Goal: Transaction & Acquisition: Book appointment/travel/reservation

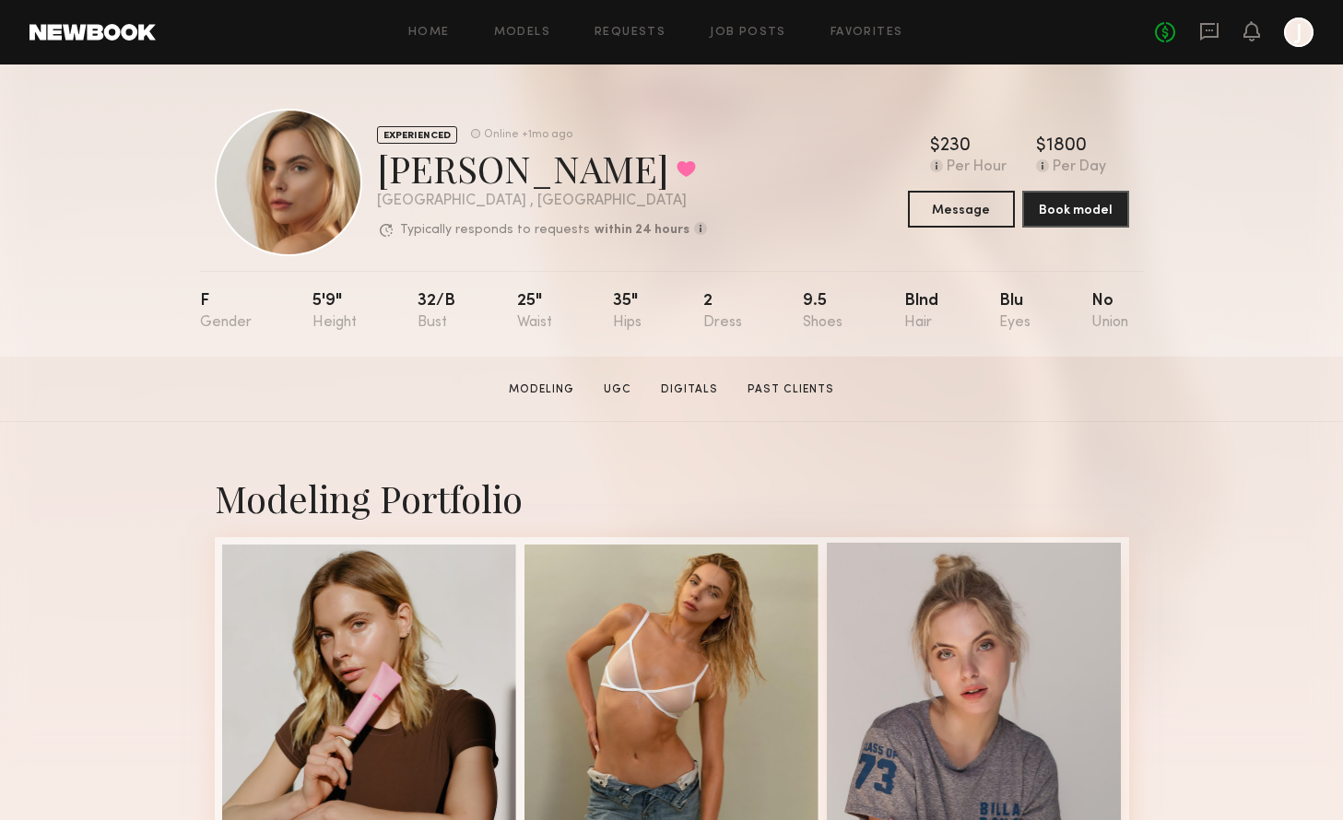
scroll to position [217, 0]
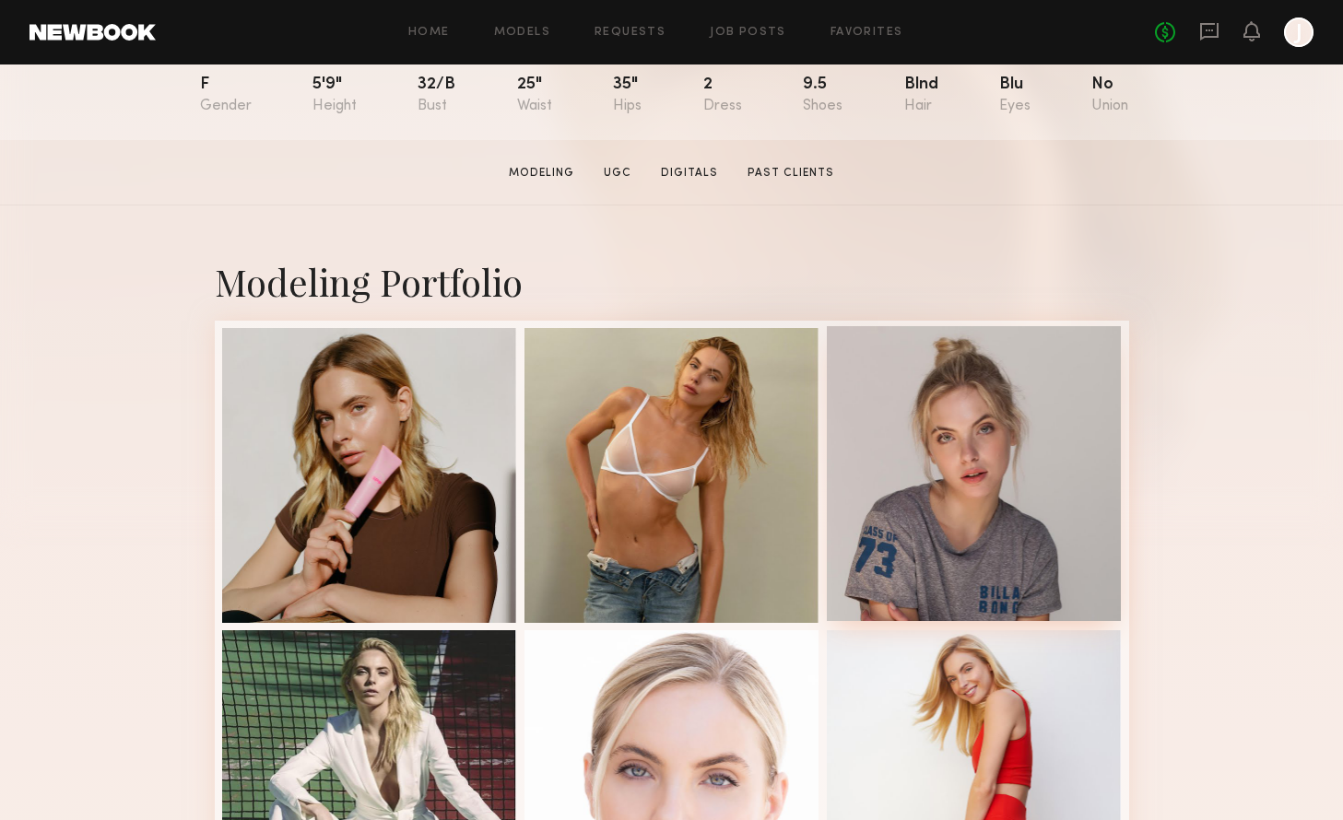
click at [905, 526] on div at bounding box center [974, 473] width 295 height 295
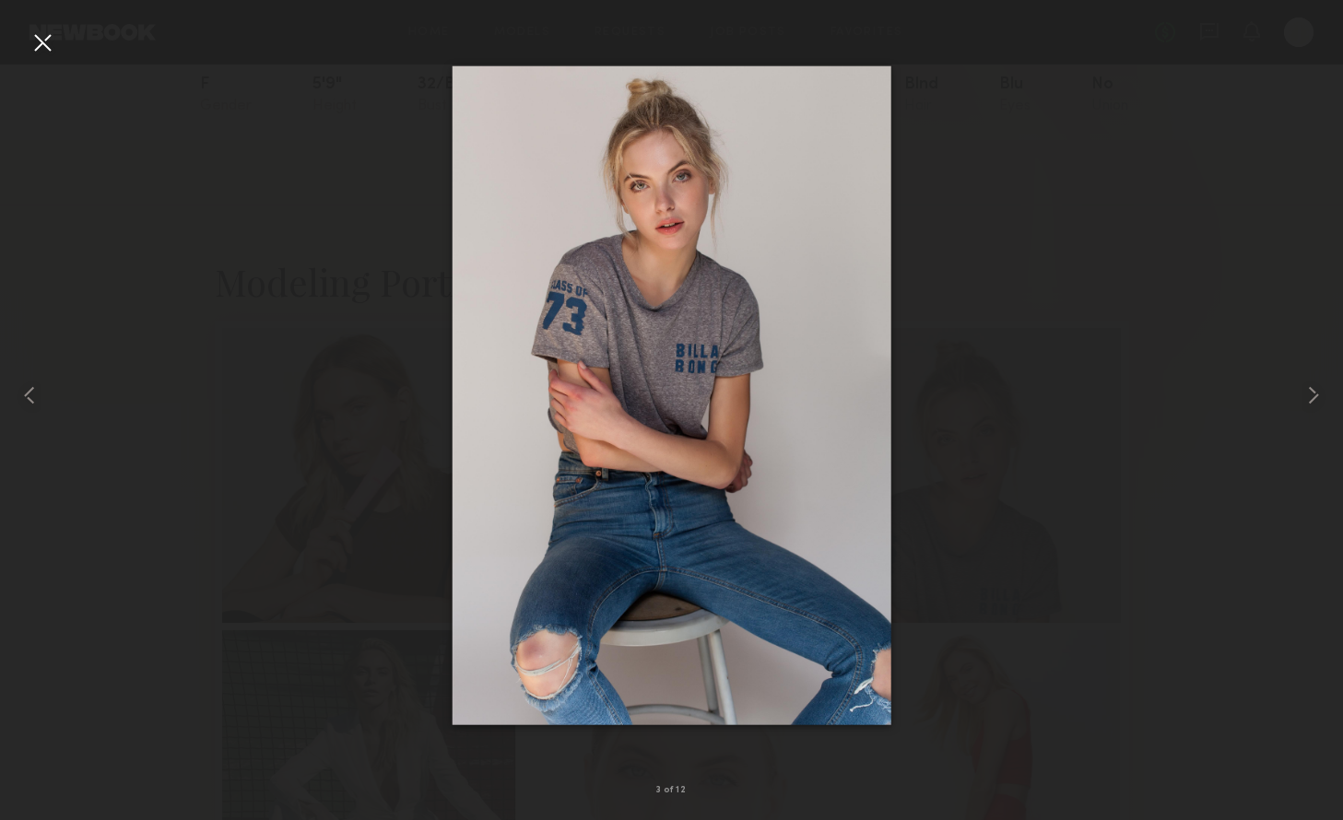
click at [53, 37] on div at bounding box center [42, 42] width 29 height 29
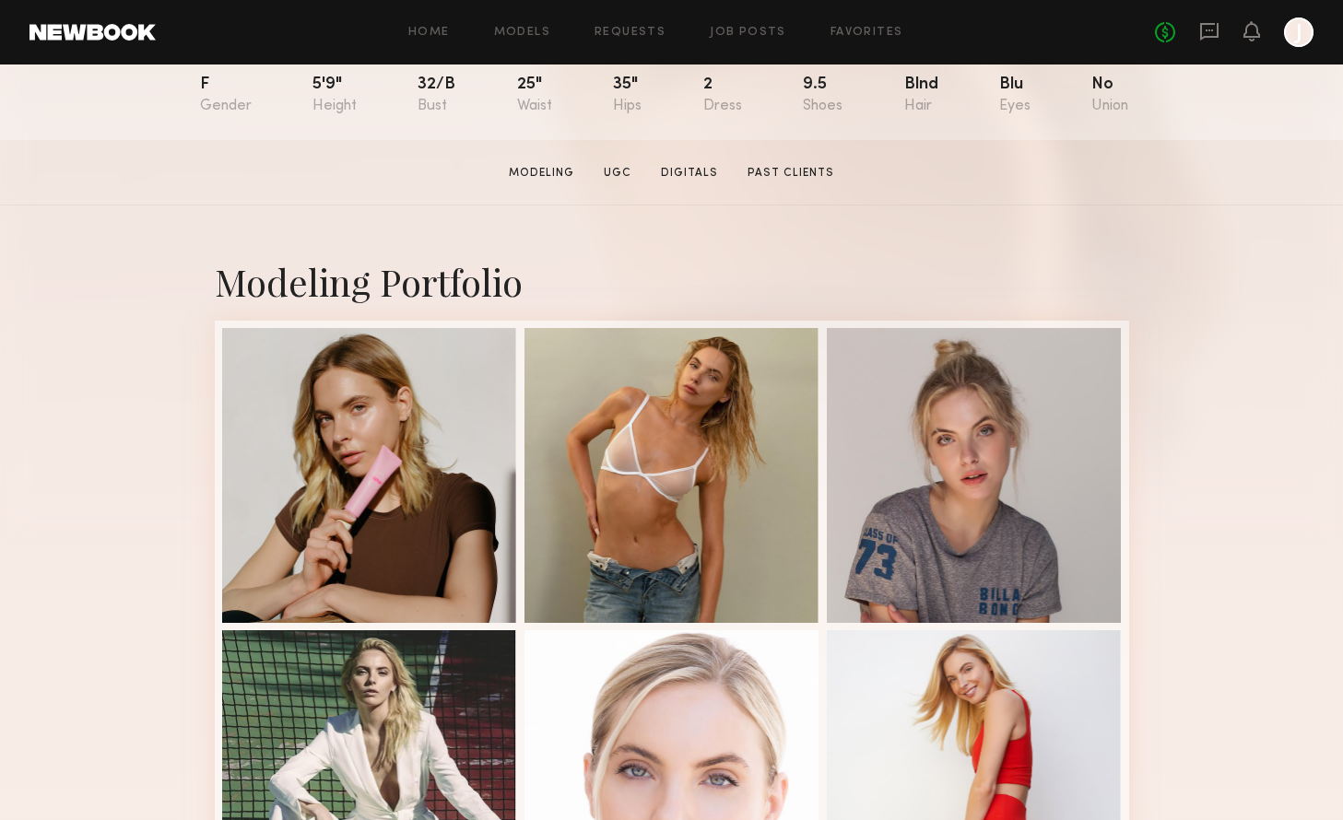
scroll to position [0, 0]
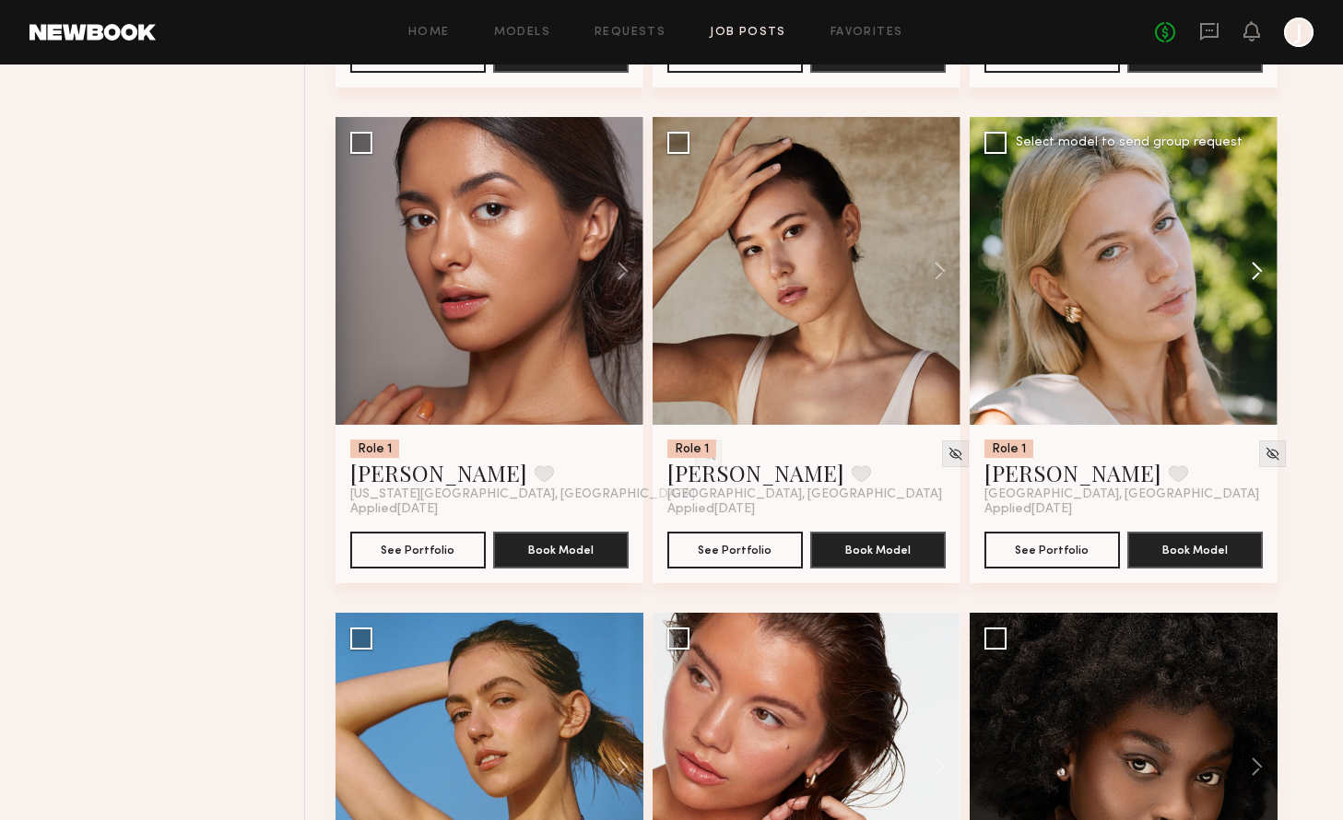
scroll to position [25464, 0]
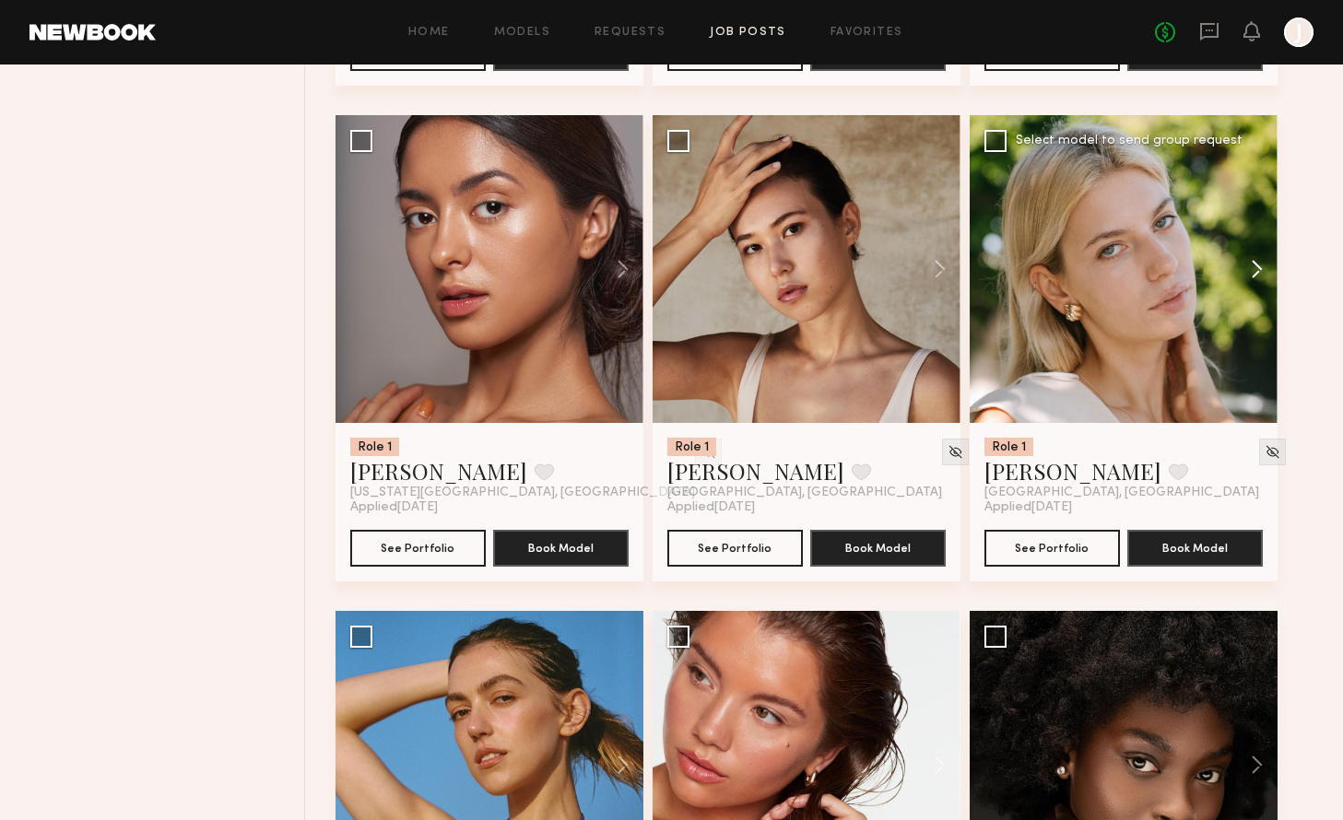
click at [1258, 292] on button at bounding box center [1247, 269] width 59 height 308
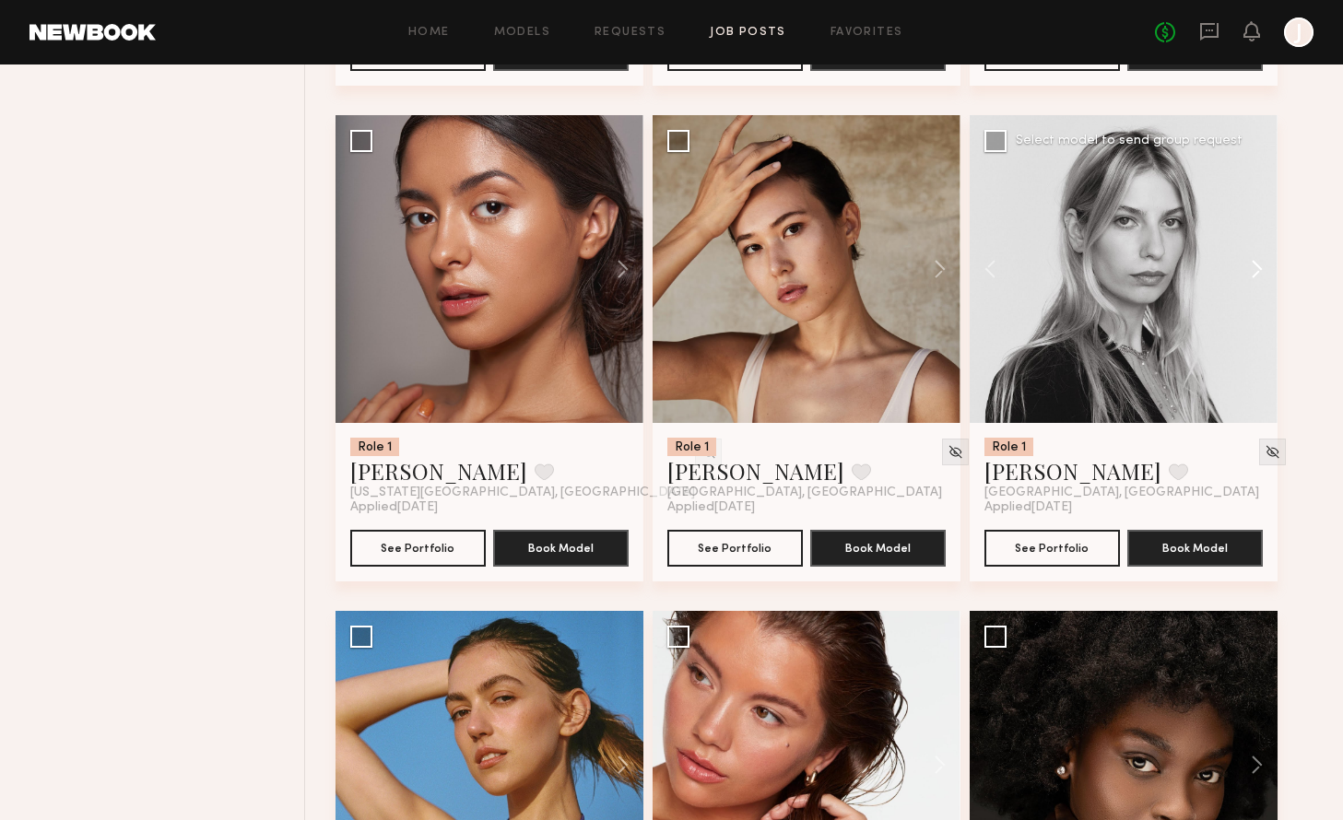
click at [1259, 291] on button at bounding box center [1247, 269] width 59 height 308
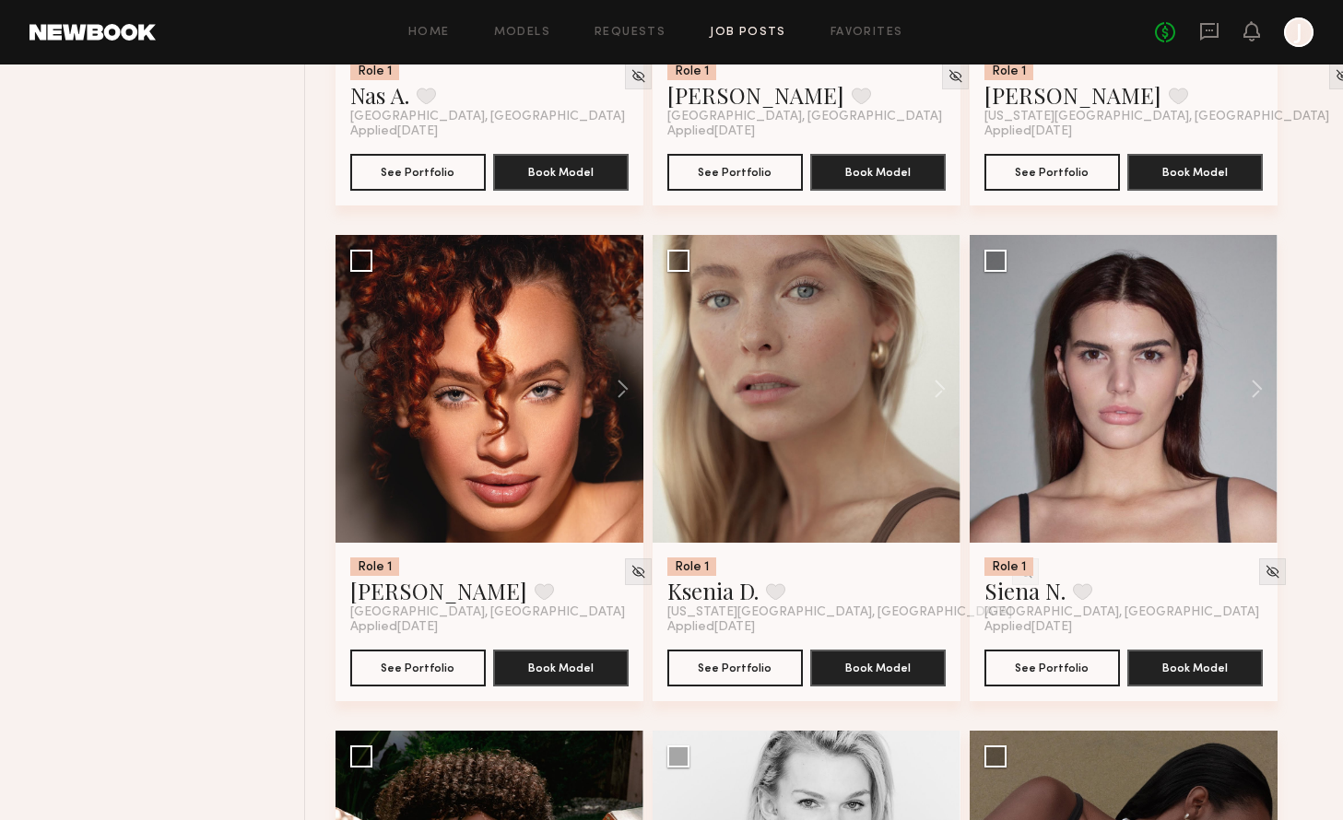
scroll to position [27335, 0]
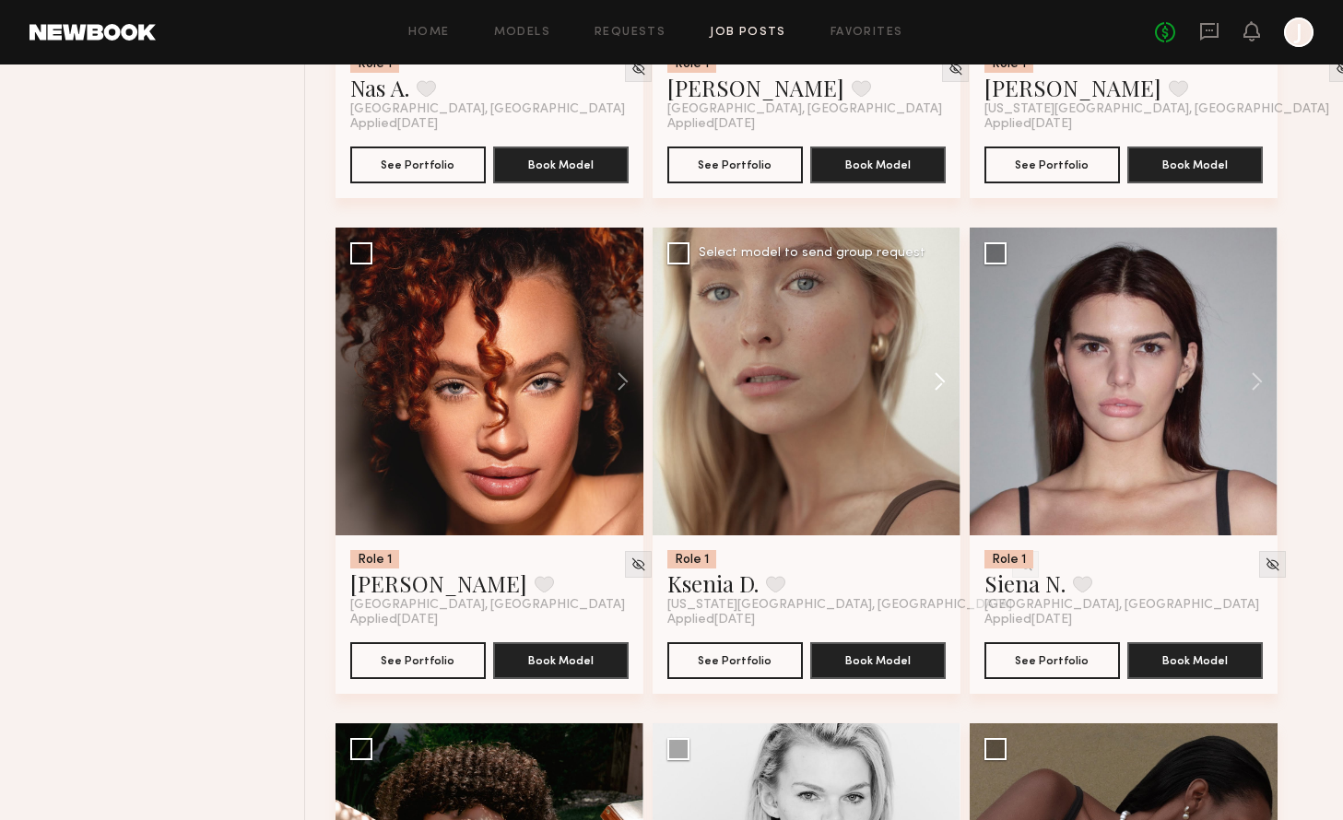
click at [935, 407] on button at bounding box center [930, 382] width 59 height 308
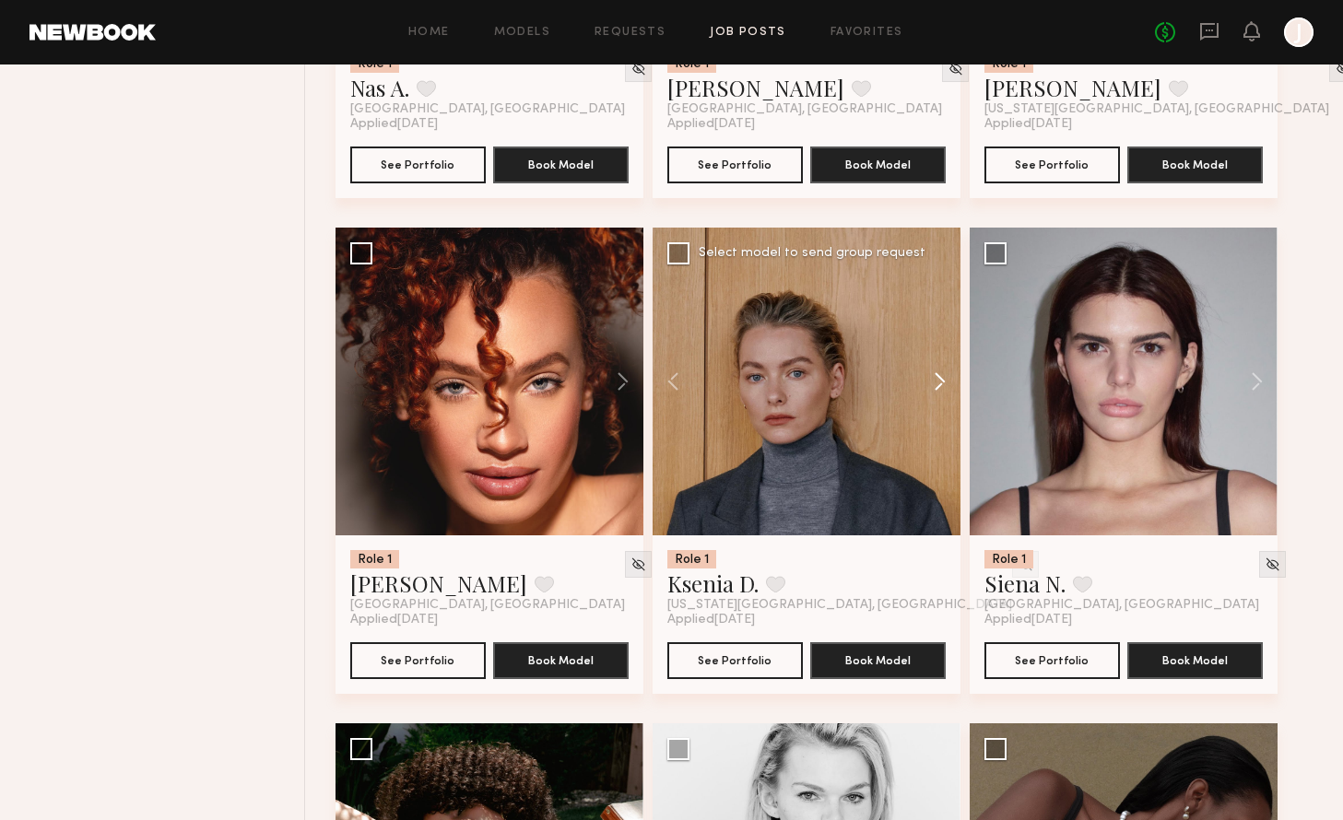
click at [935, 407] on button at bounding box center [930, 382] width 59 height 308
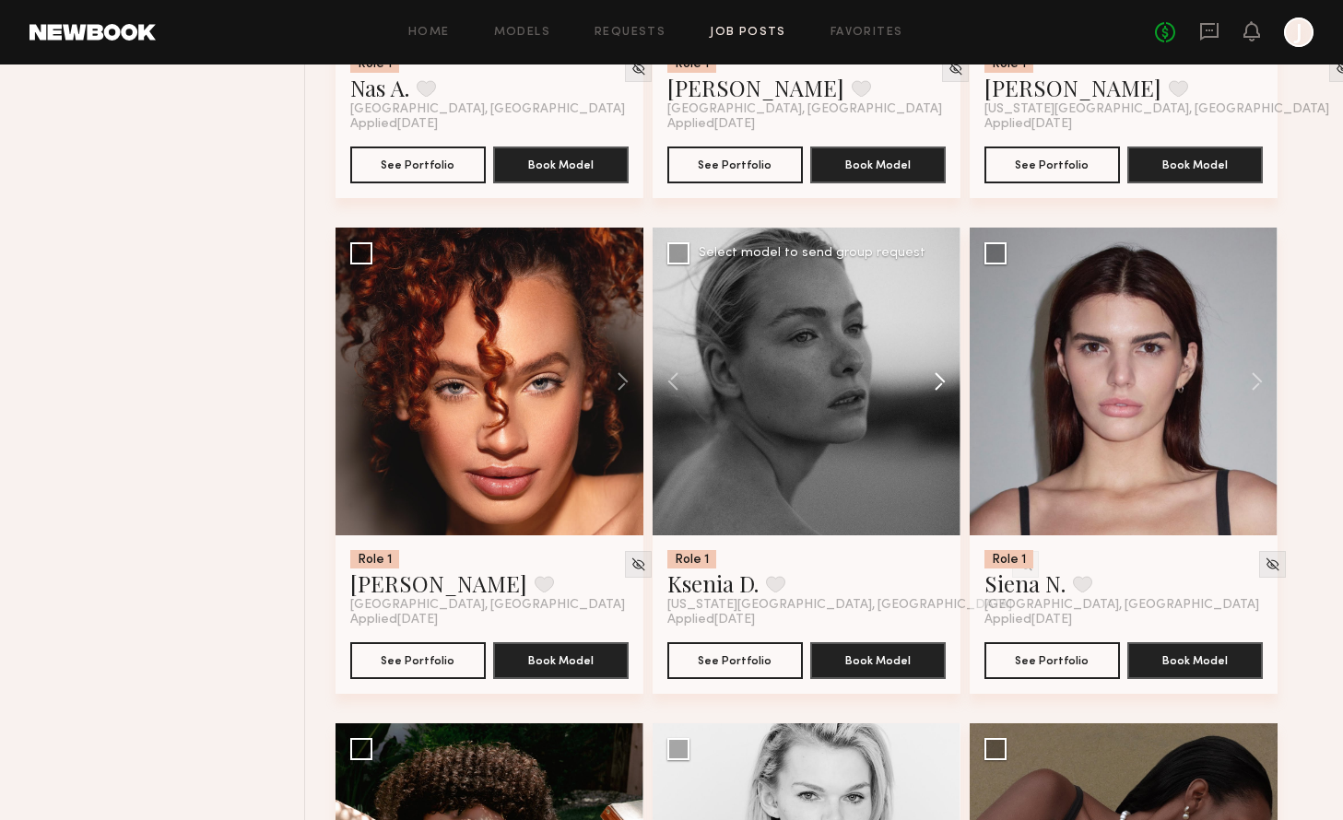
click at [937, 409] on button at bounding box center [930, 382] width 59 height 308
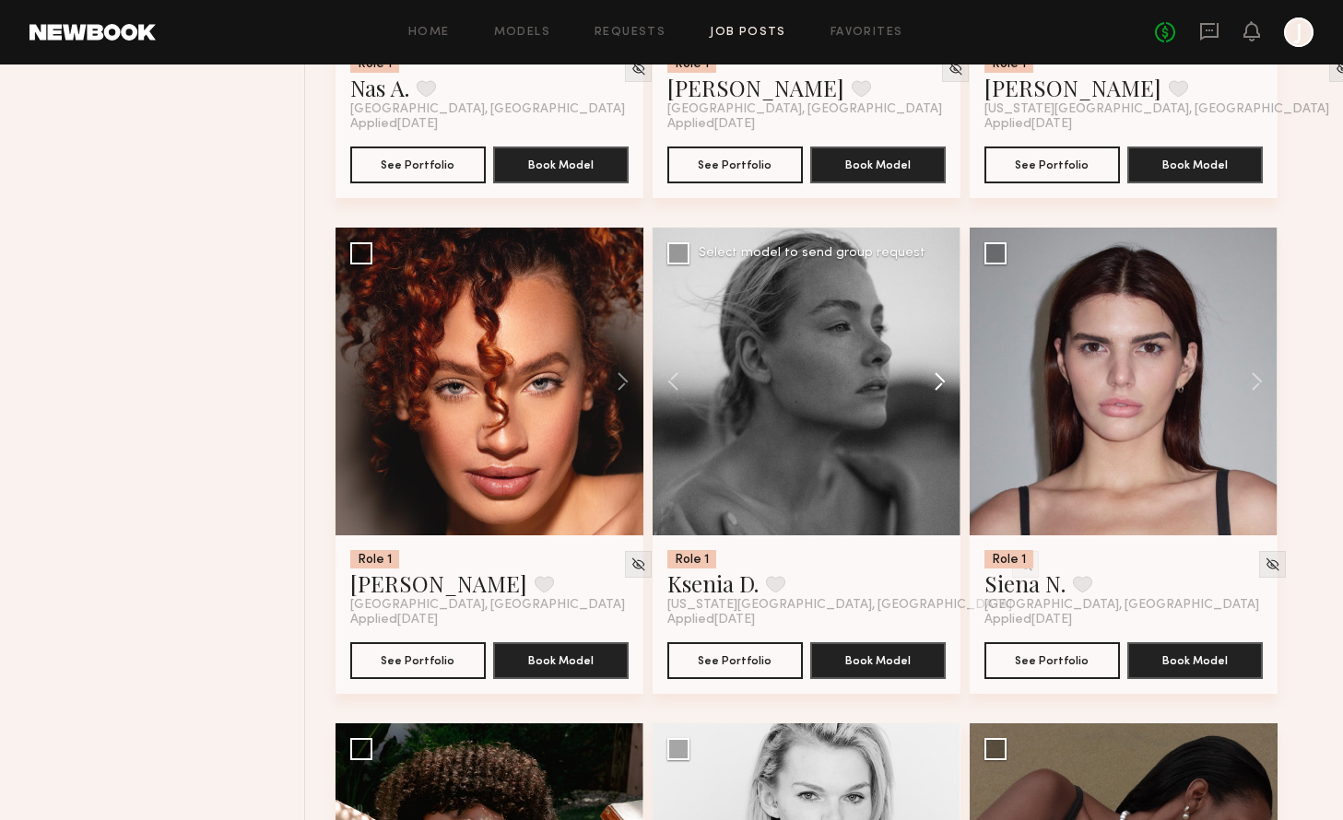
click at [937, 409] on button at bounding box center [930, 382] width 59 height 308
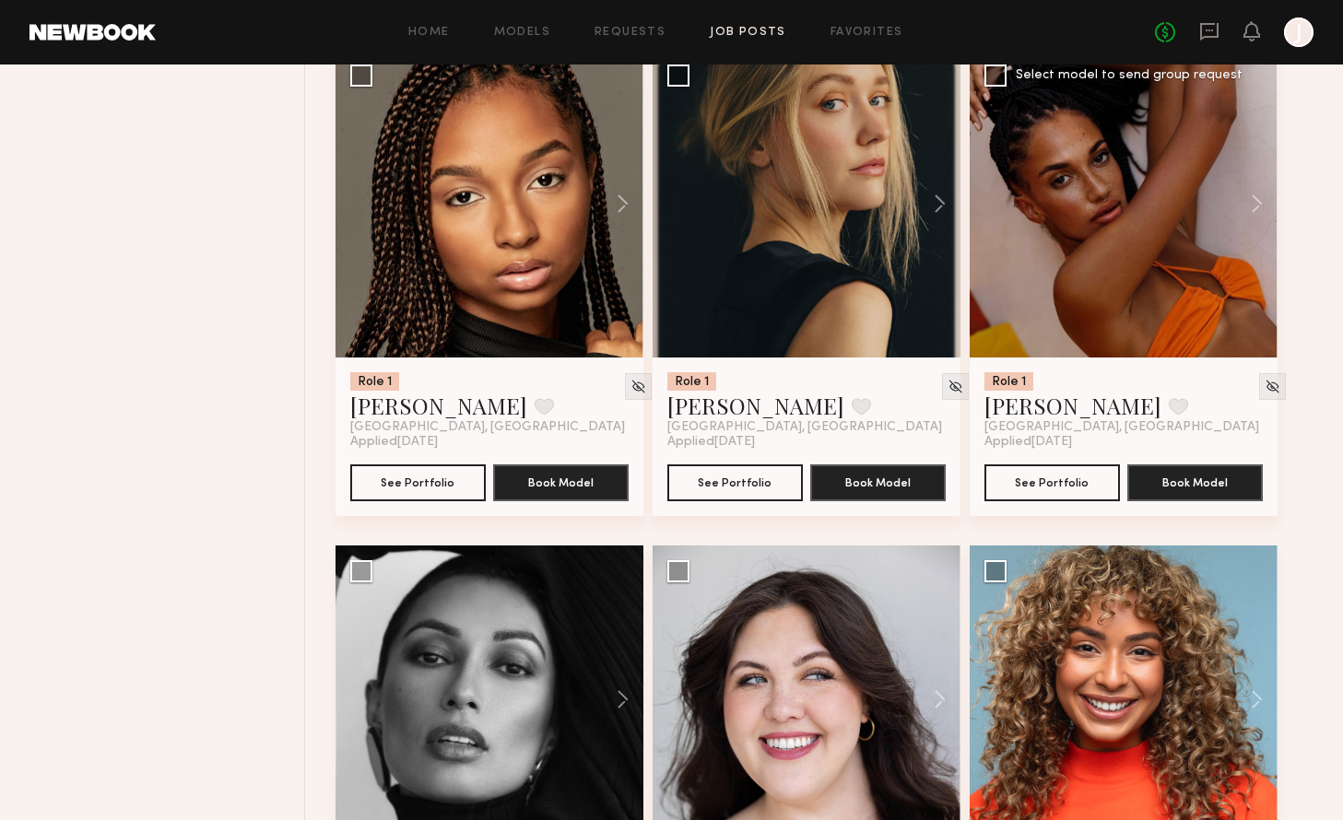
scroll to position [34031, 0]
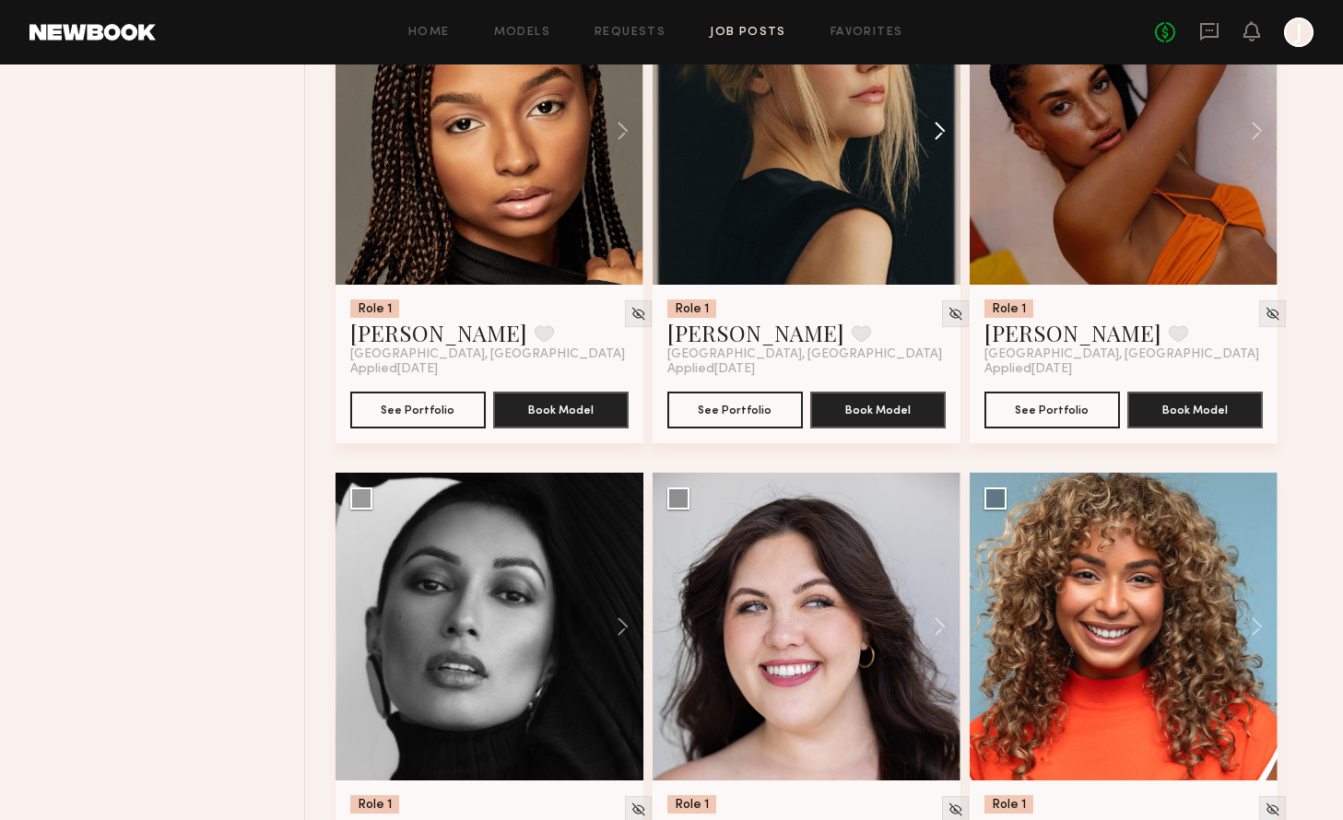
click at [935, 160] on button at bounding box center [930, 131] width 59 height 308
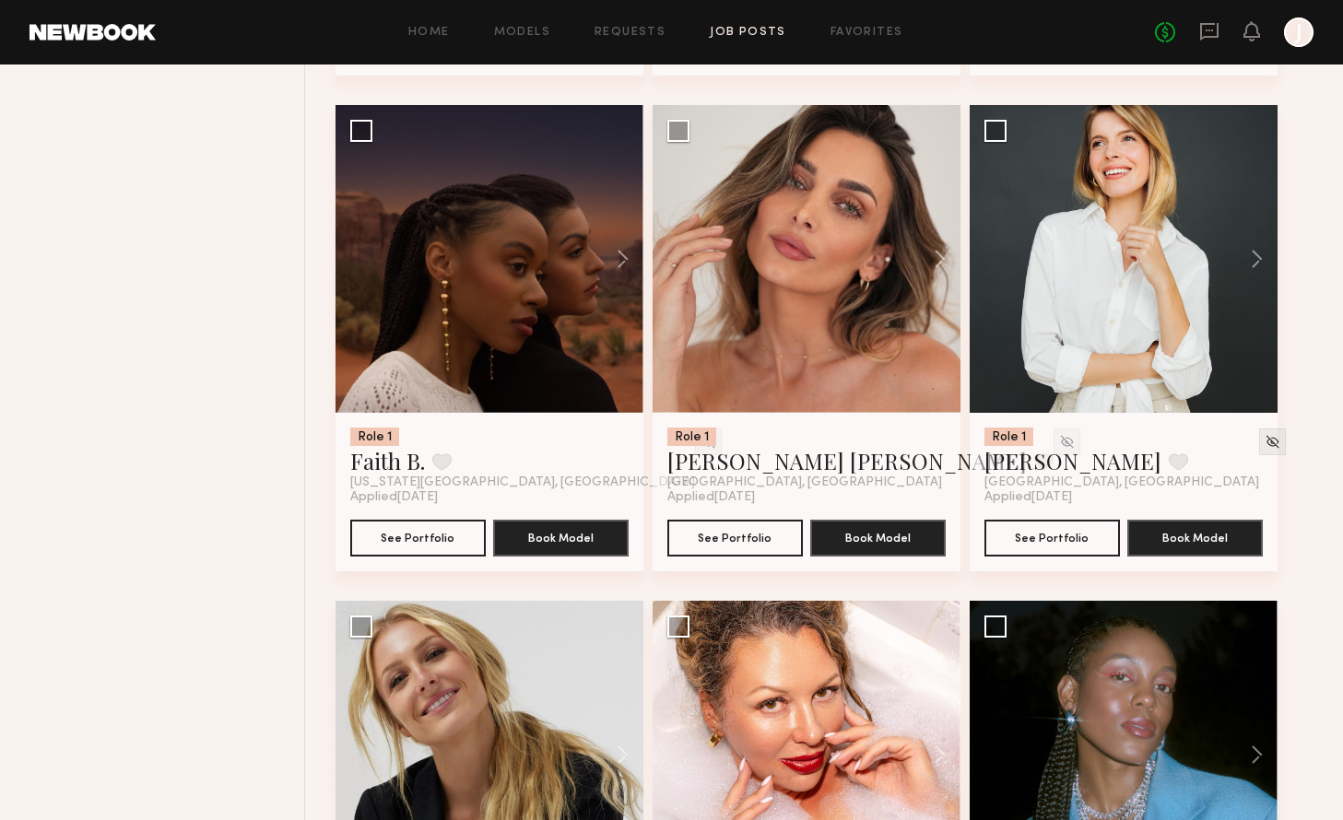
scroll to position [36384, 0]
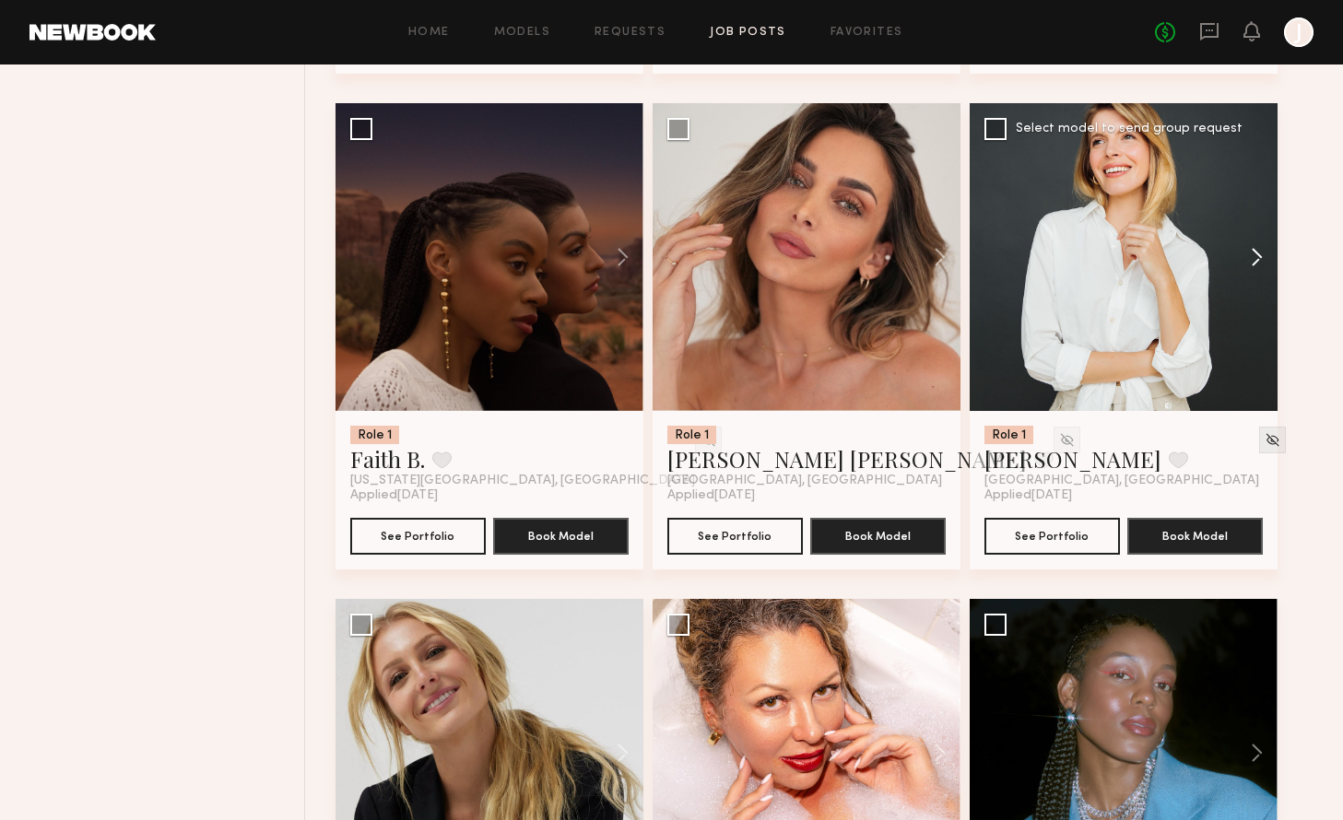
click at [1250, 288] on button at bounding box center [1247, 257] width 59 height 308
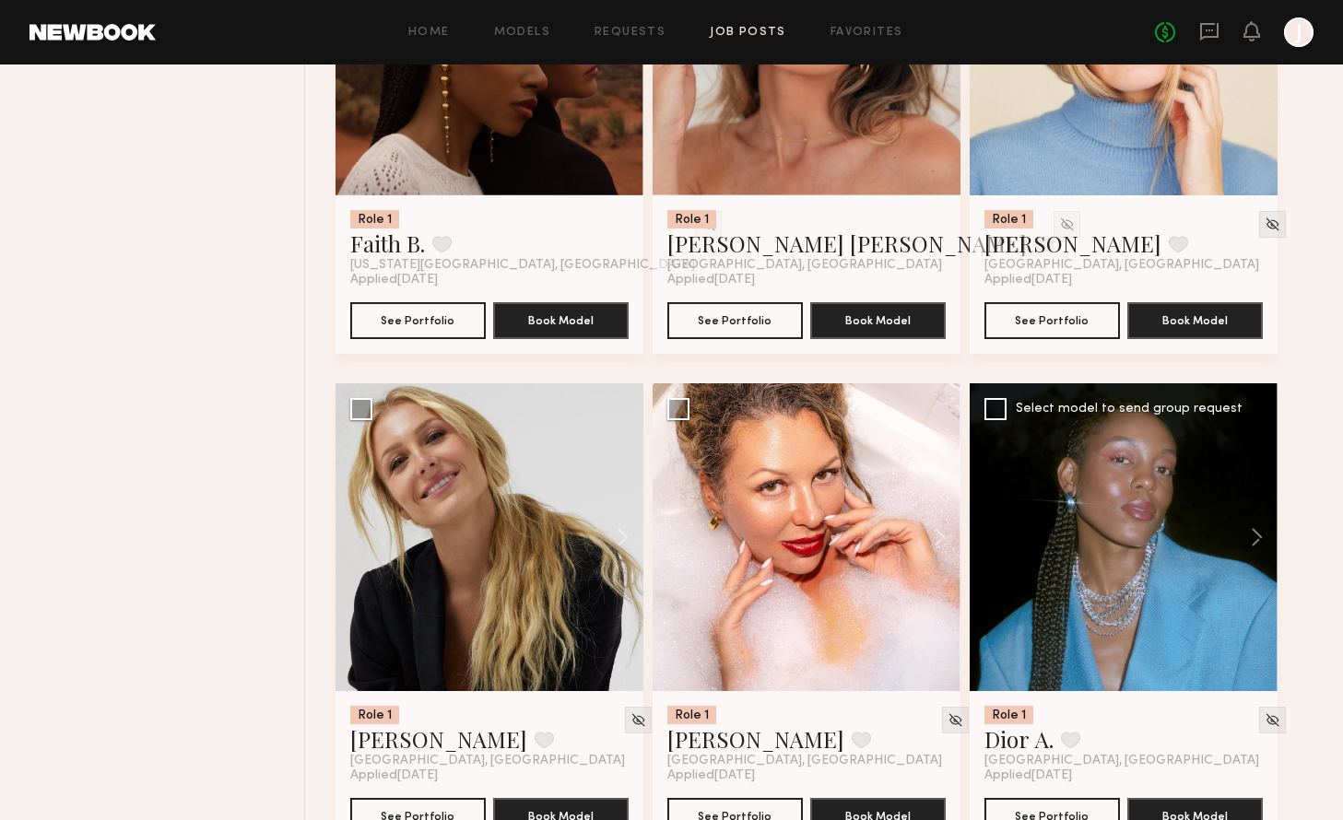
scroll to position [36937, 0]
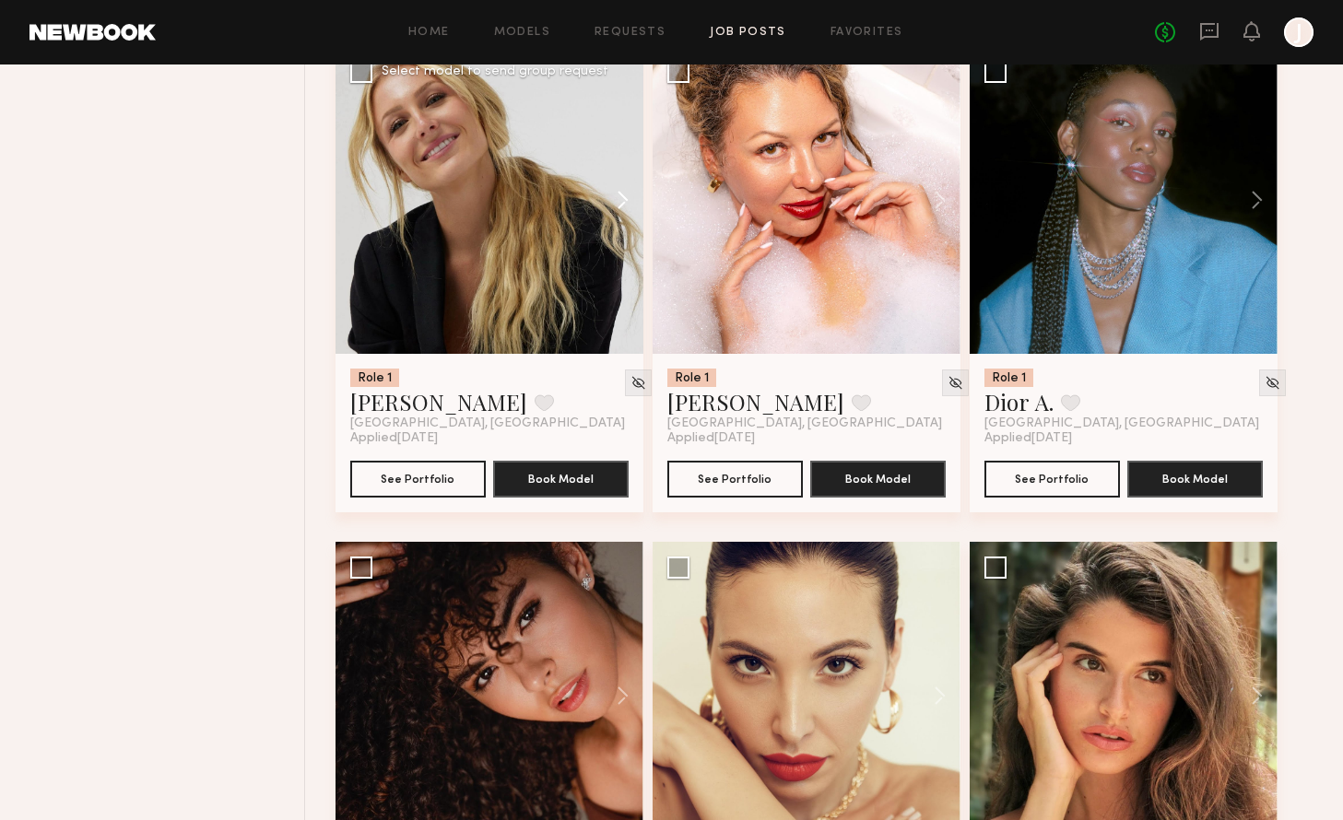
click at [618, 229] on button at bounding box center [613, 200] width 59 height 308
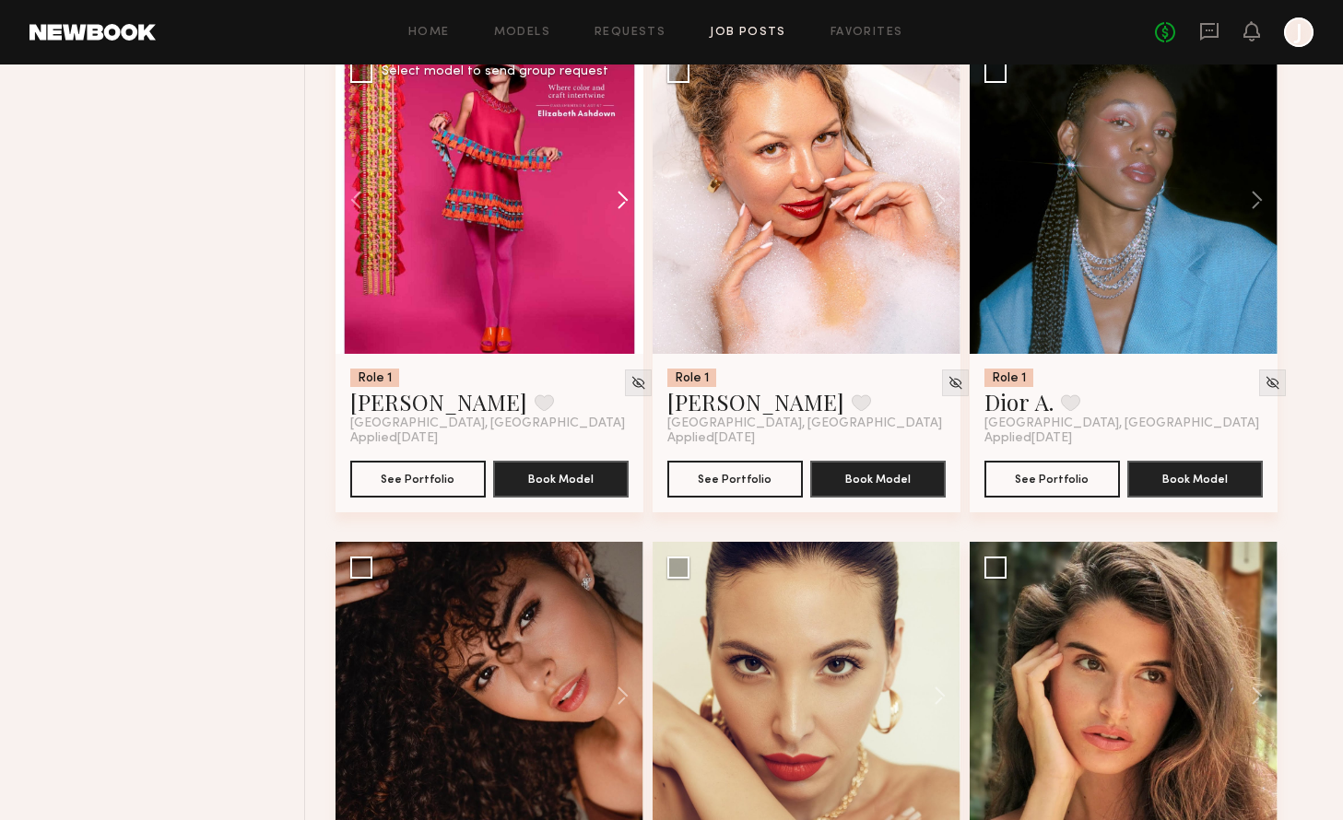
click at [618, 229] on button at bounding box center [613, 200] width 59 height 308
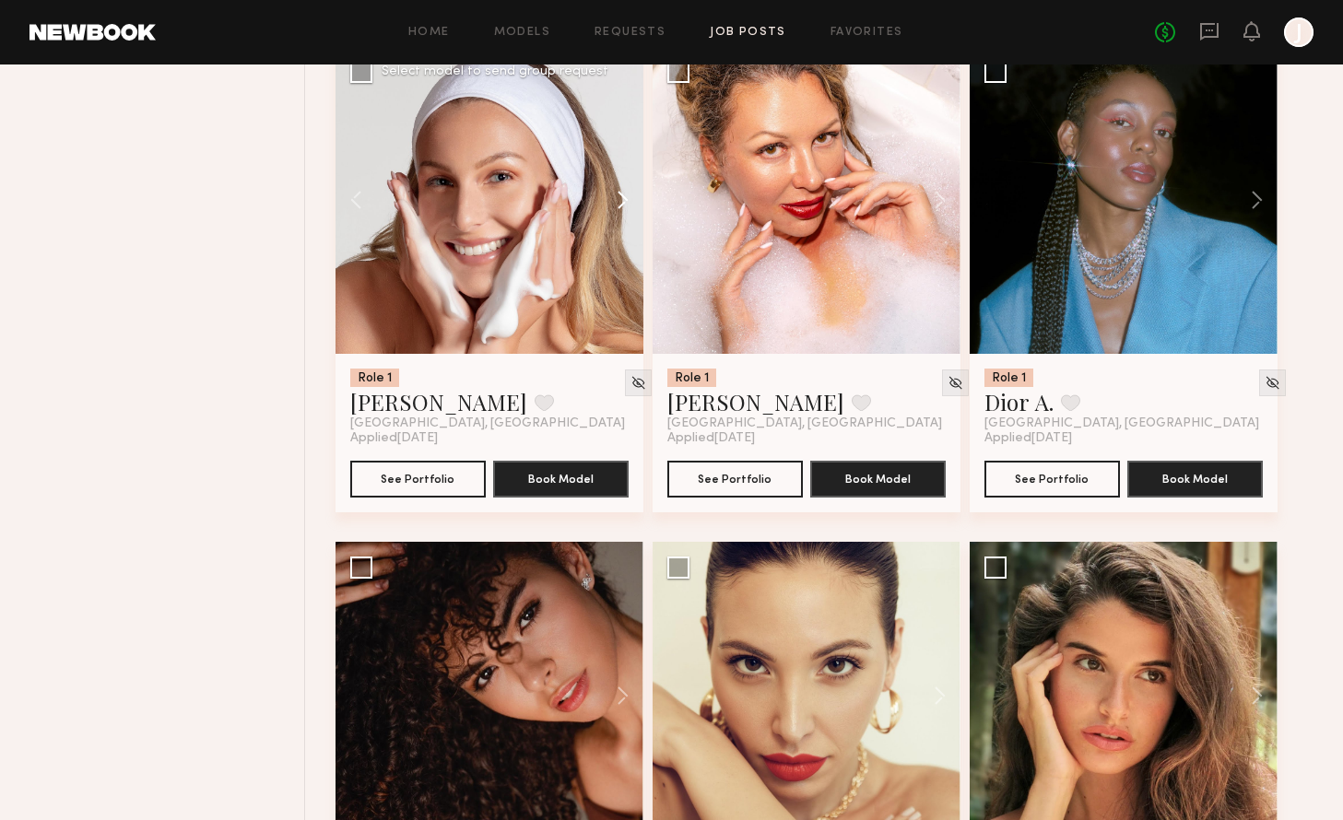
click at [618, 229] on button at bounding box center [613, 200] width 59 height 308
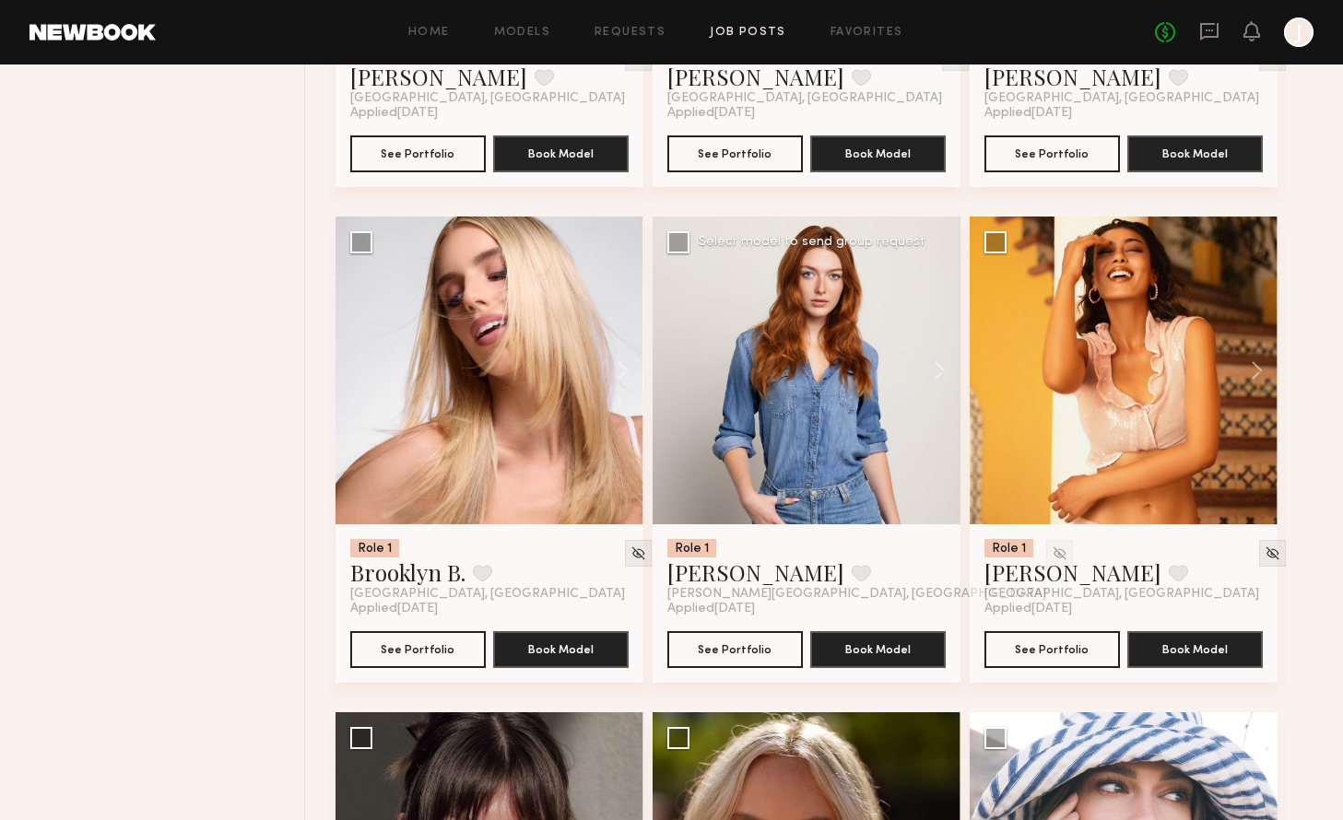
scroll to position [39760, 0]
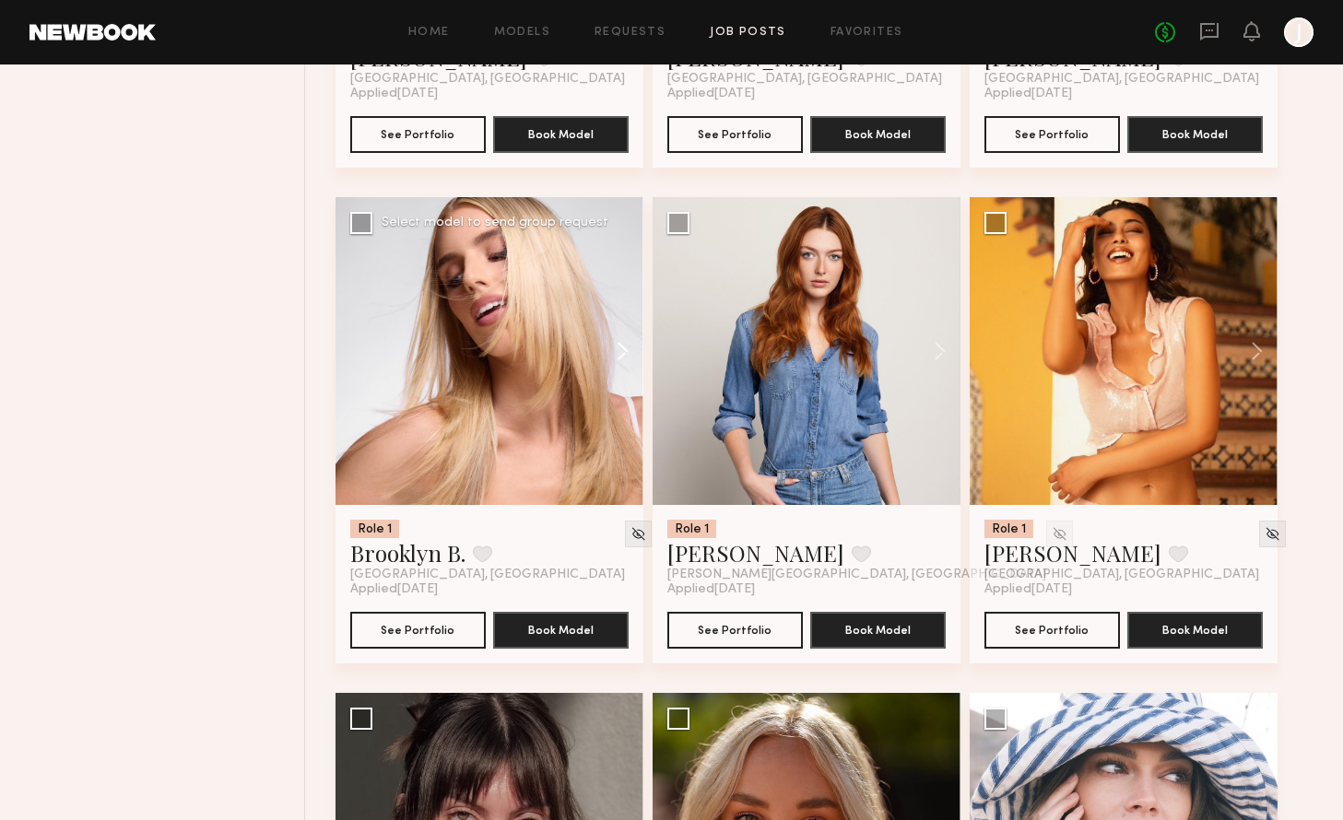
click at [624, 393] on button at bounding box center [613, 351] width 59 height 308
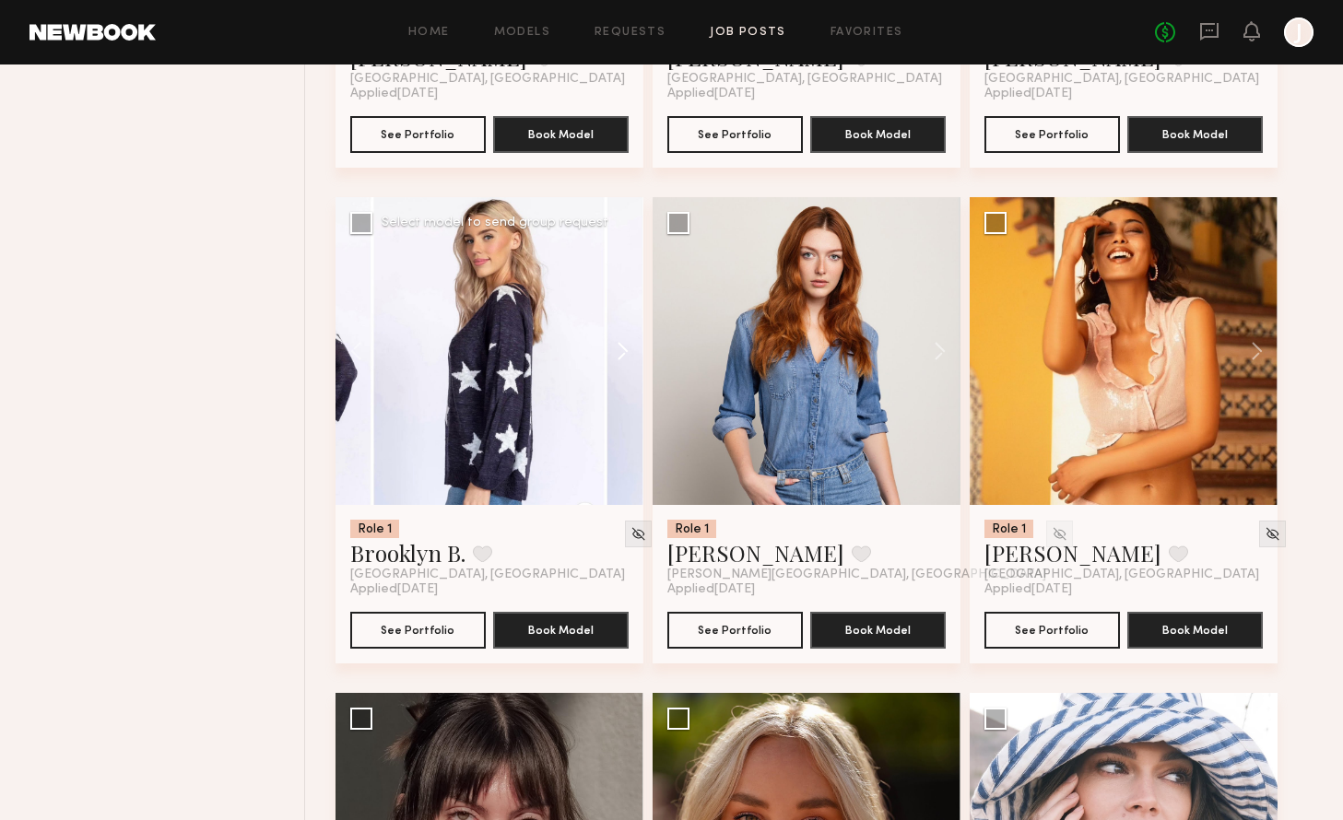
click at [624, 393] on button at bounding box center [613, 351] width 59 height 308
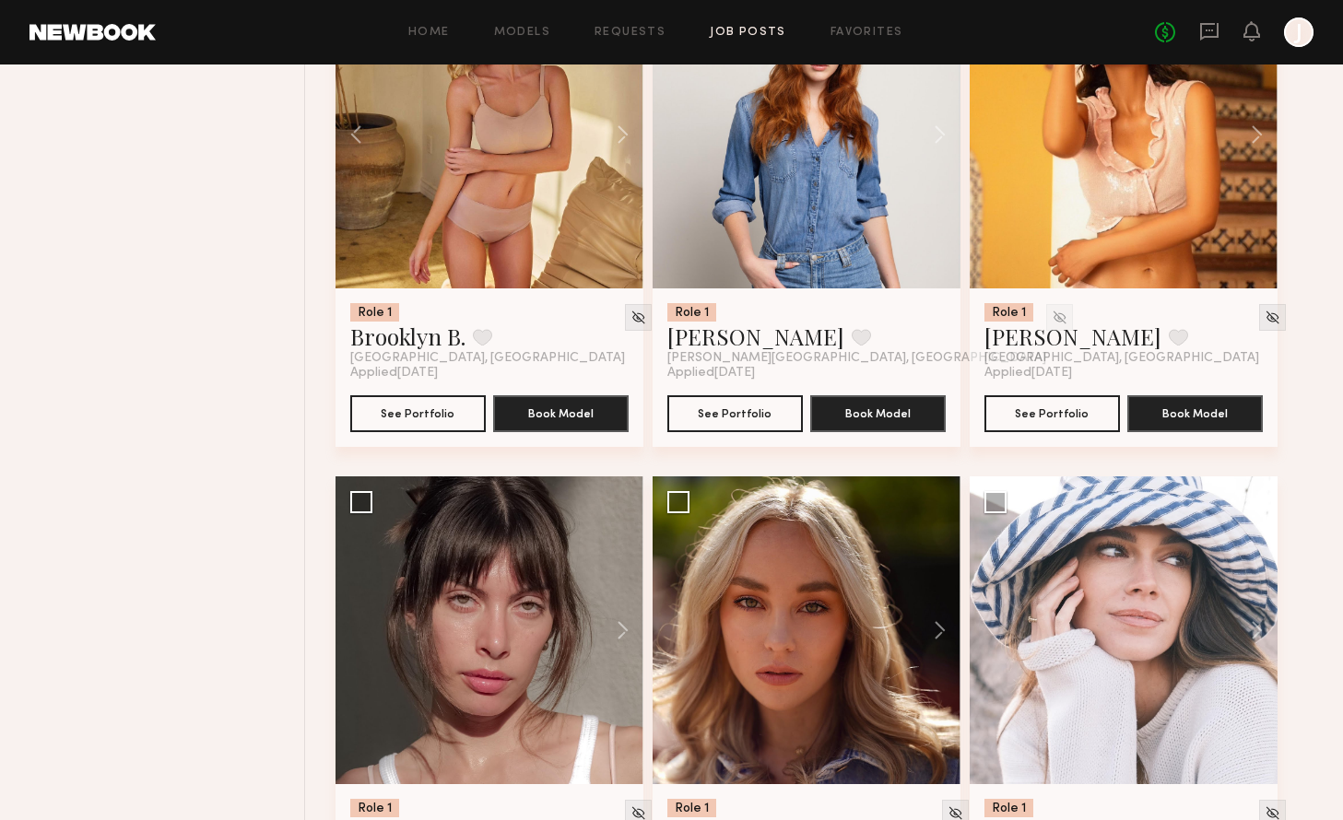
scroll to position [40395, 0]
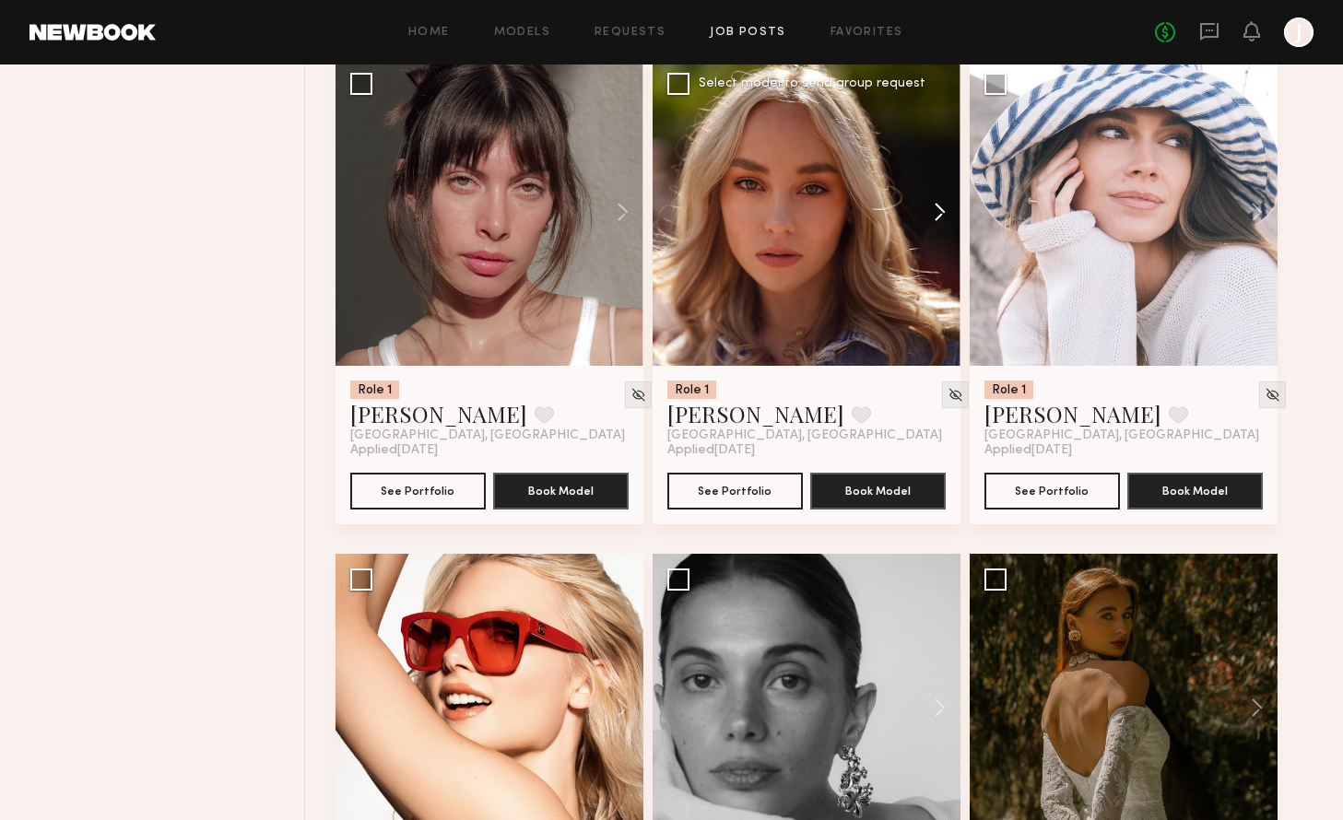
click at [940, 251] on button at bounding box center [930, 212] width 59 height 308
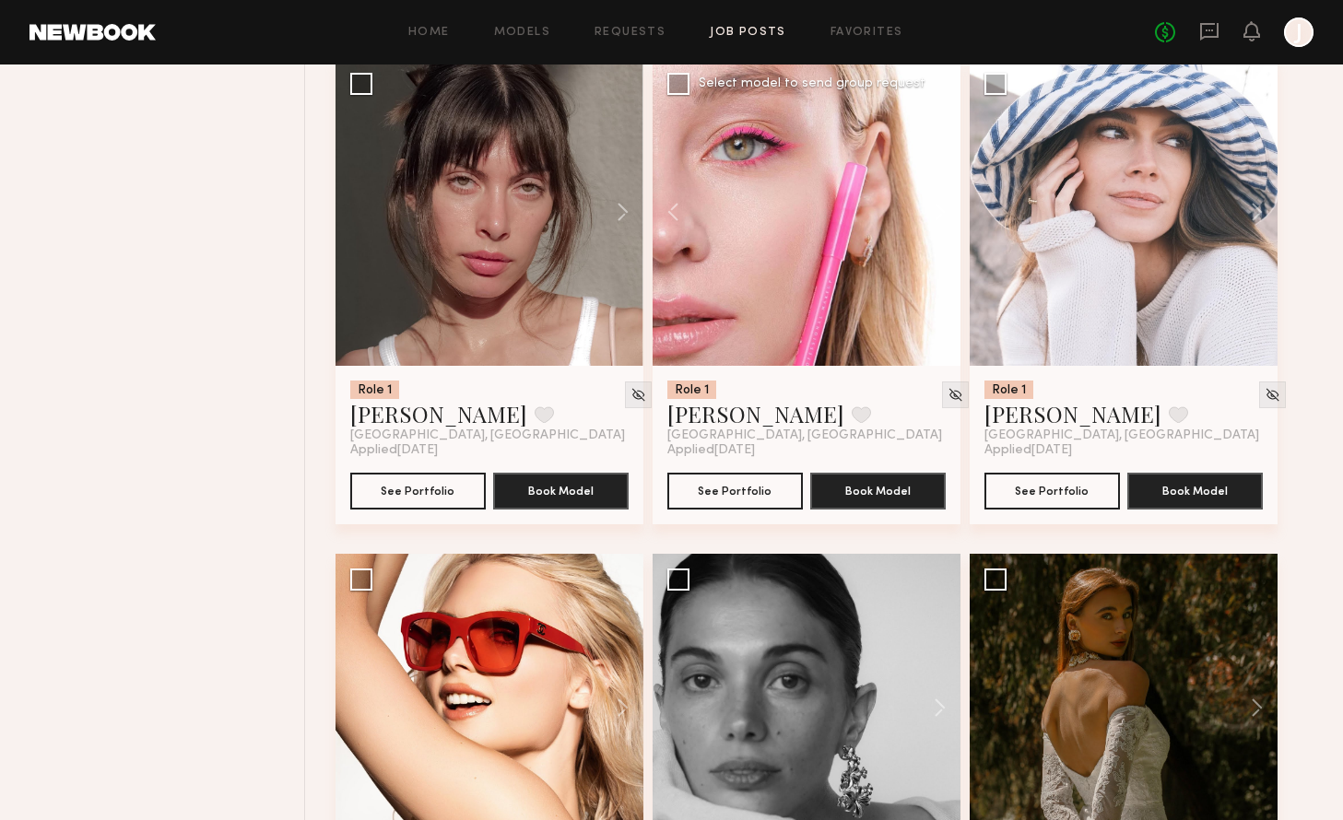
click at [940, 251] on button at bounding box center [930, 212] width 59 height 308
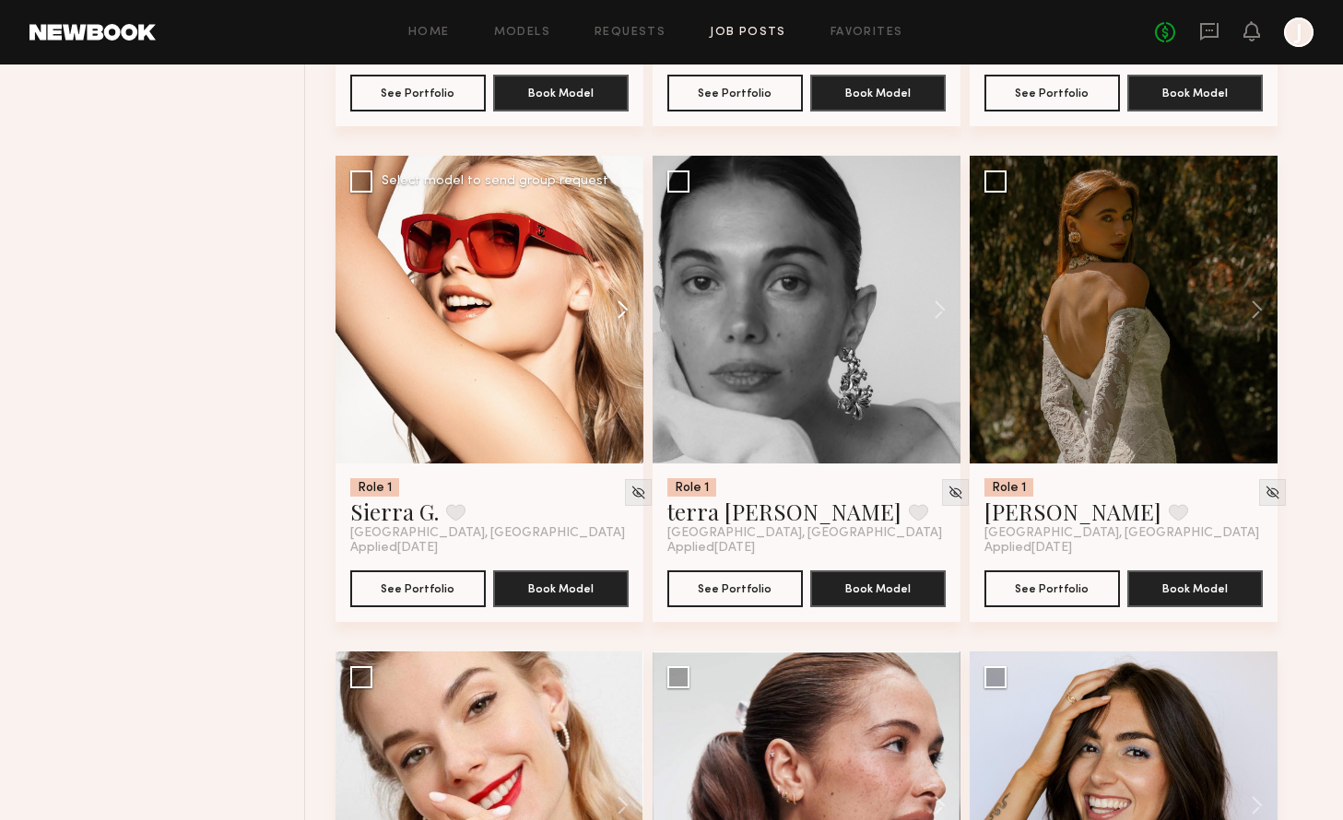
scroll to position [40796, 0]
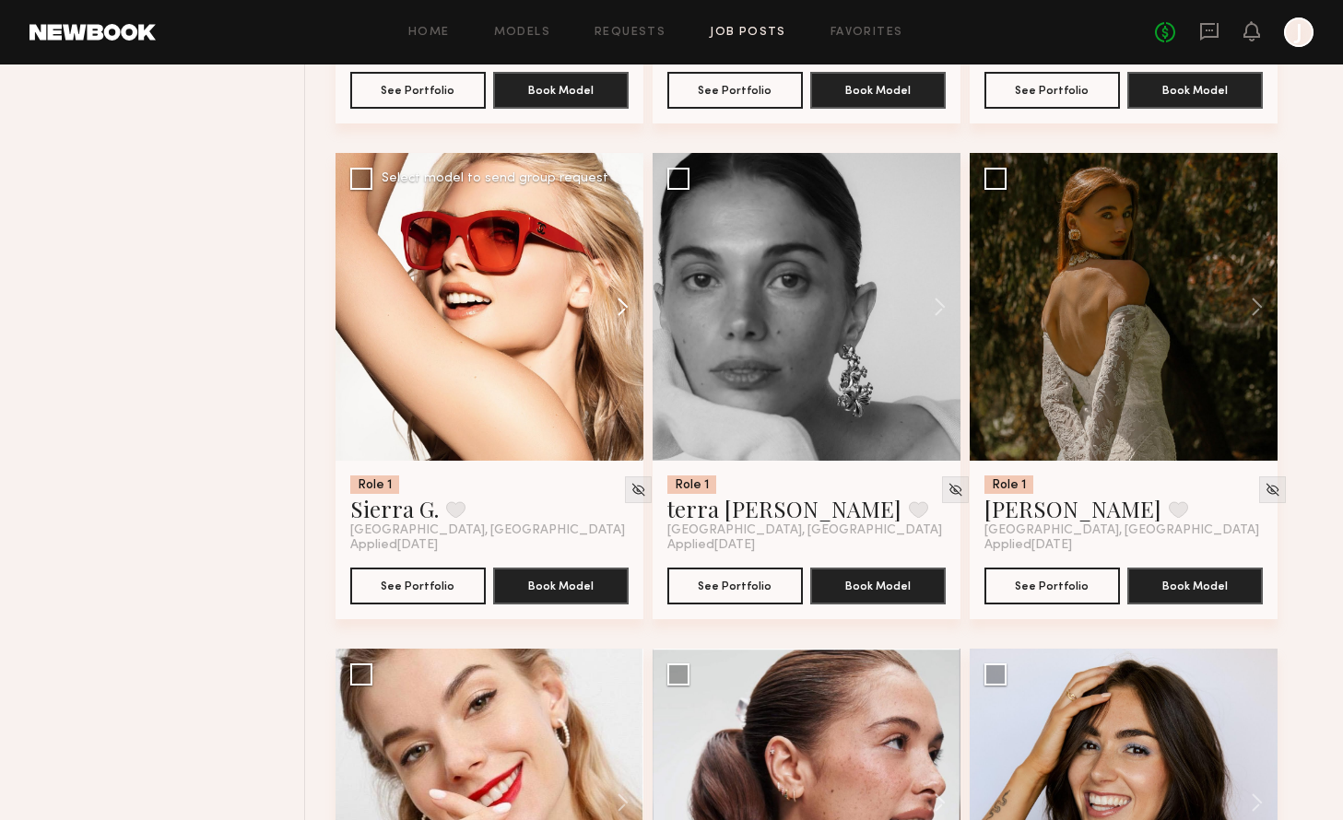
click at [619, 347] on button at bounding box center [613, 307] width 59 height 308
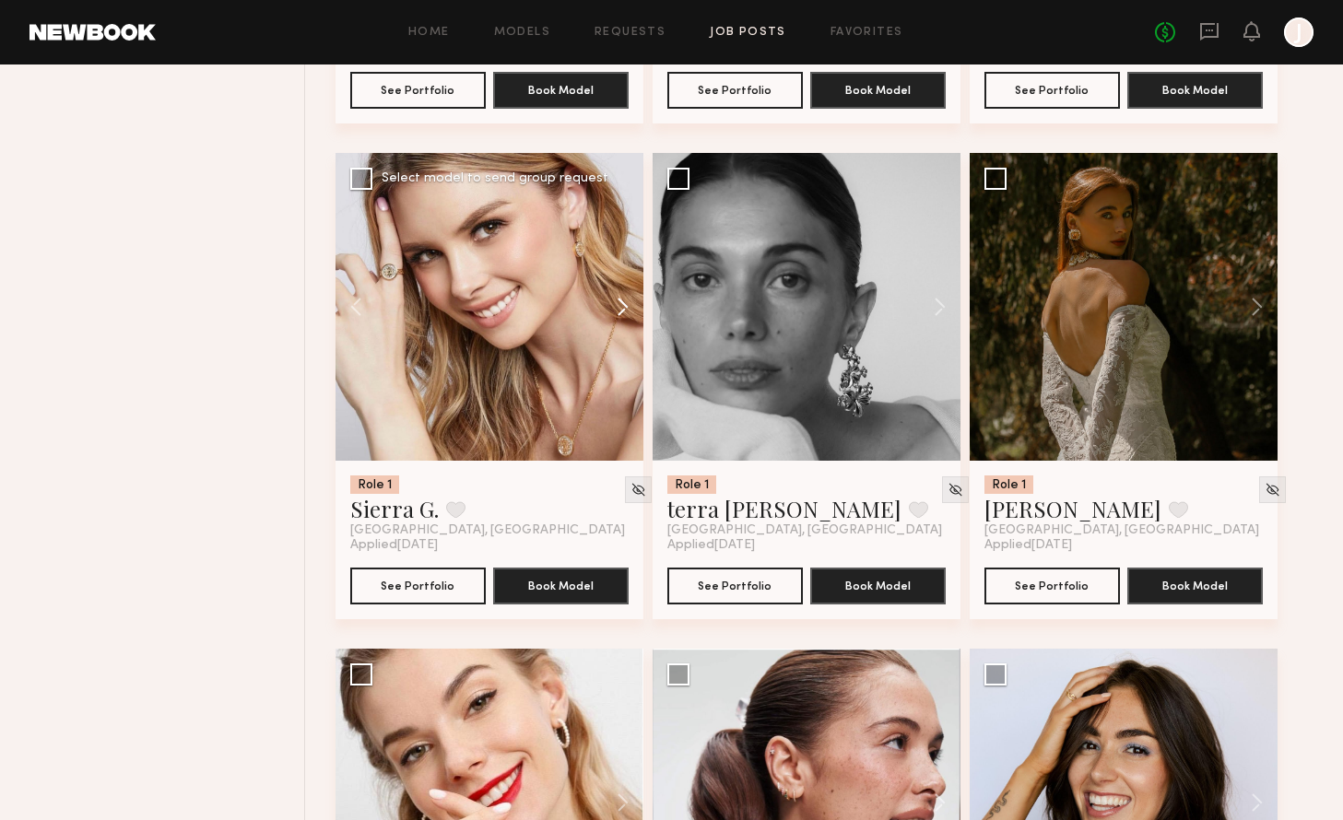
click at [621, 344] on button at bounding box center [613, 307] width 59 height 308
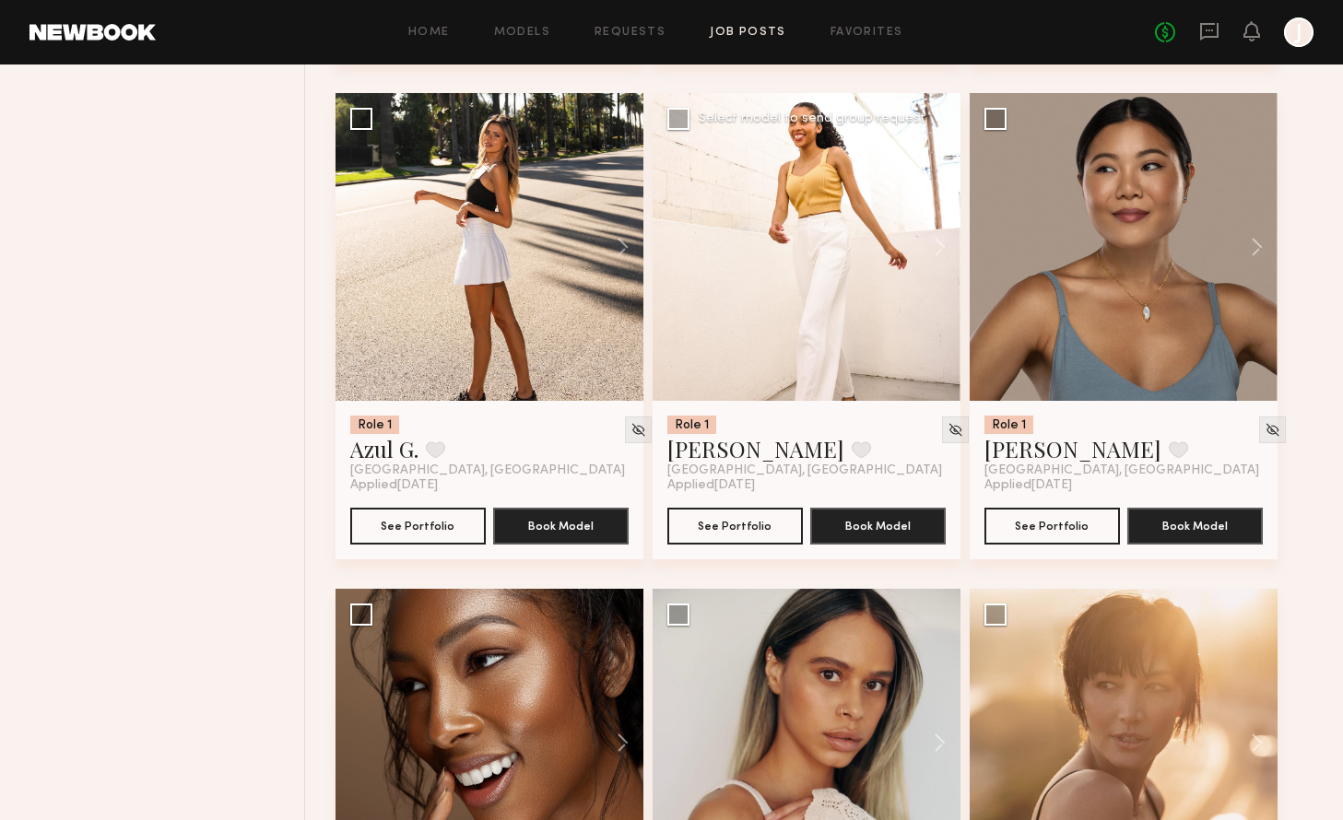
scroll to position [43333, 0]
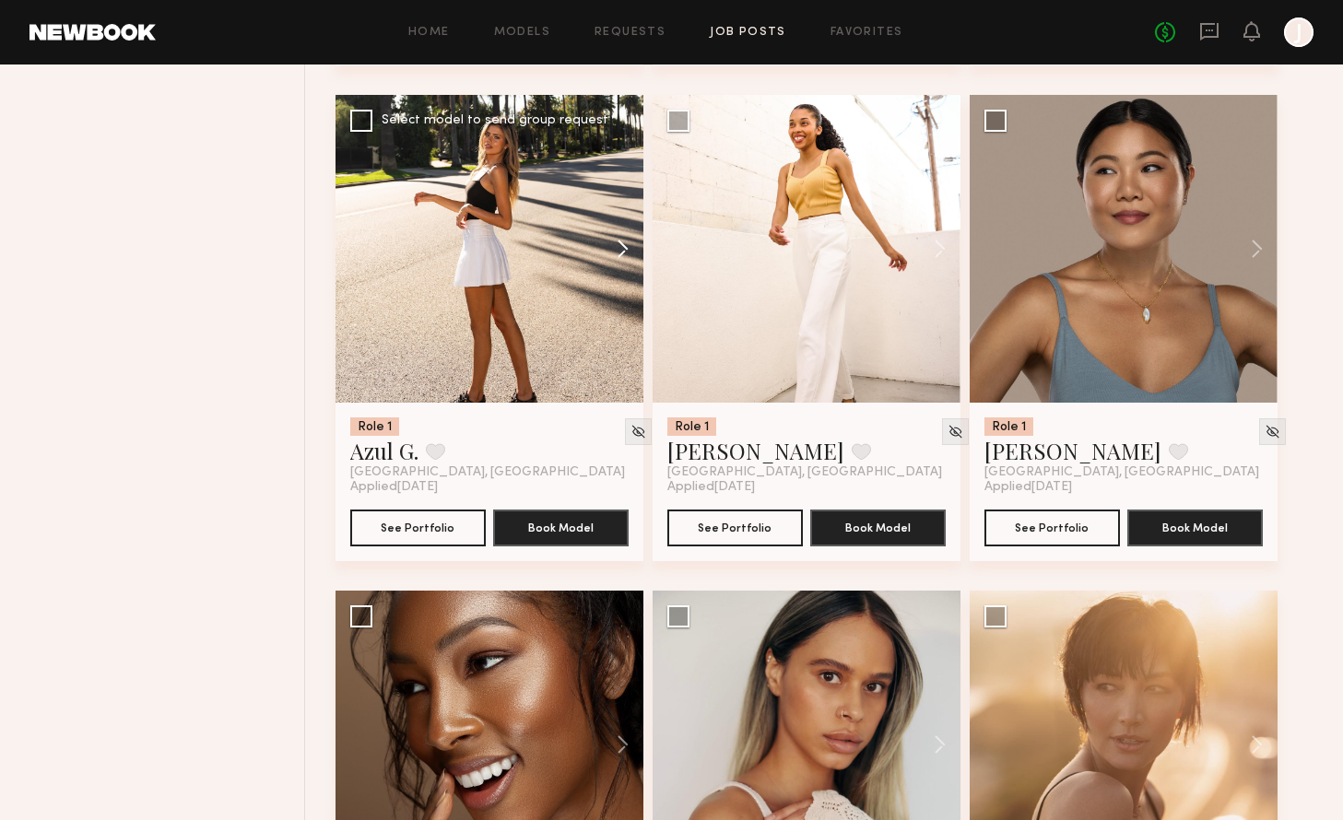
click at [626, 282] on button at bounding box center [613, 249] width 59 height 308
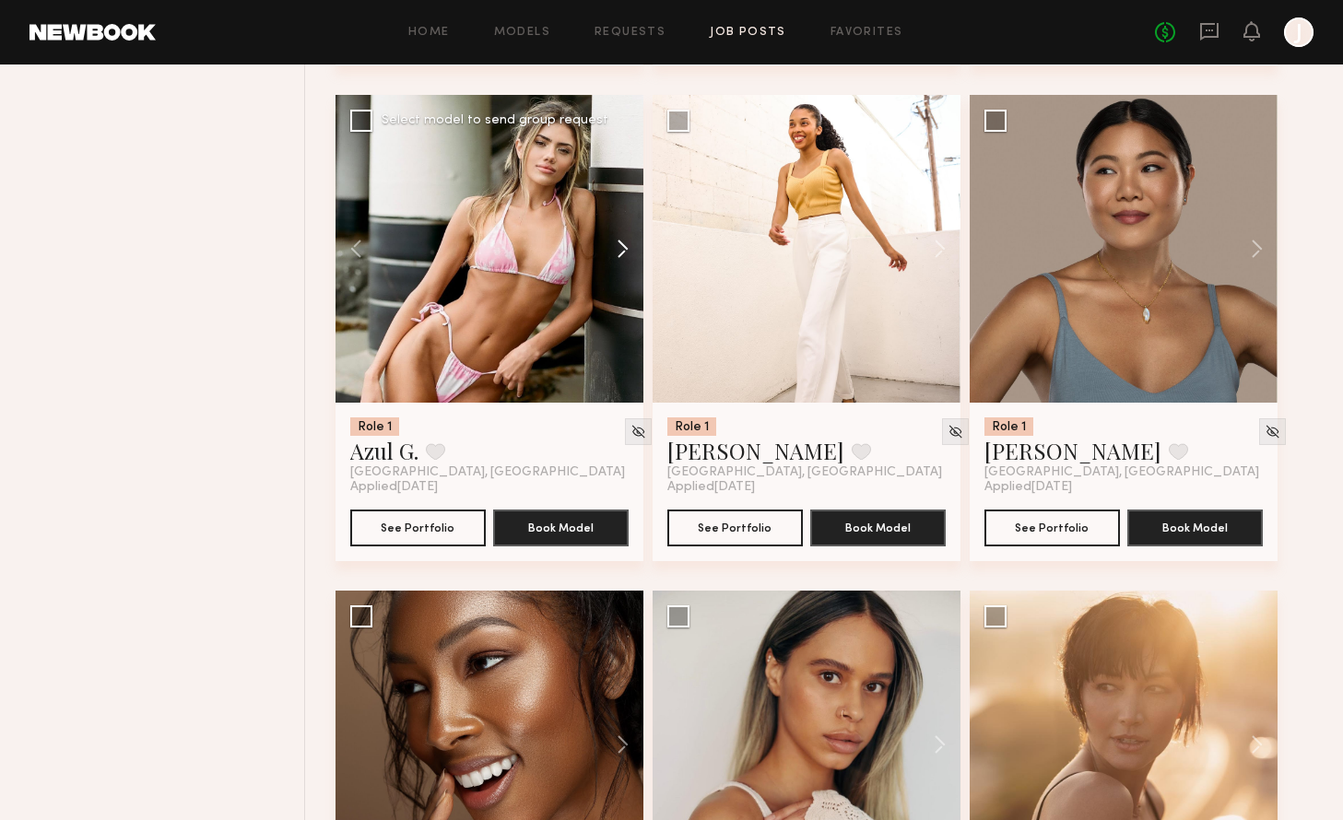
click at [625, 288] on button at bounding box center [613, 249] width 59 height 308
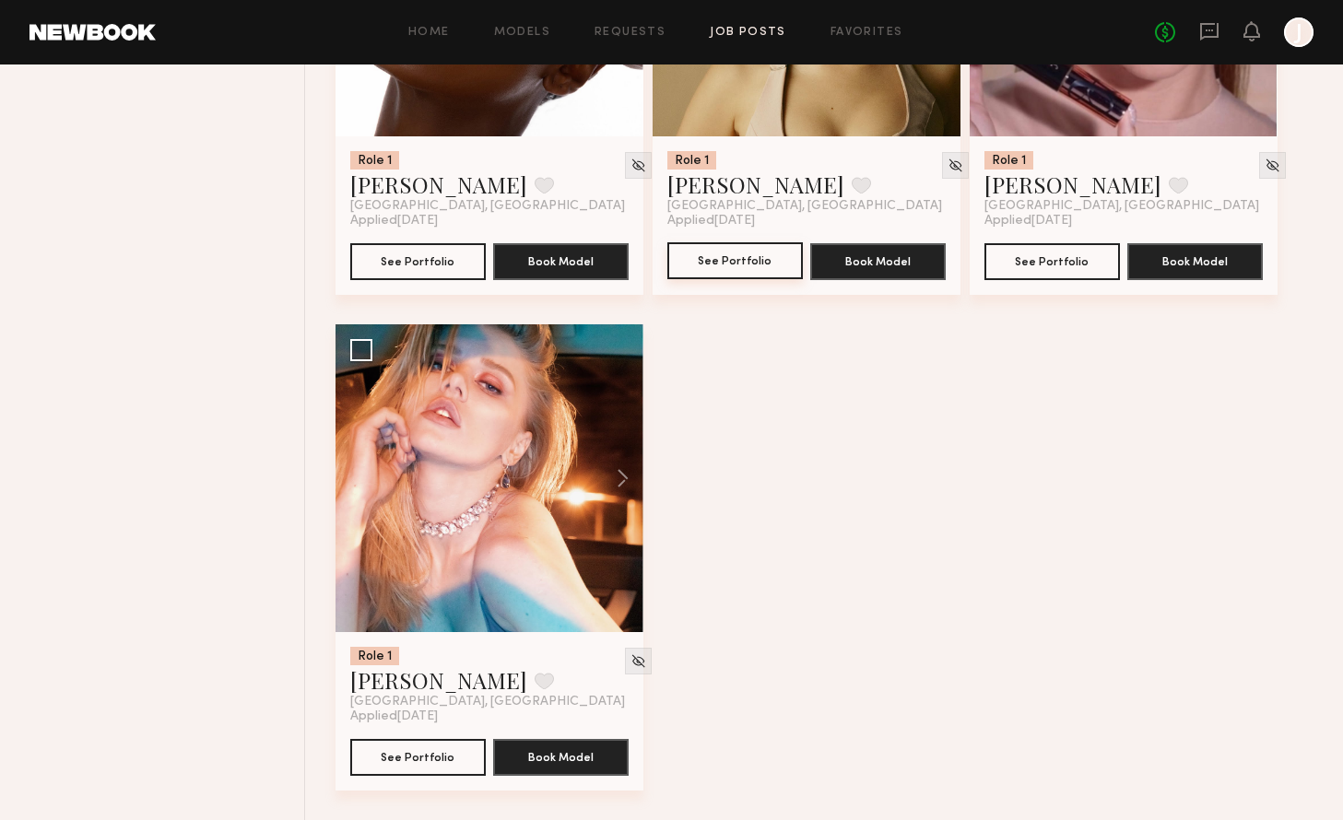
scroll to position [45713, 0]
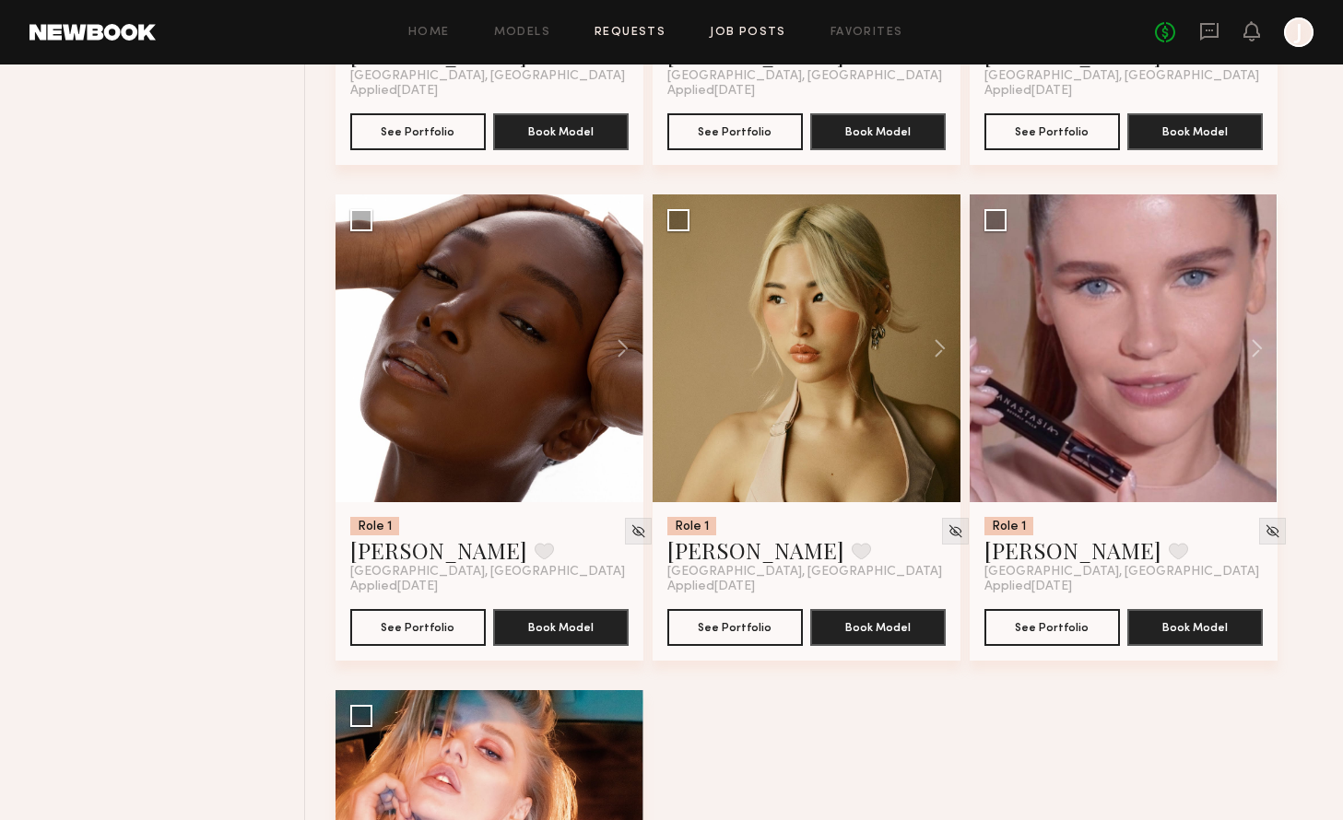
click at [641, 32] on link "Requests" at bounding box center [629, 33] width 71 height 12
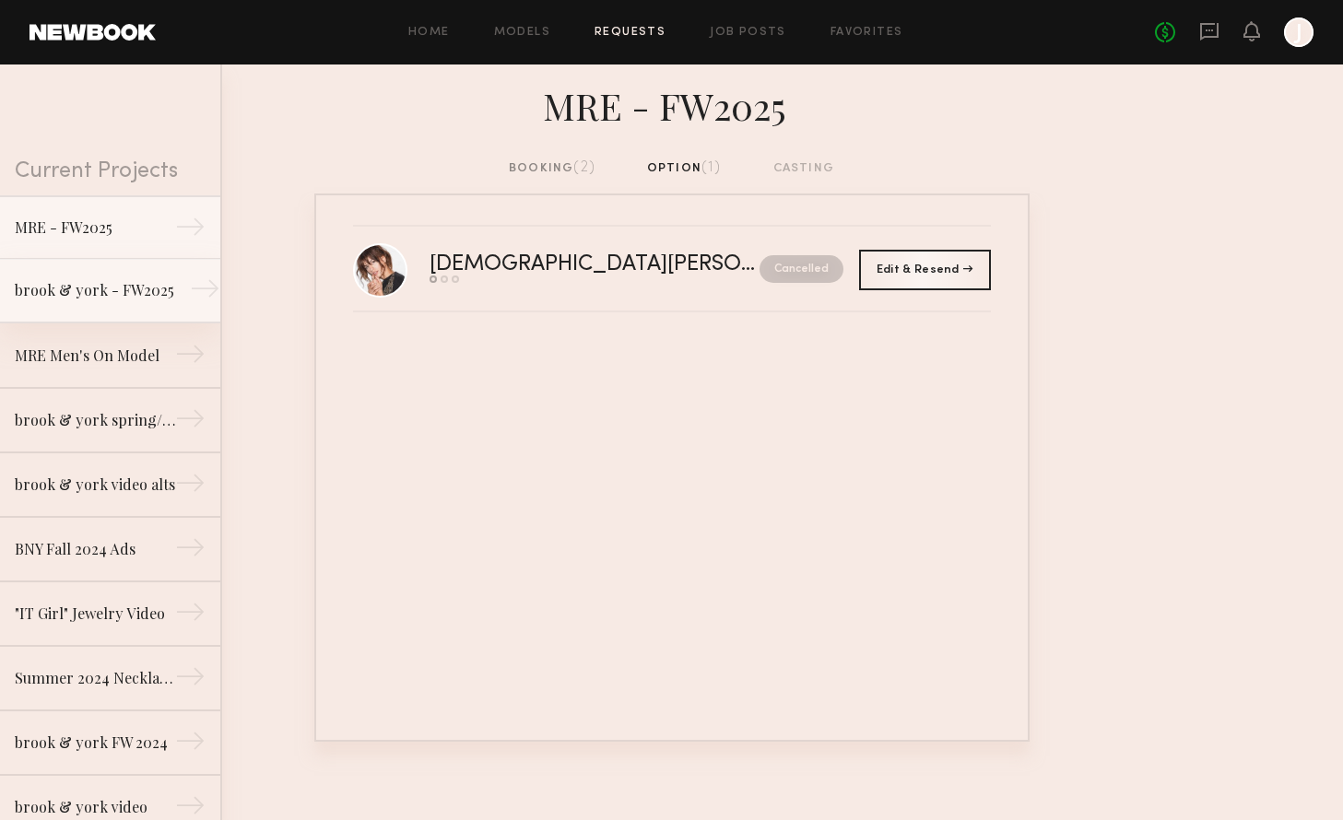
click at [106, 295] on div "brook & york - FW2025" at bounding box center [95, 290] width 160 height 22
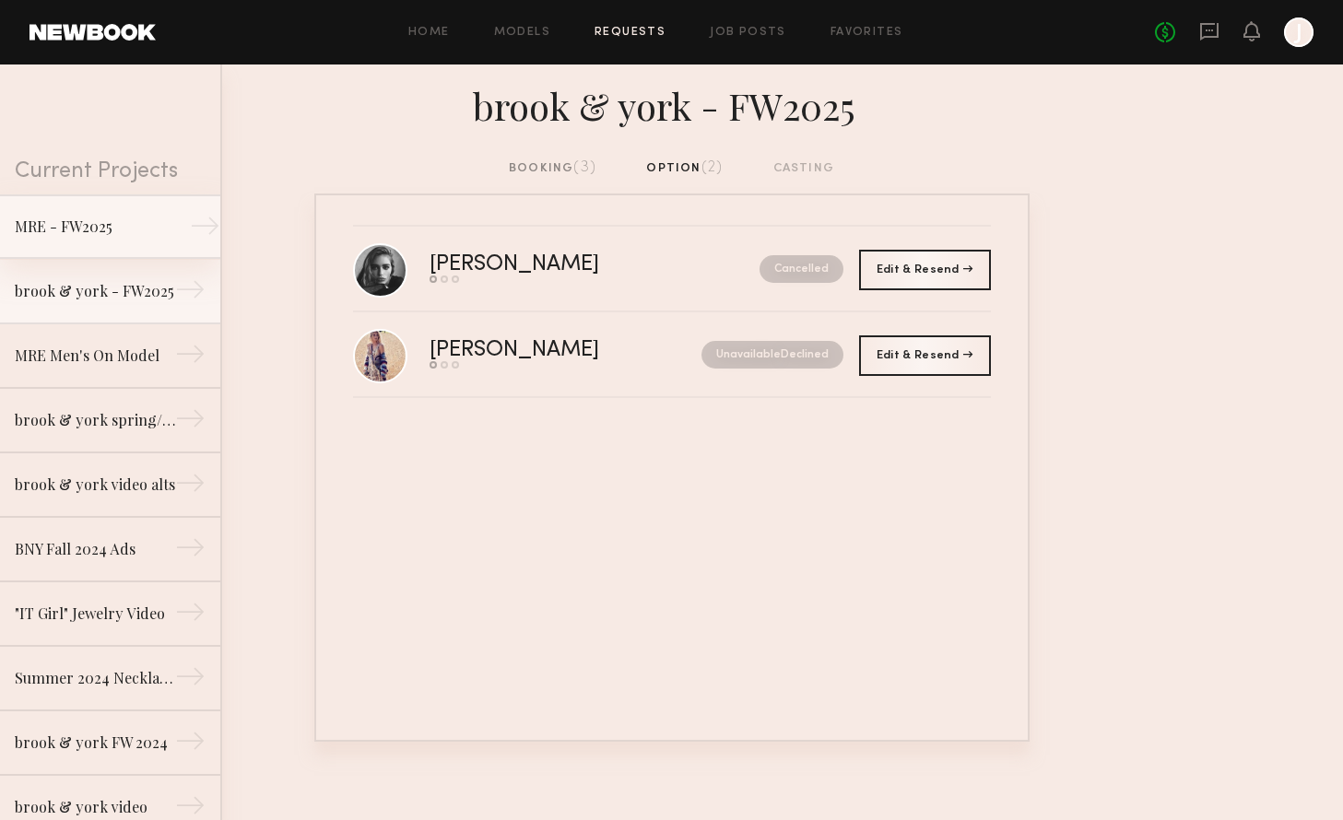
click at [110, 243] on link "MRE - FW2025 →" at bounding box center [110, 226] width 220 height 65
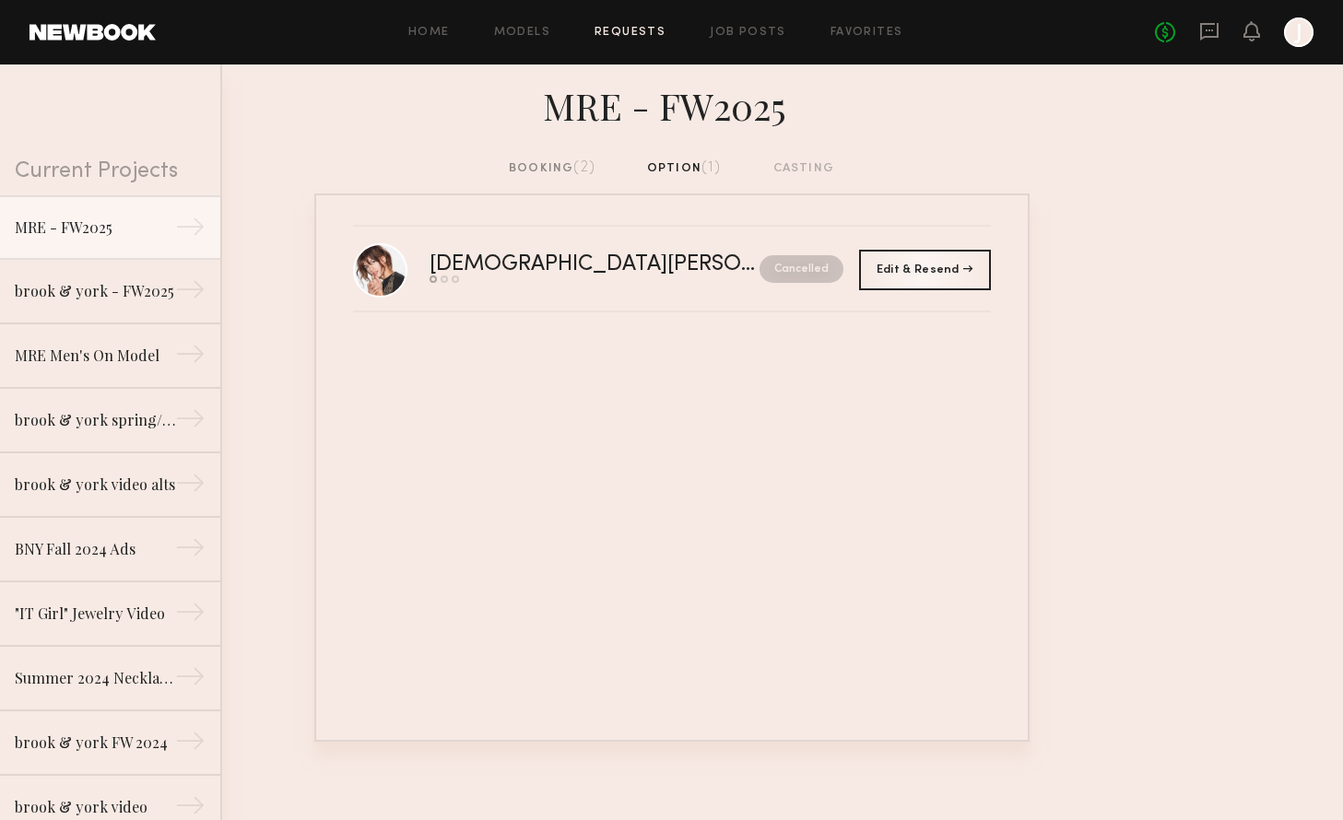
click at [555, 165] on div "booking (2)" at bounding box center [552, 169] width 87 height 20
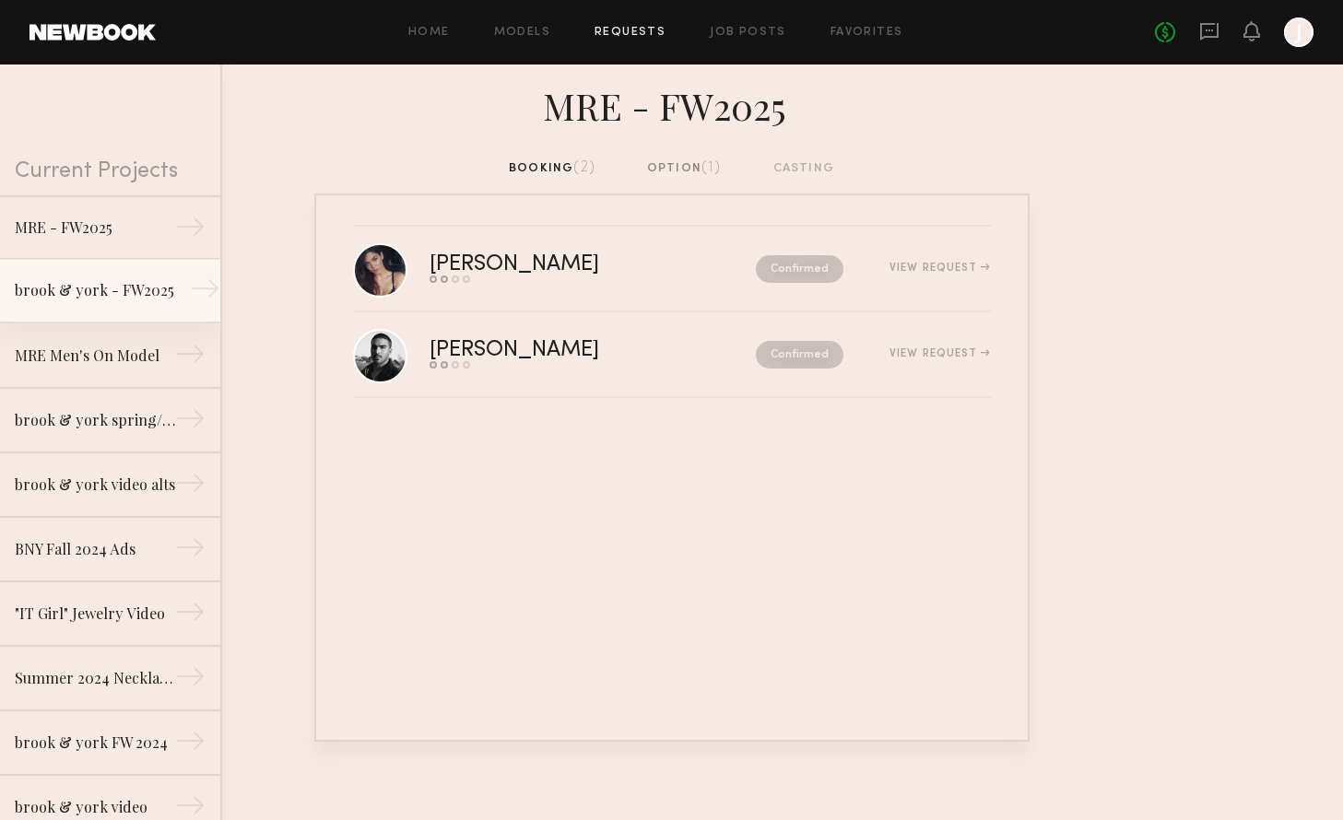
click at [86, 276] on link "brook & york - FW2025 →" at bounding box center [110, 291] width 220 height 65
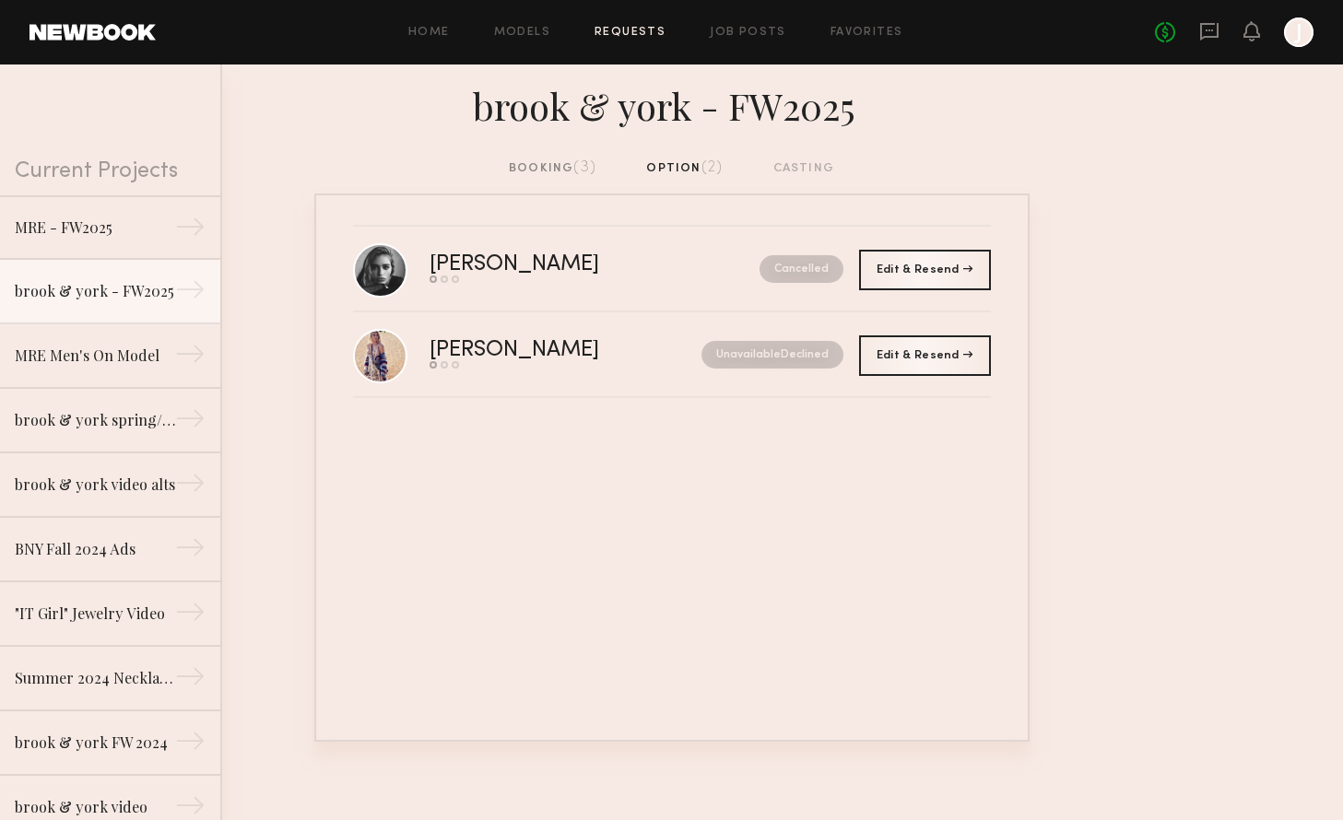
click at [536, 170] on div "booking (3)" at bounding box center [553, 169] width 88 height 20
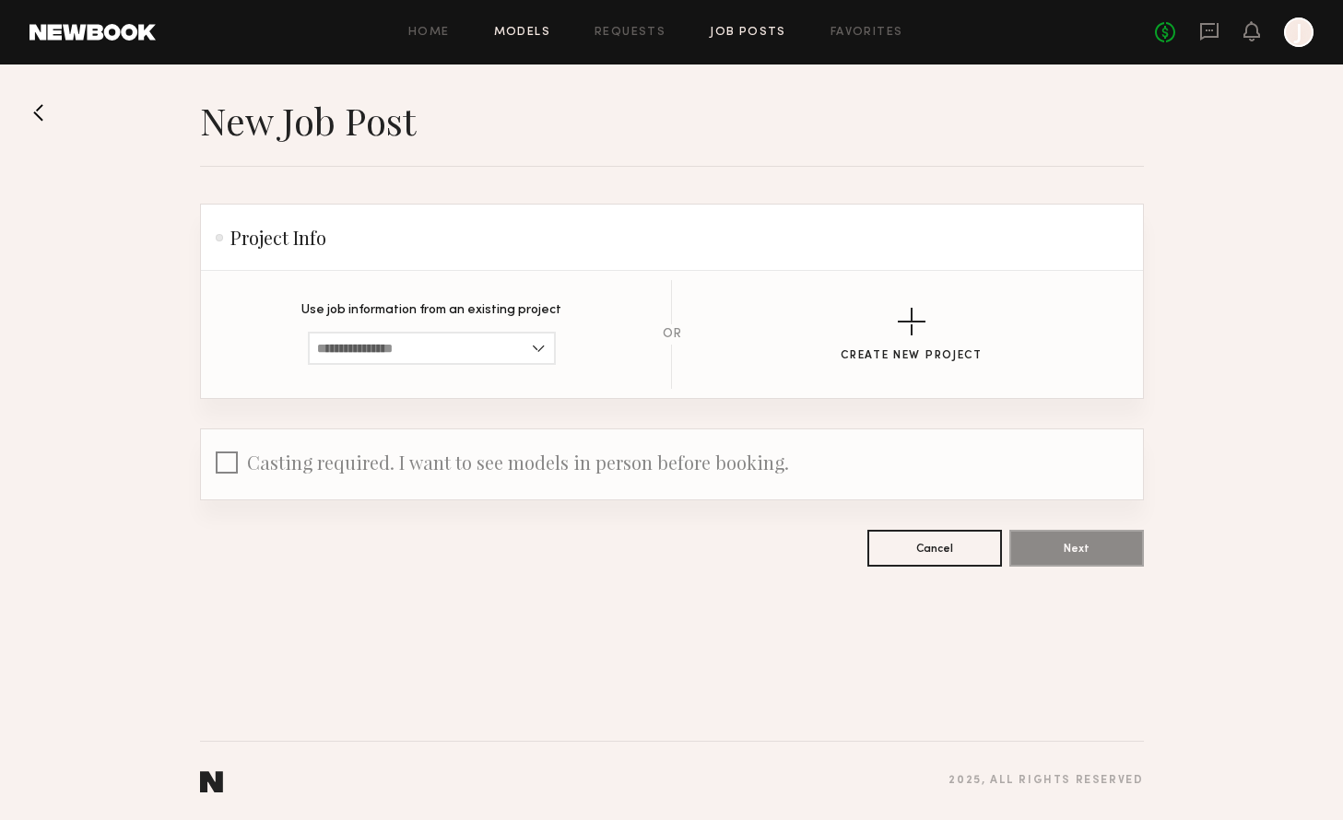
click at [525, 34] on link "Models" at bounding box center [522, 33] width 56 height 12
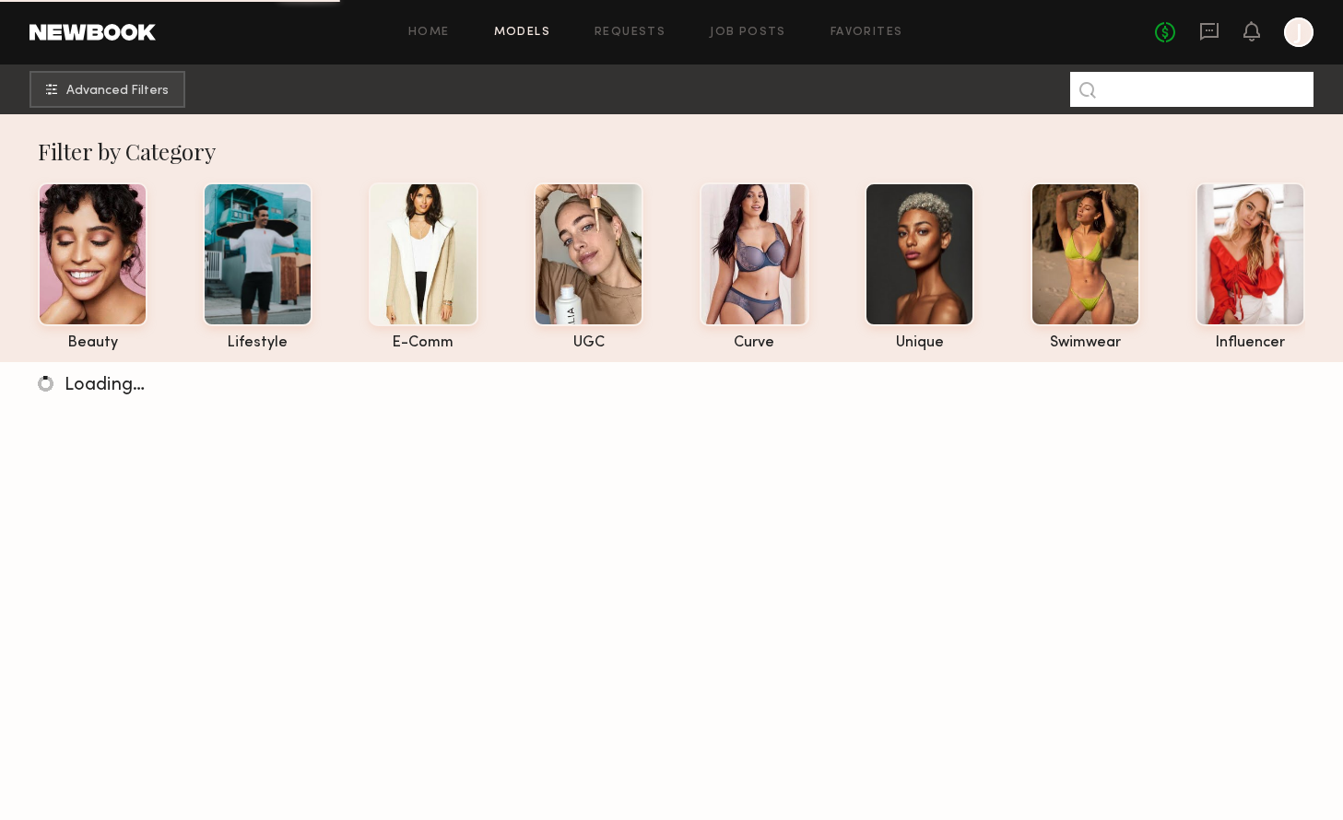
click at [1217, 80] on input at bounding box center [1191, 89] width 243 height 35
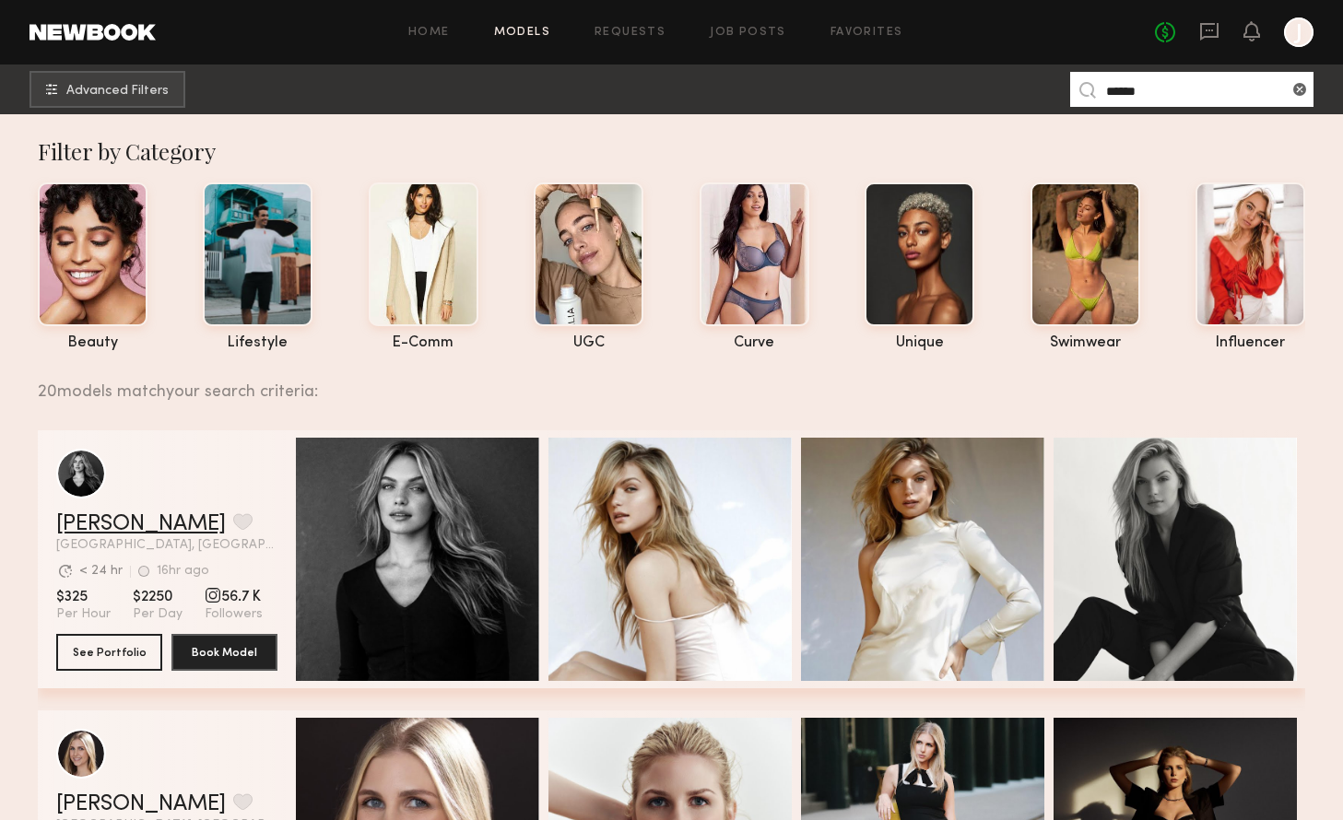
type input "******"
click at [127, 520] on link "Amanda G." at bounding box center [141, 524] width 170 height 22
click at [98, 99] on button "Advanced Filters" at bounding box center [107, 88] width 156 height 37
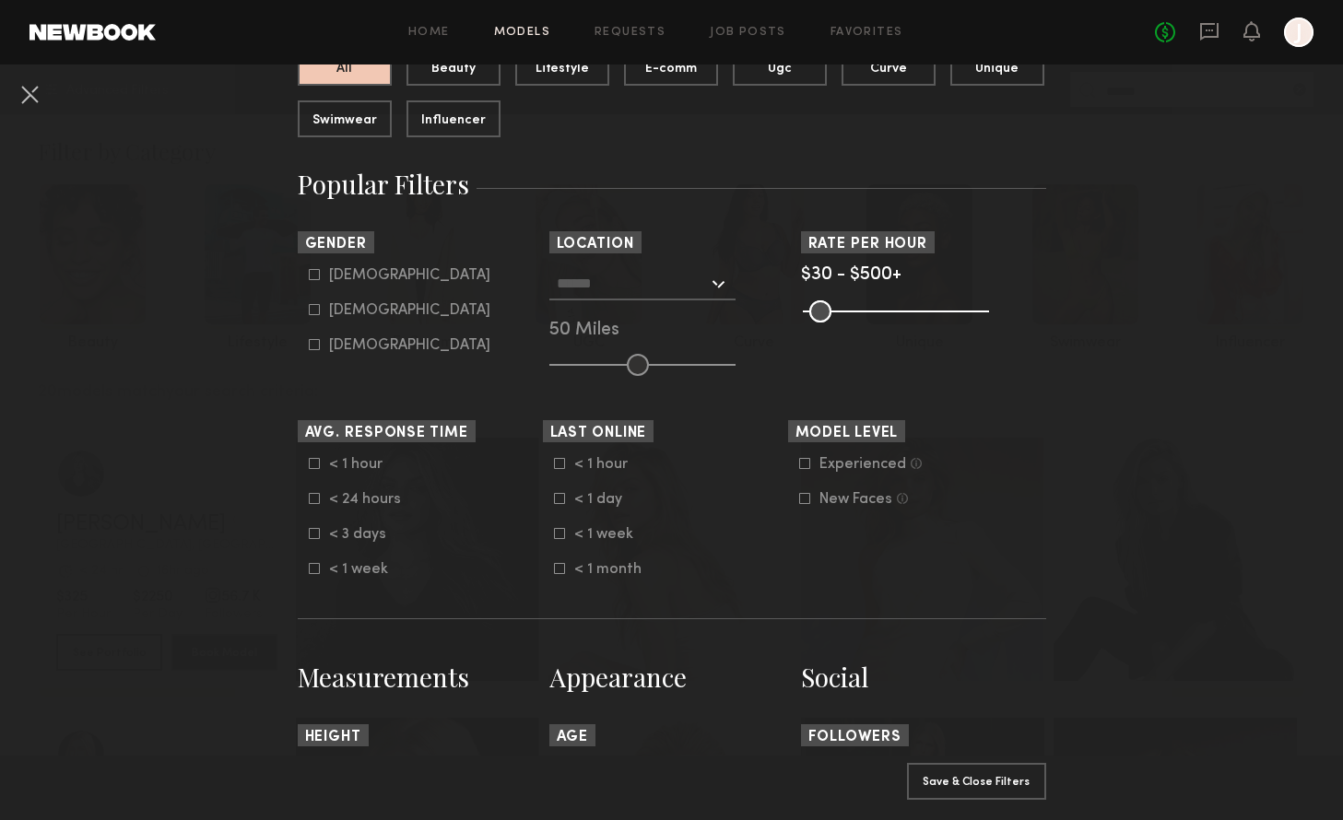
scroll to position [229, 0]
click at [311, 307] on icon at bounding box center [314, 308] width 11 height 11
type input "**"
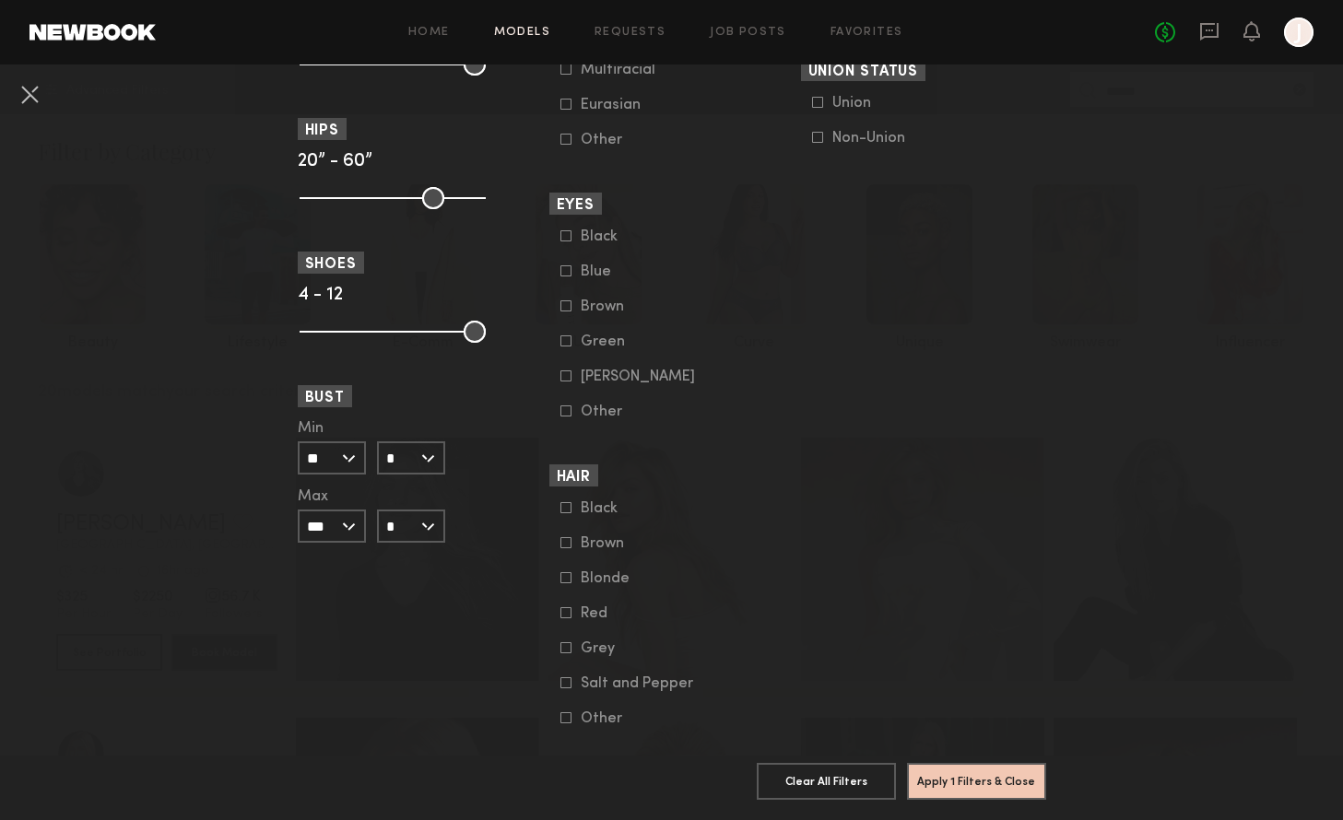
scroll to position [1276, 0]
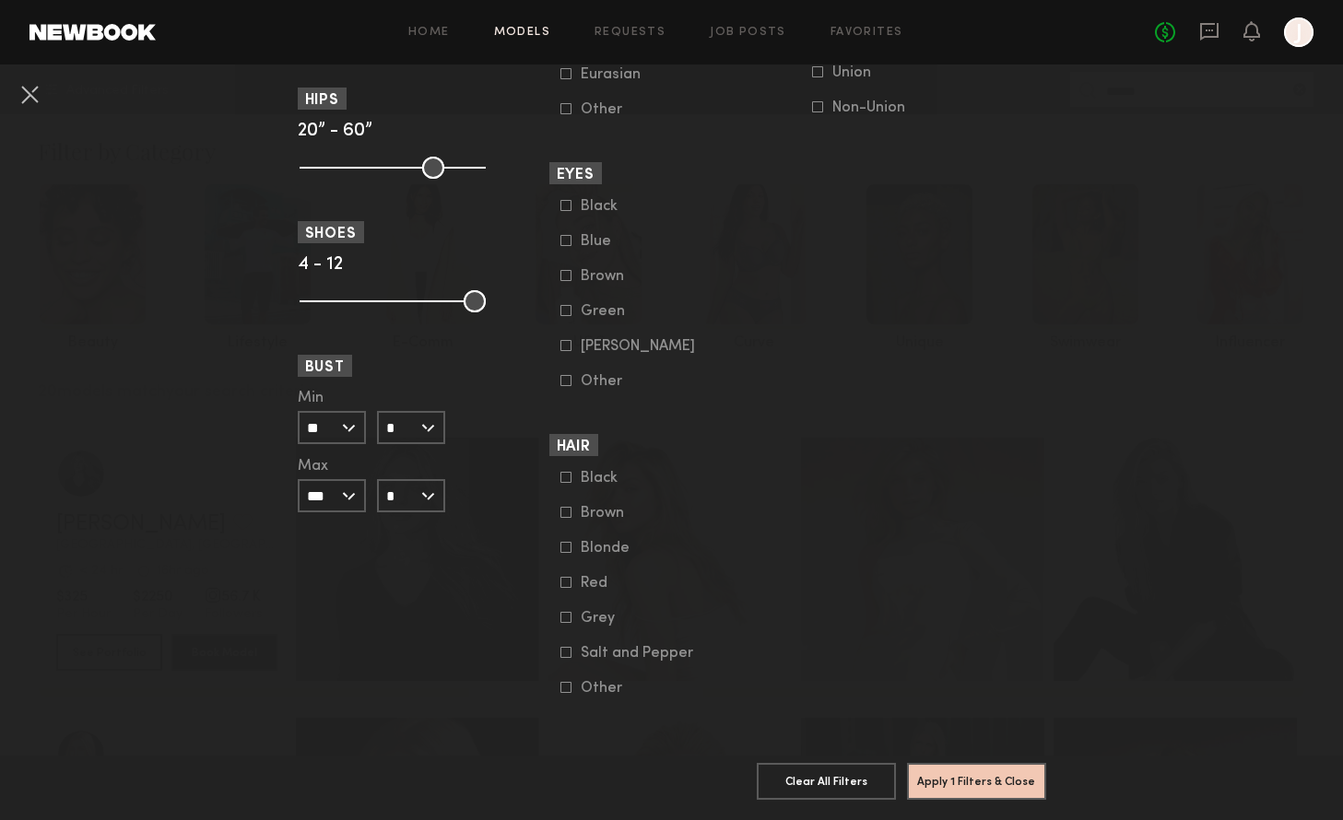
click at [567, 546] on icon at bounding box center [565, 547] width 11 height 11
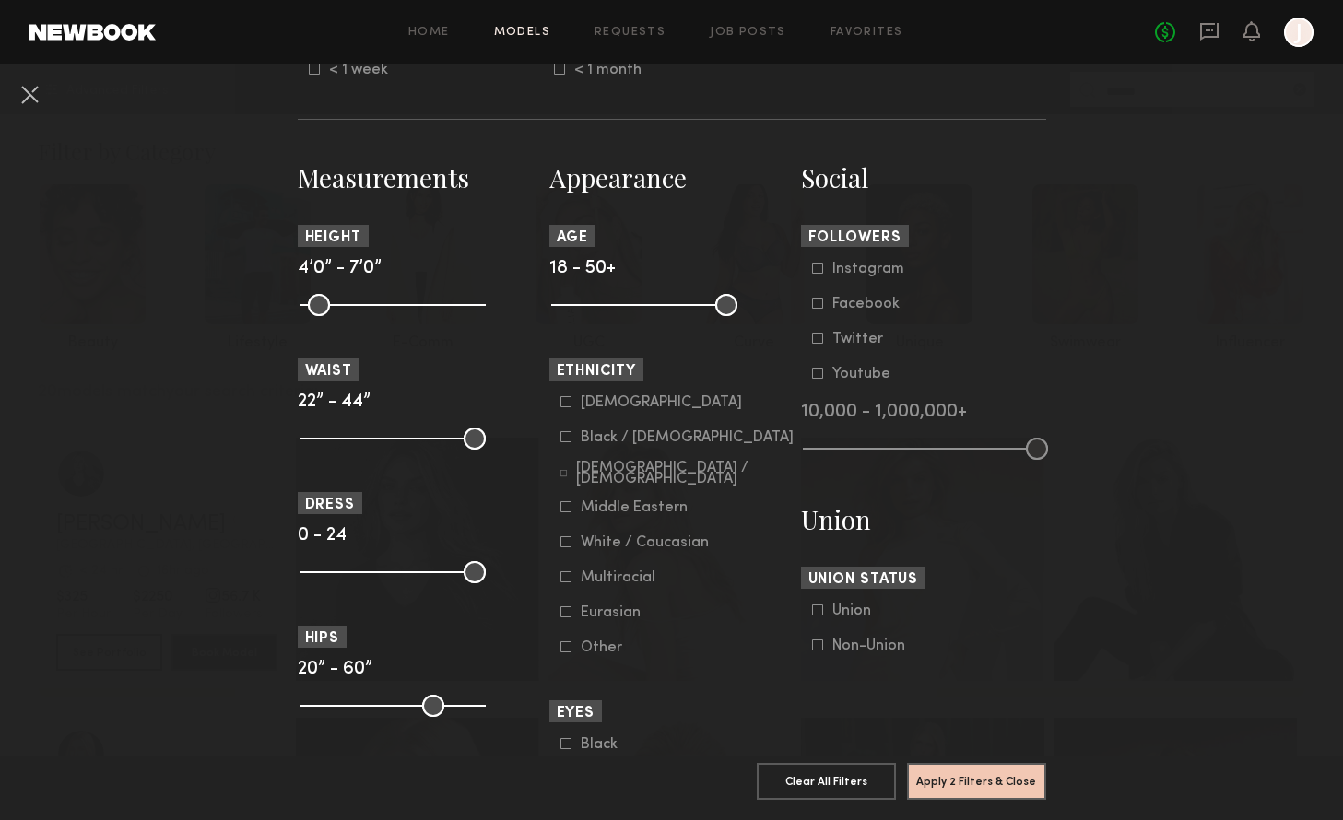
scroll to position [664, 0]
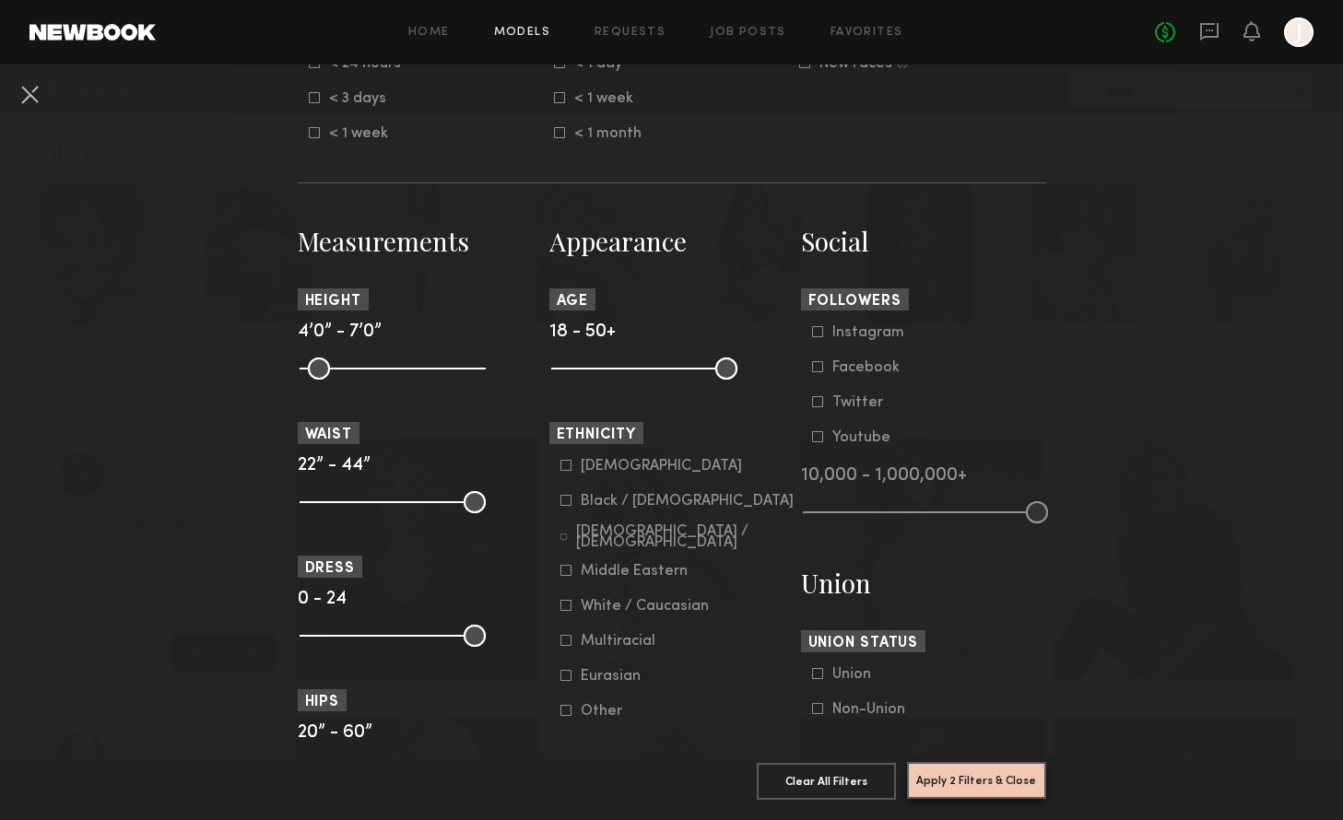
click at [955, 786] on button "Apply 2 Filters & Close" at bounding box center [976, 780] width 139 height 37
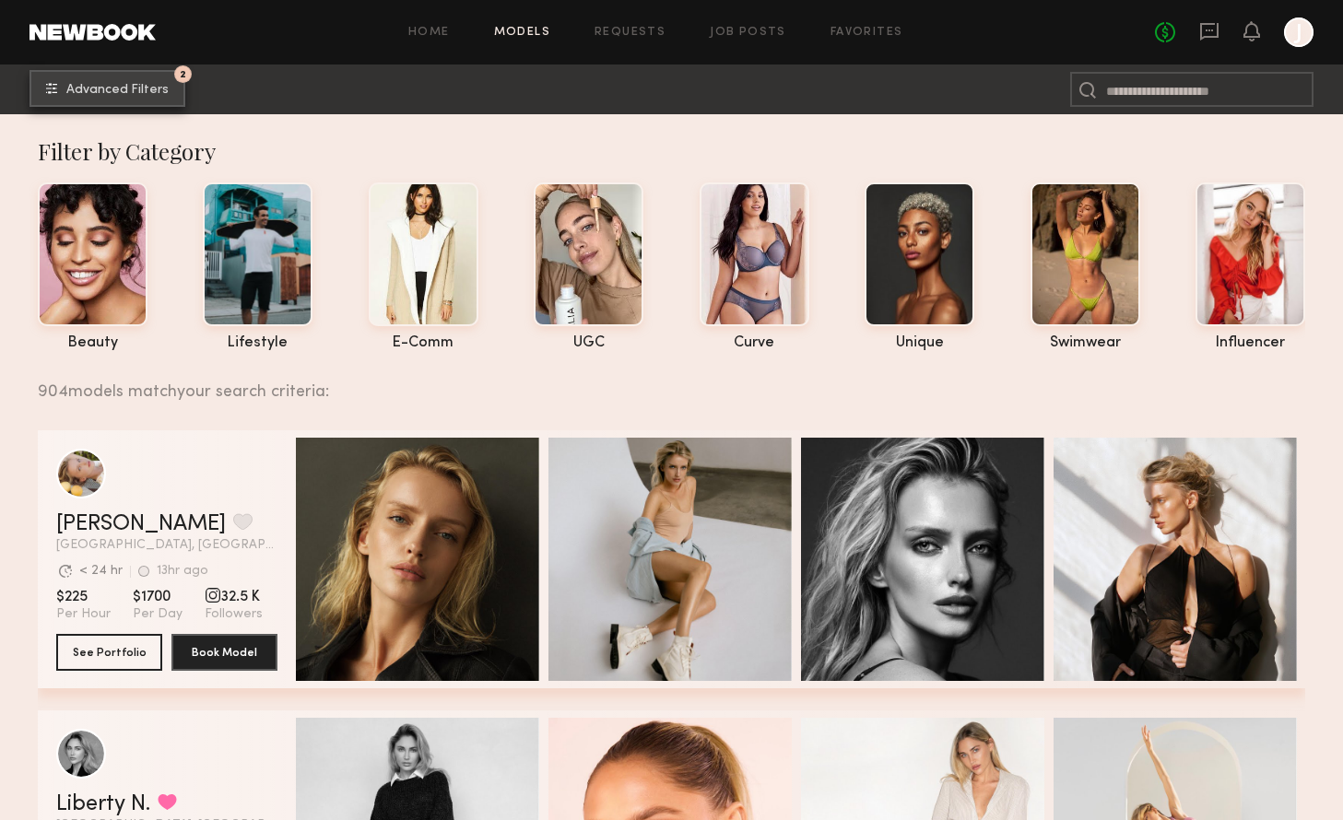
click at [117, 84] on span "Advanced Filters" at bounding box center [117, 90] width 102 height 13
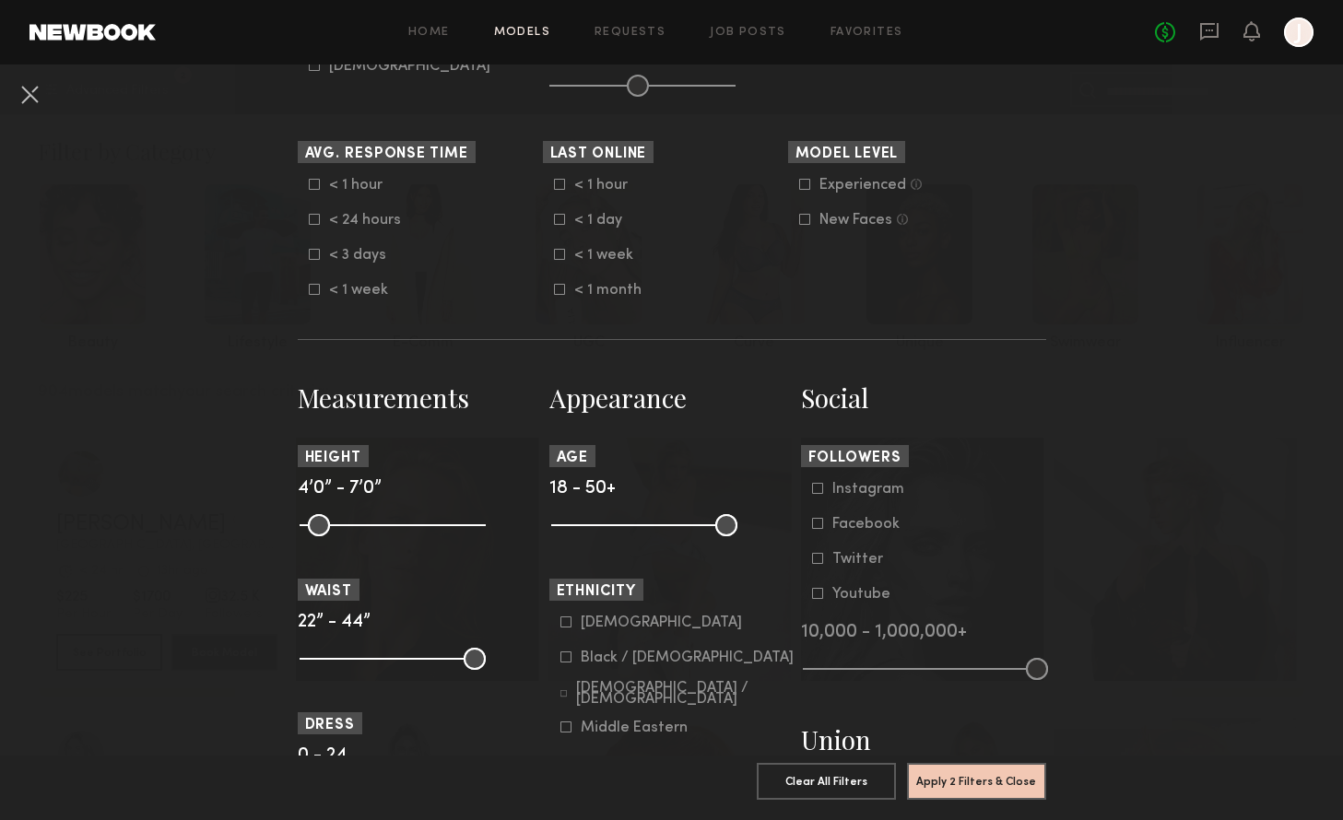
scroll to position [604, 0]
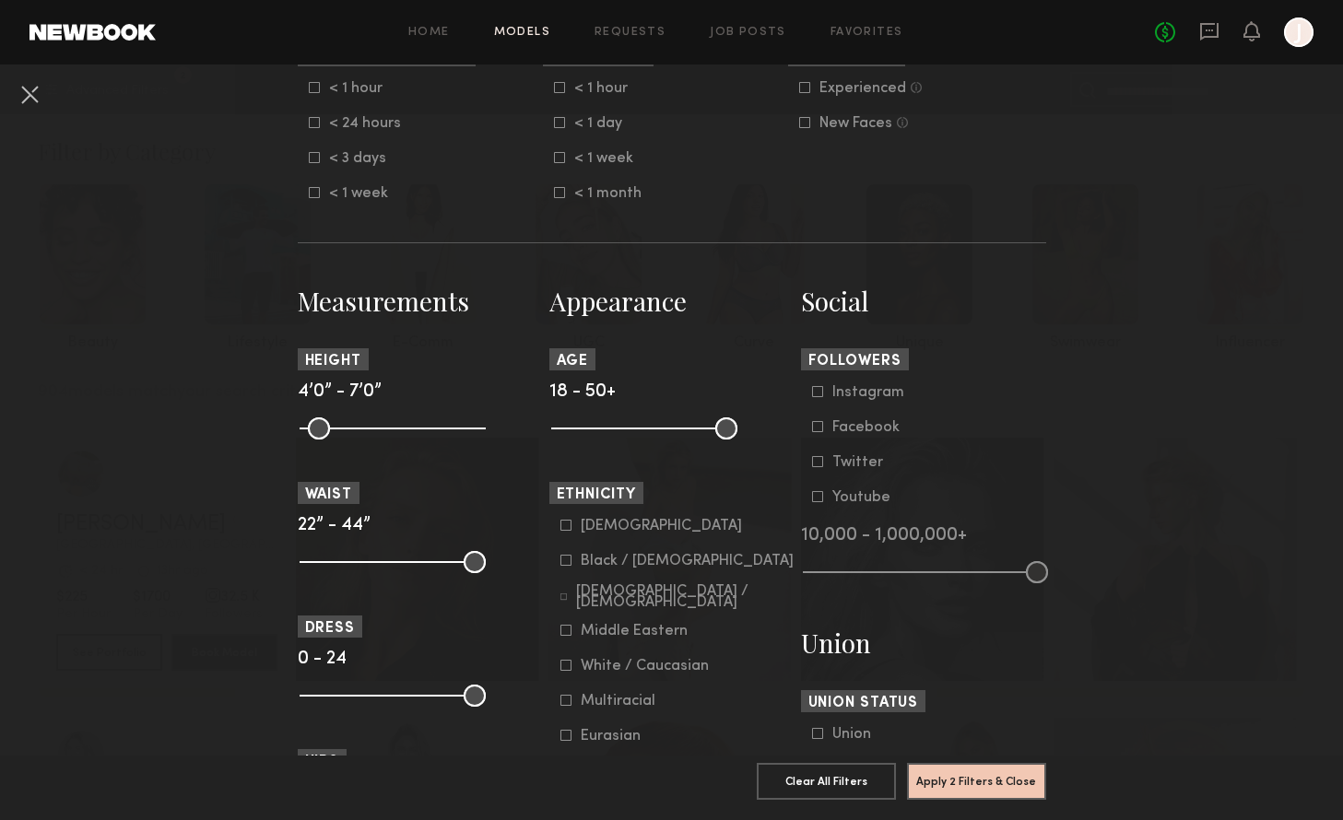
drag, startPoint x: 711, startPoint y: 417, endPoint x: 735, endPoint y: 431, distance: 27.7
click at [715, 421] on common-range-minmax at bounding box center [642, 427] width 186 height 22
drag, startPoint x: 731, startPoint y: 429, endPoint x: 621, endPoint y: 432, distance: 109.7
click at [621, 432] on input "range" at bounding box center [644, 428] width 186 height 22
type input "**"
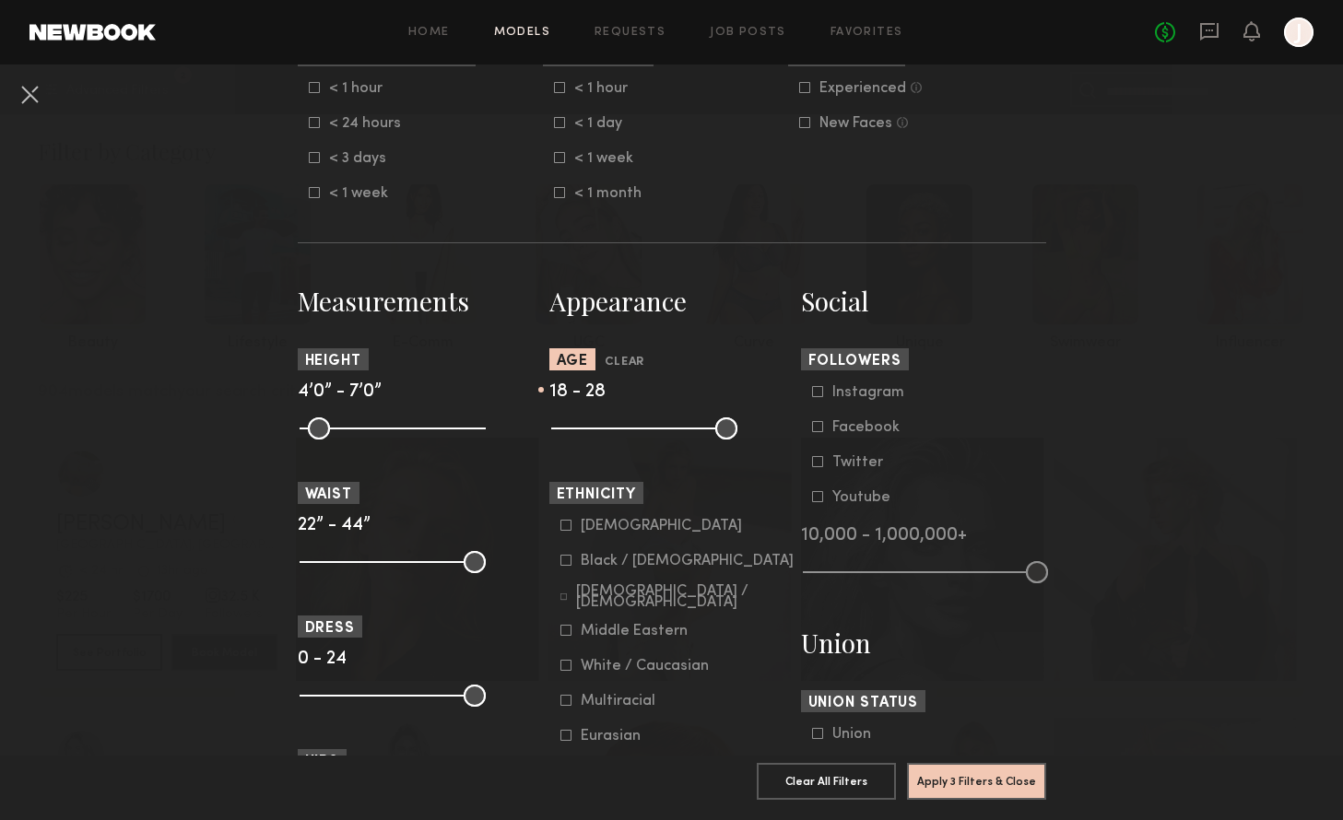
click at [613, 434] on input "range" at bounding box center [644, 428] width 186 height 22
click at [966, 786] on button "Apply 3 Filters & Close" at bounding box center [976, 780] width 139 height 37
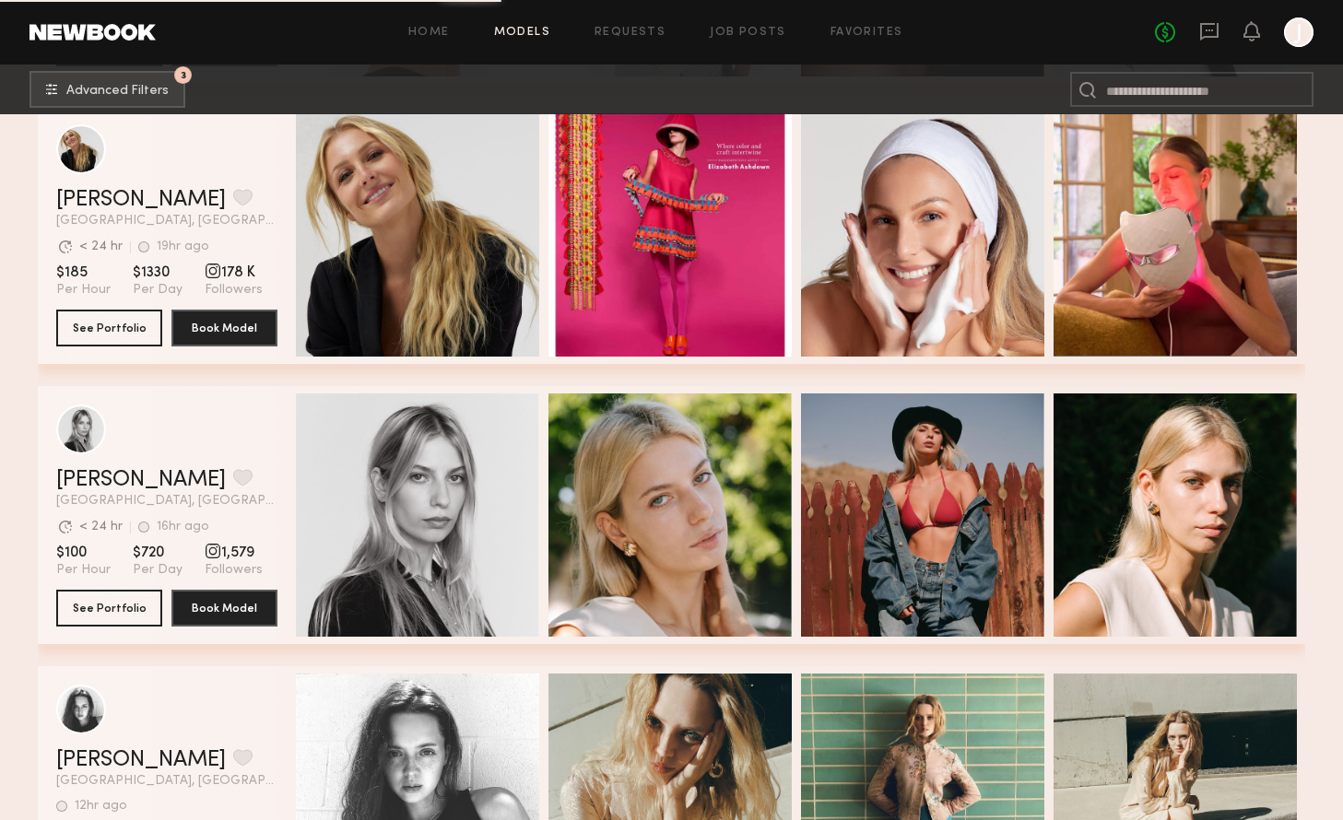
scroll to position [9743, 0]
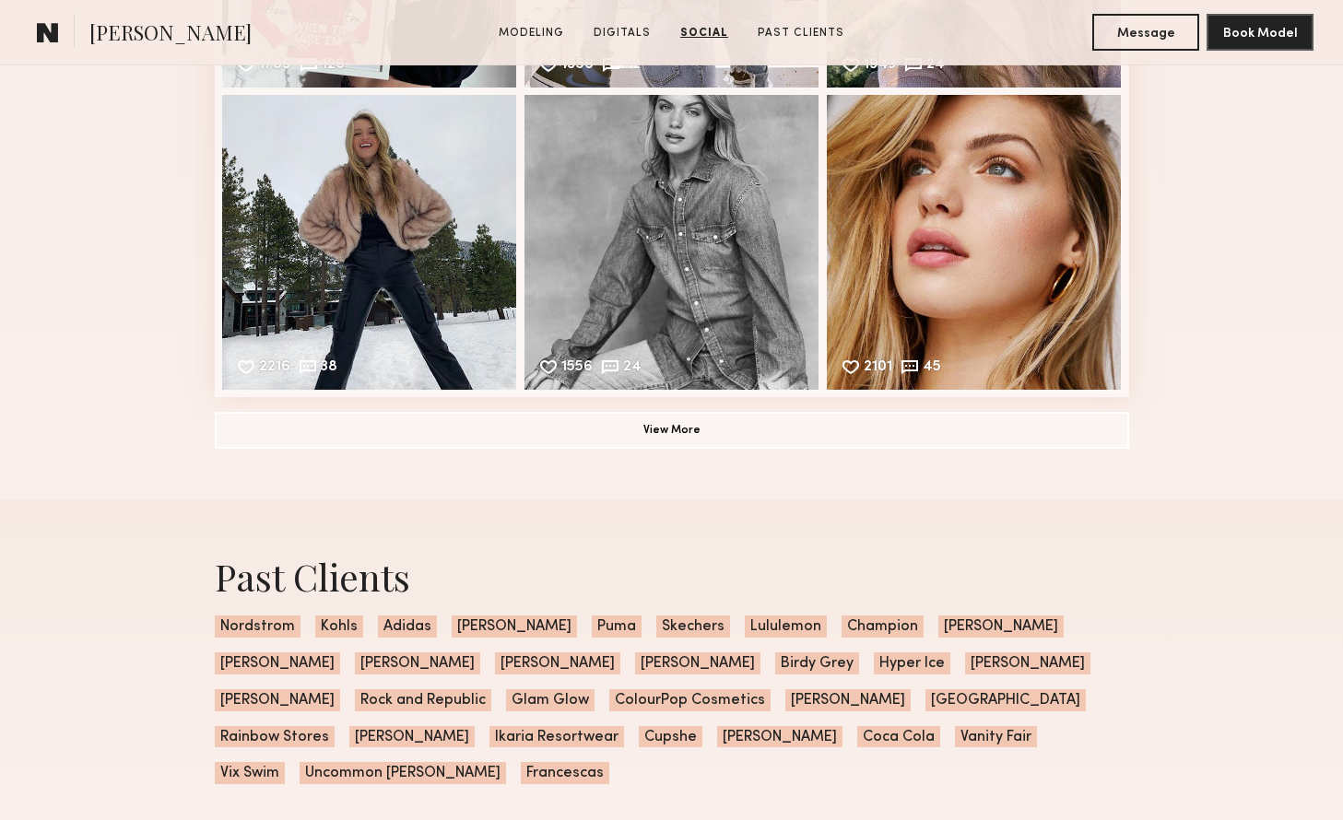
scroll to position [3042, 0]
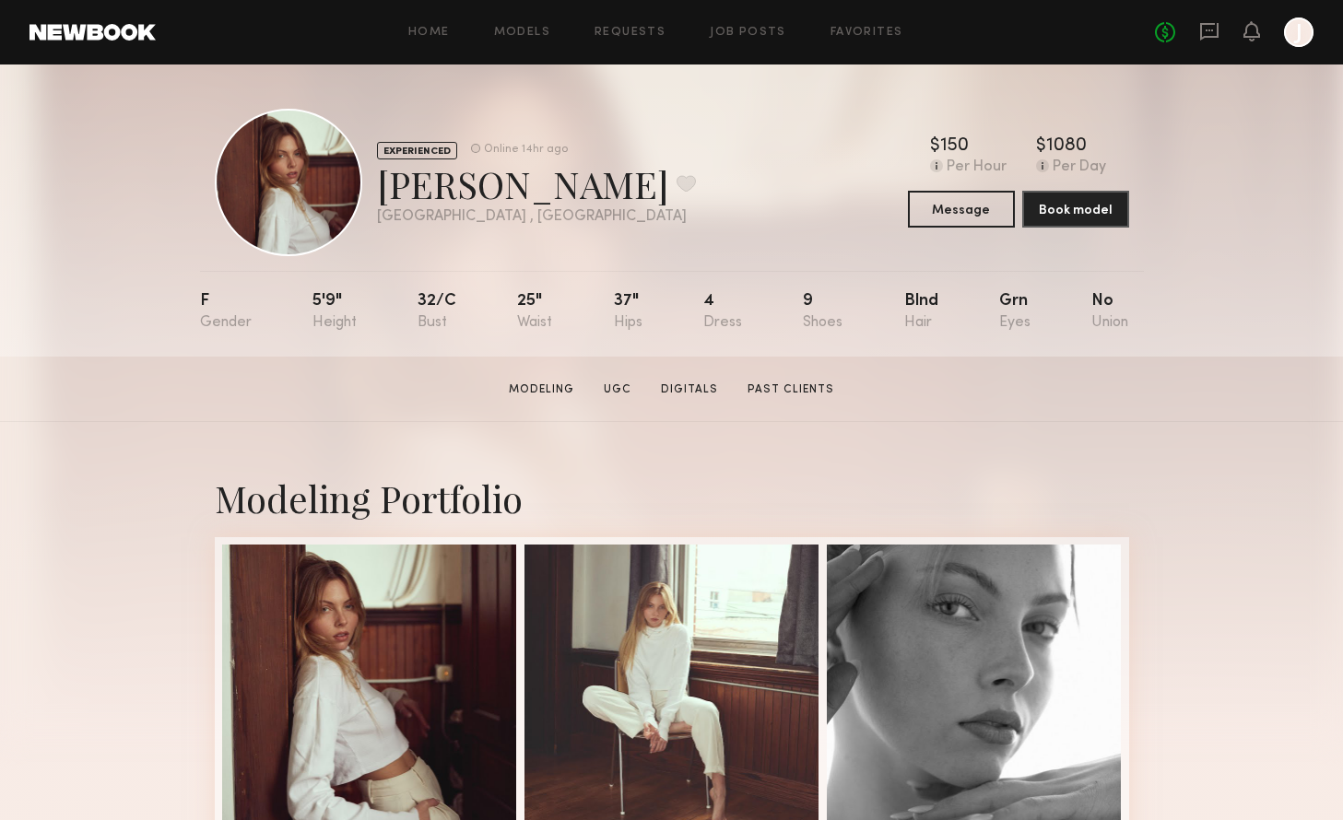
scroll to position [432, 0]
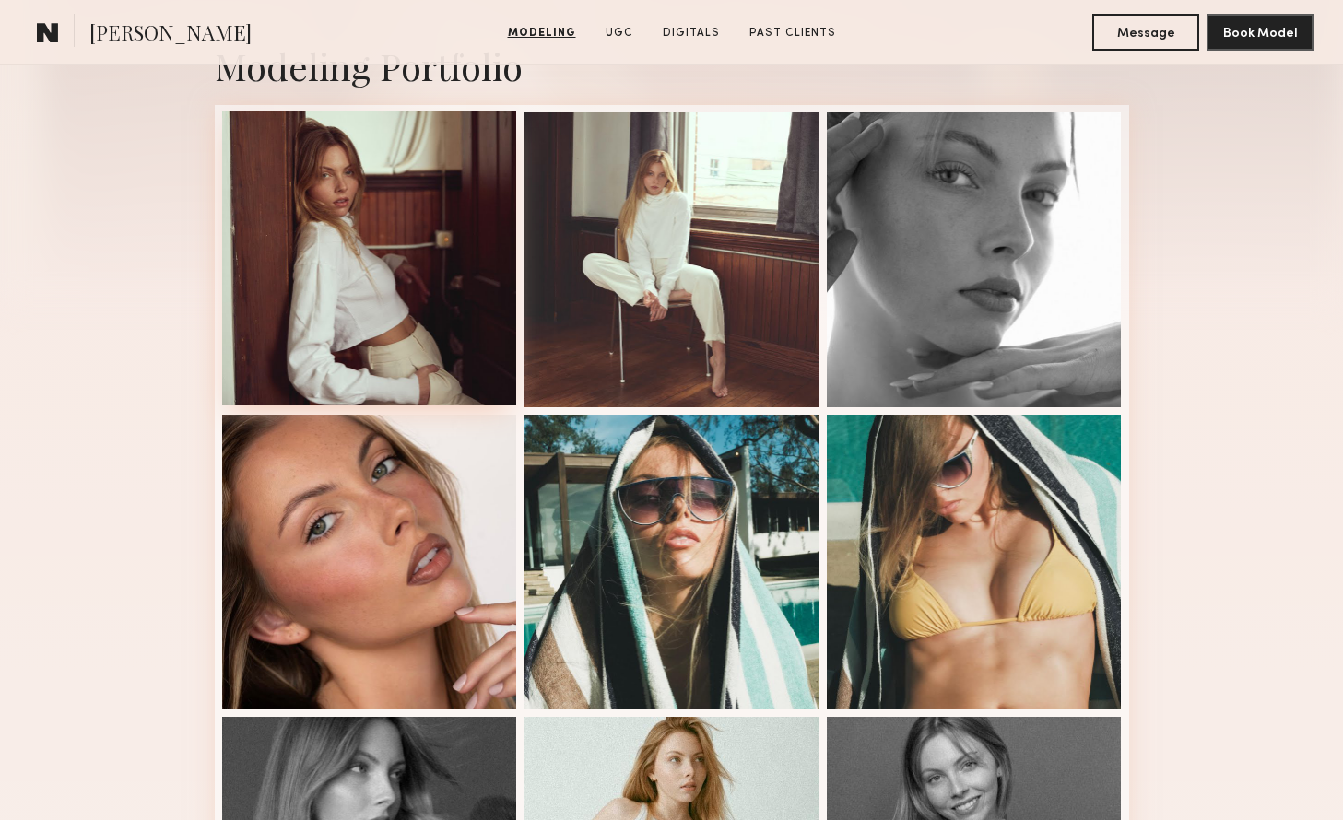
click at [397, 264] on div at bounding box center [369, 258] width 295 height 295
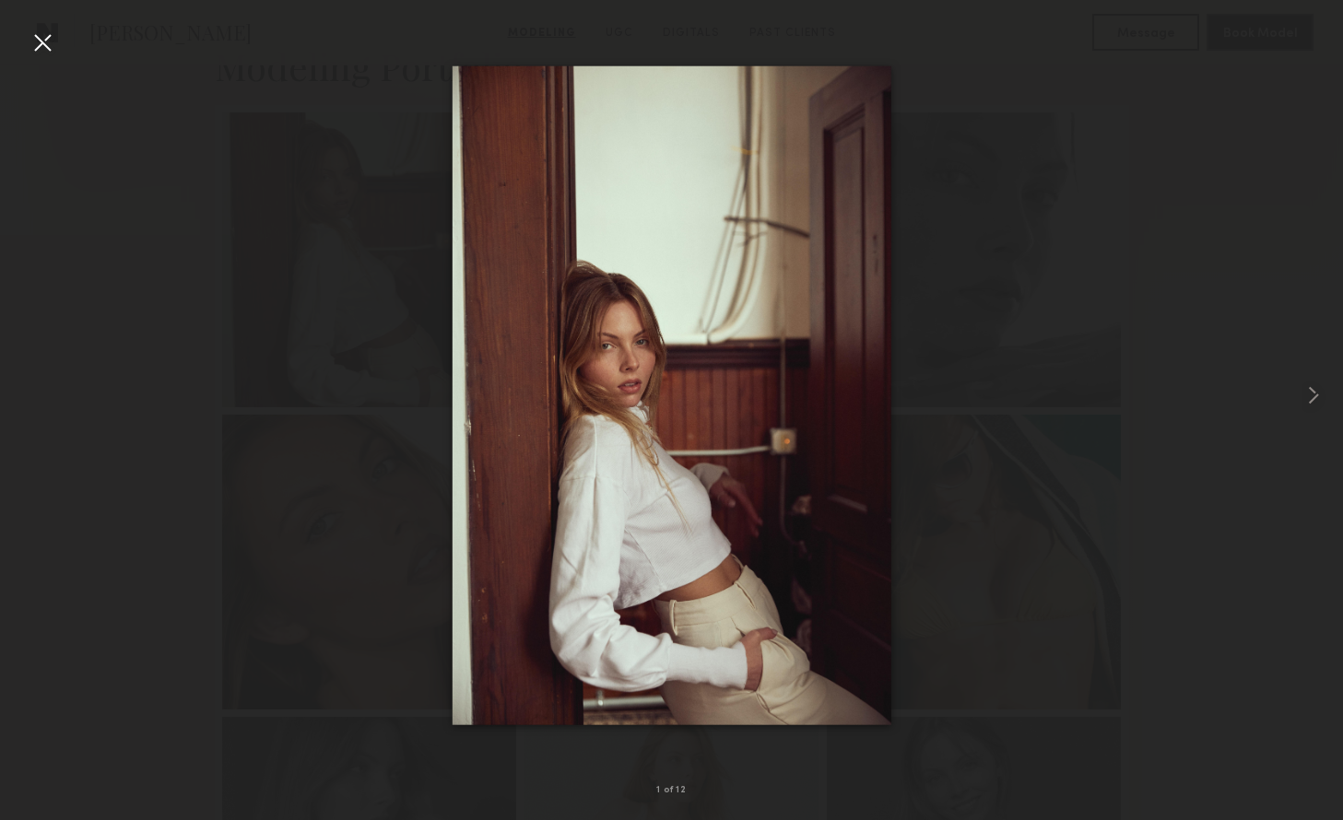
click at [1136, 456] on div at bounding box center [671, 395] width 1343 height 732
click at [1303, 397] on common-icon at bounding box center [1312, 395] width 29 height 29
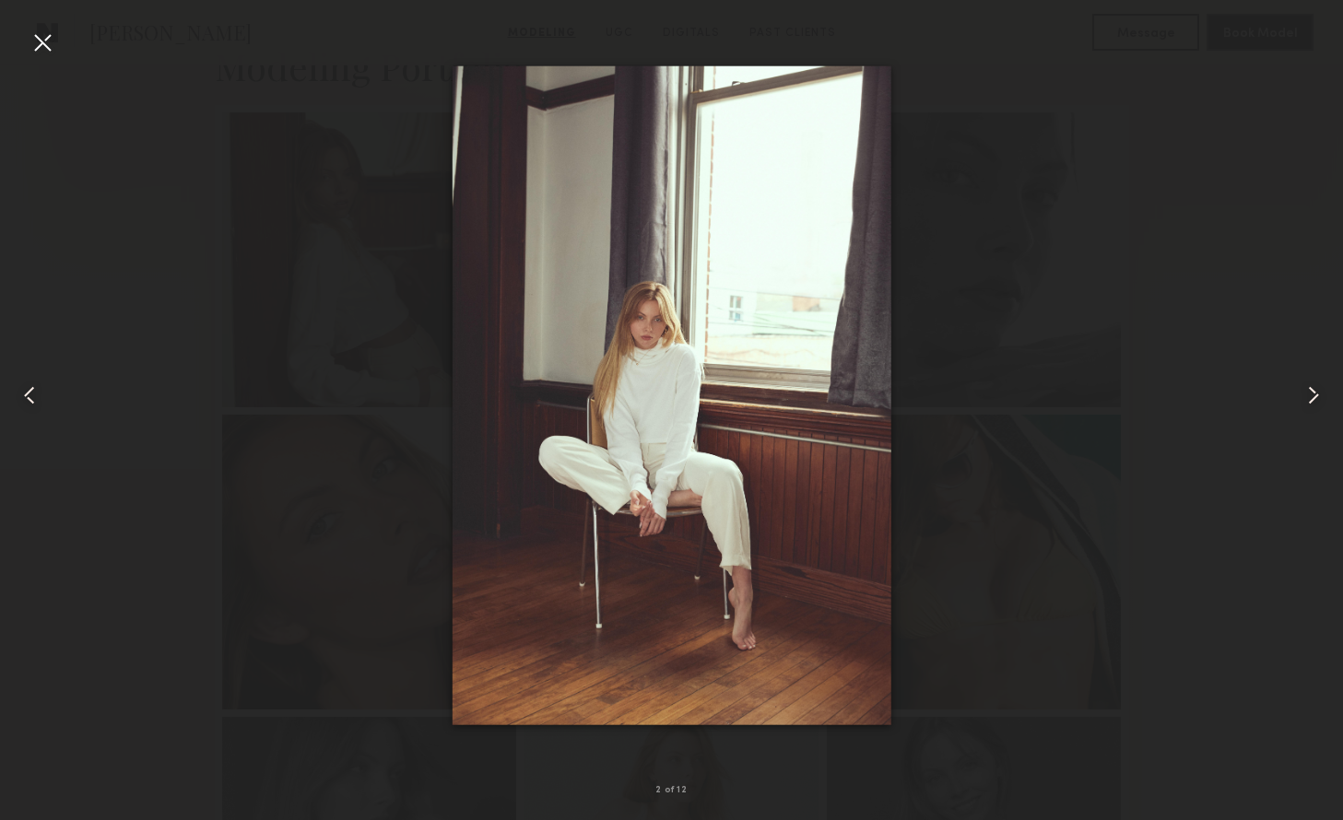
click at [1312, 395] on common-icon at bounding box center [1312, 395] width 29 height 29
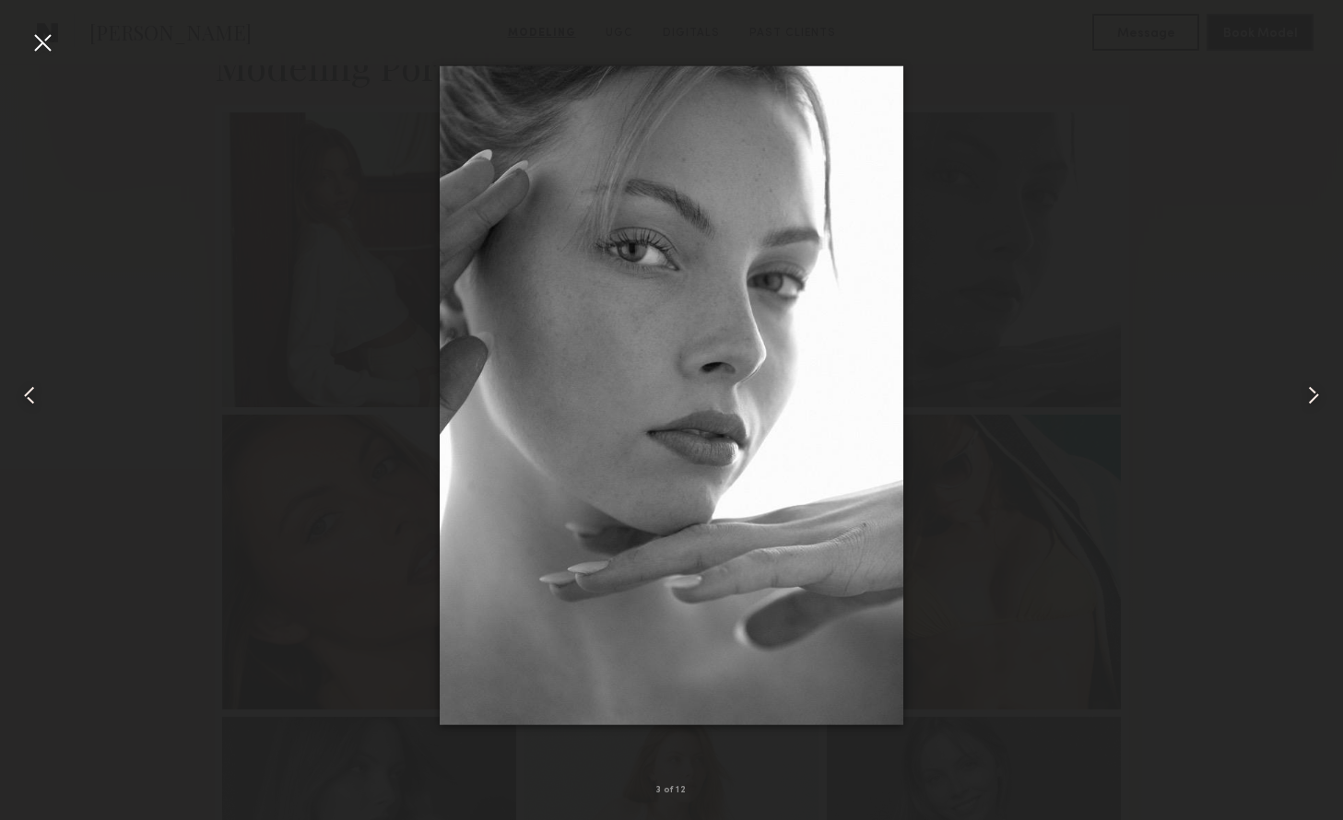
click at [1312, 394] on common-icon at bounding box center [1312, 395] width 29 height 29
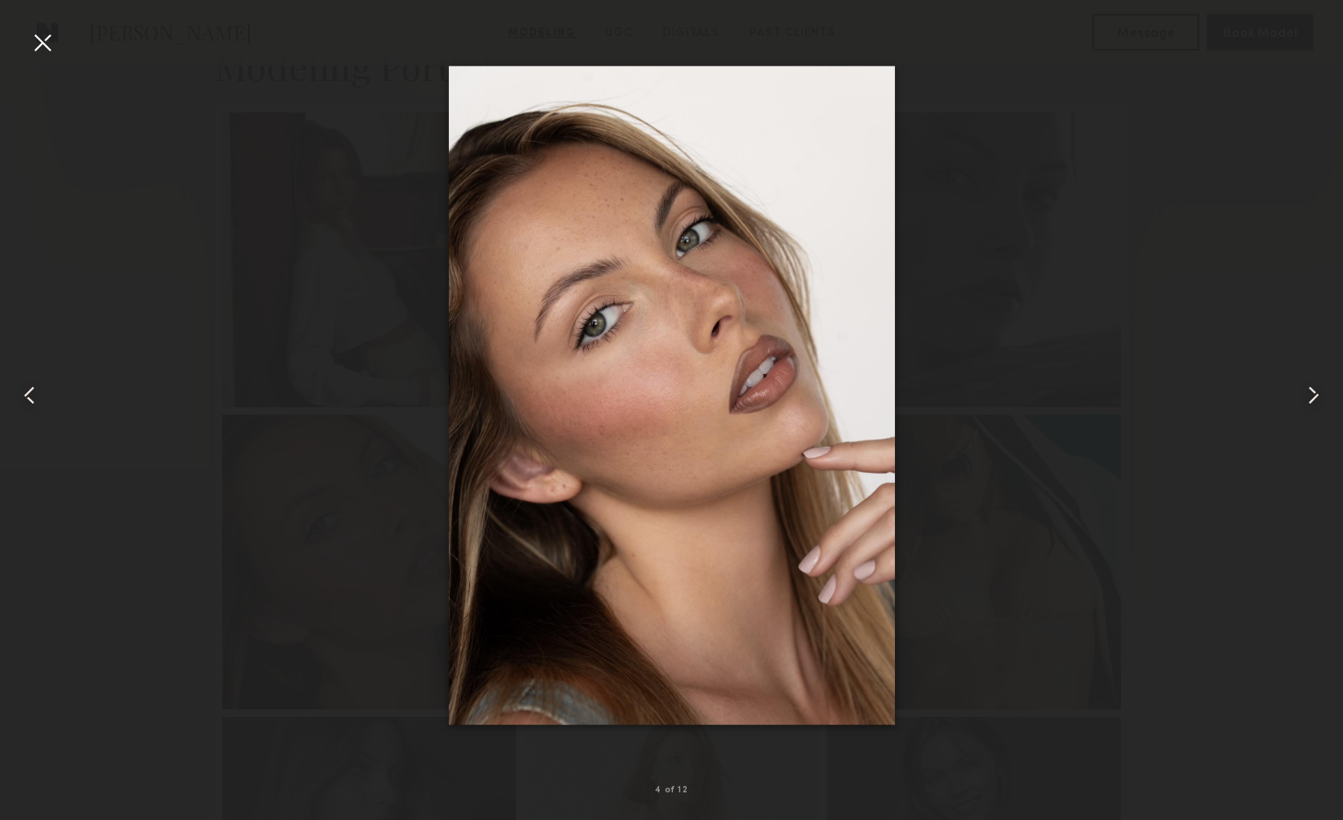
click at [1312, 394] on common-icon at bounding box center [1312, 395] width 29 height 29
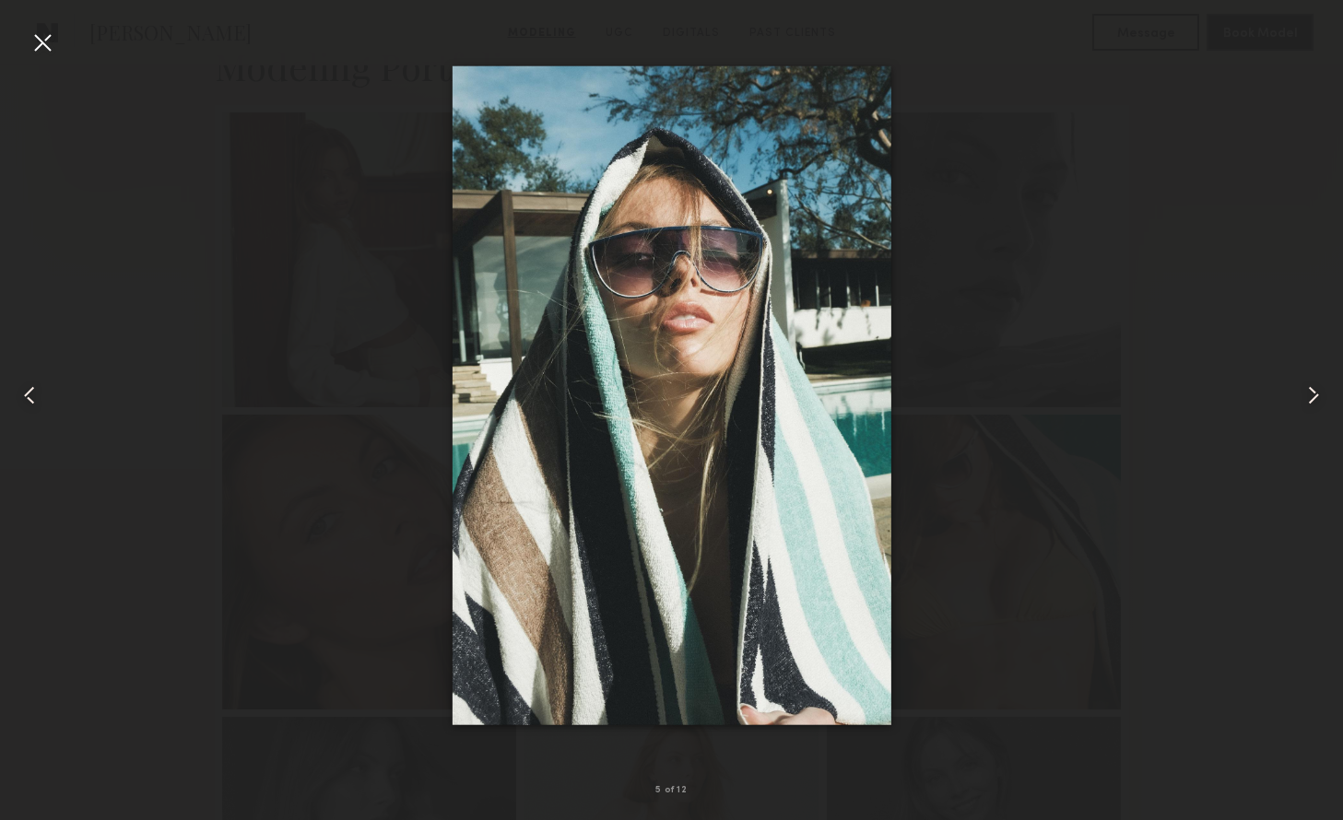
click at [1312, 394] on common-icon at bounding box center [1312, 395] width 29 height 29
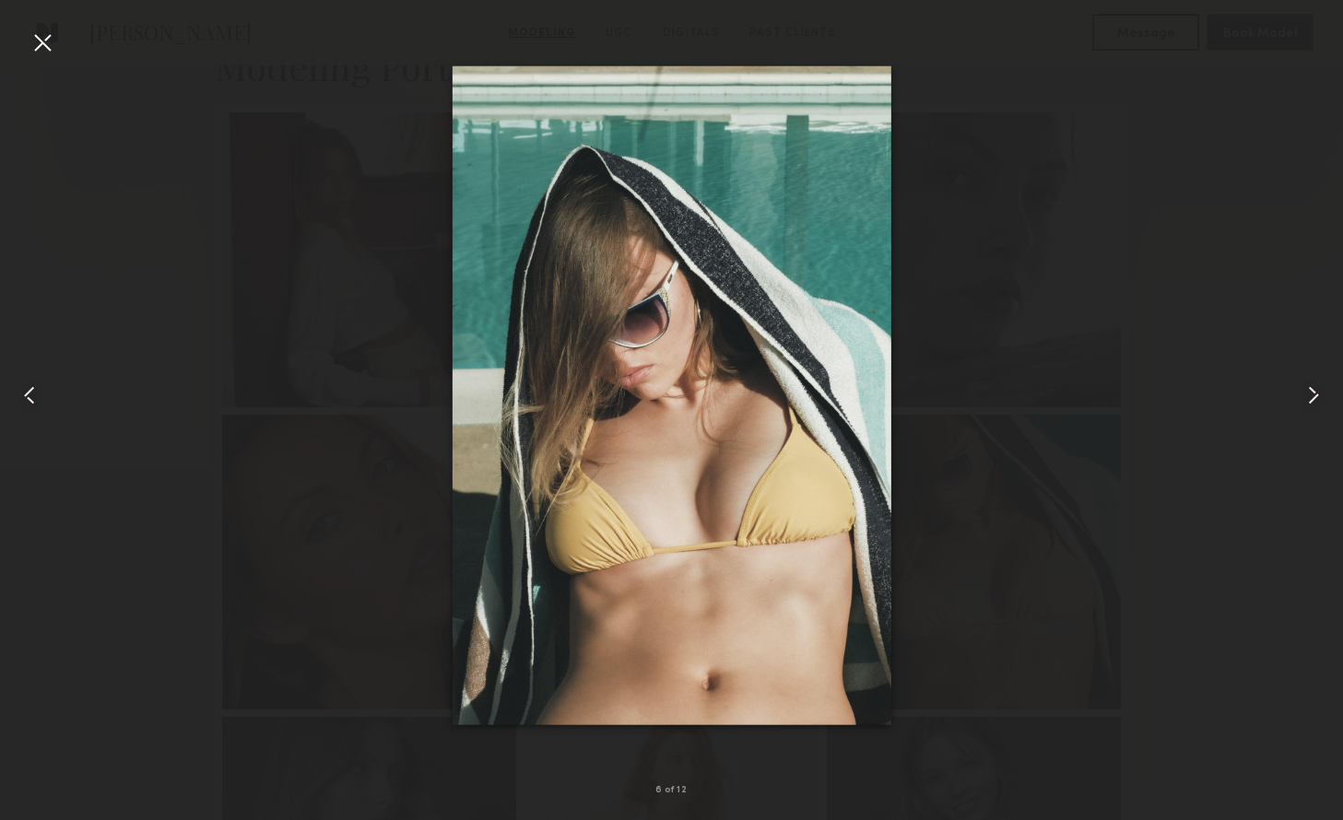
click at [1312, 394] on common-icon at bounding box center [1312, 395] width 29 height 29
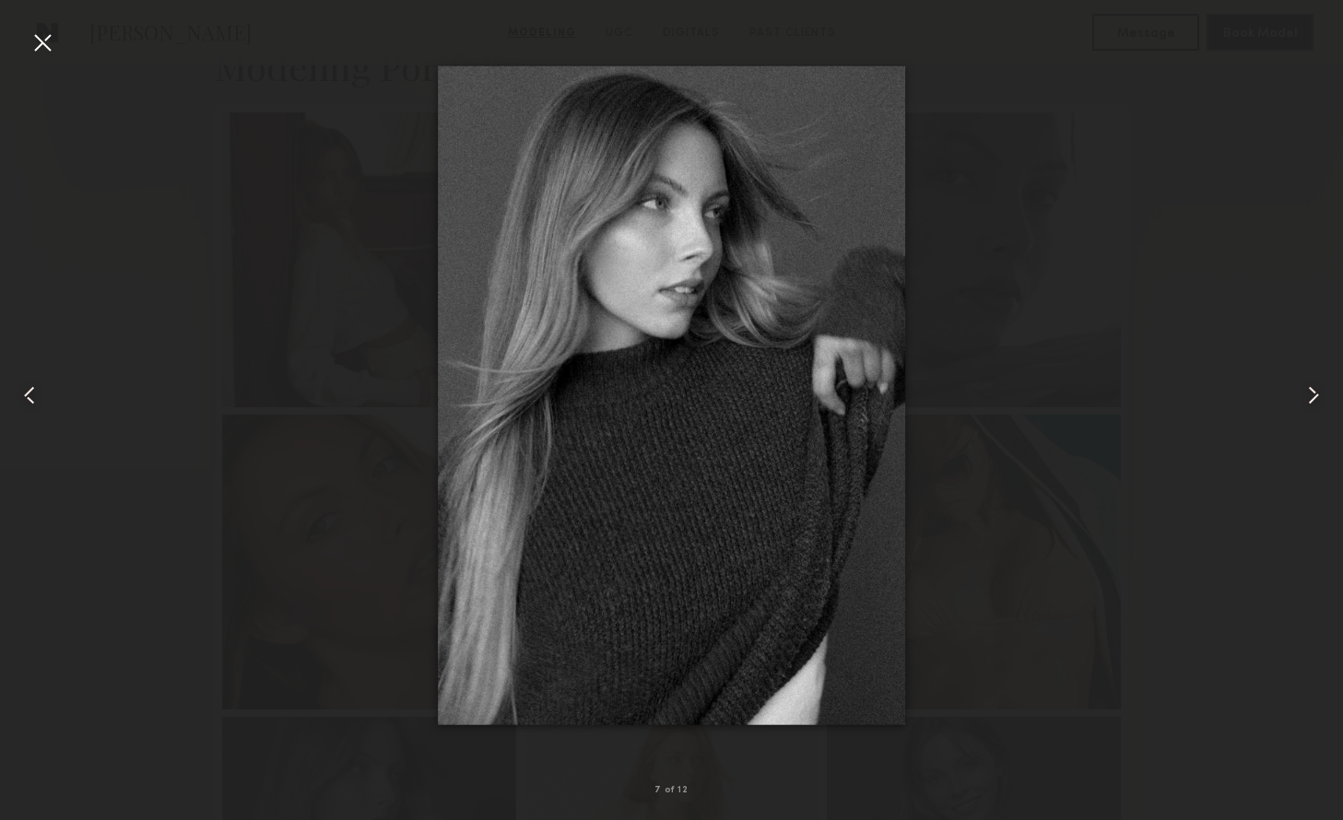
click at [1312, 394] on common-icon at bounding box center [1312, 395] width 29 height 29
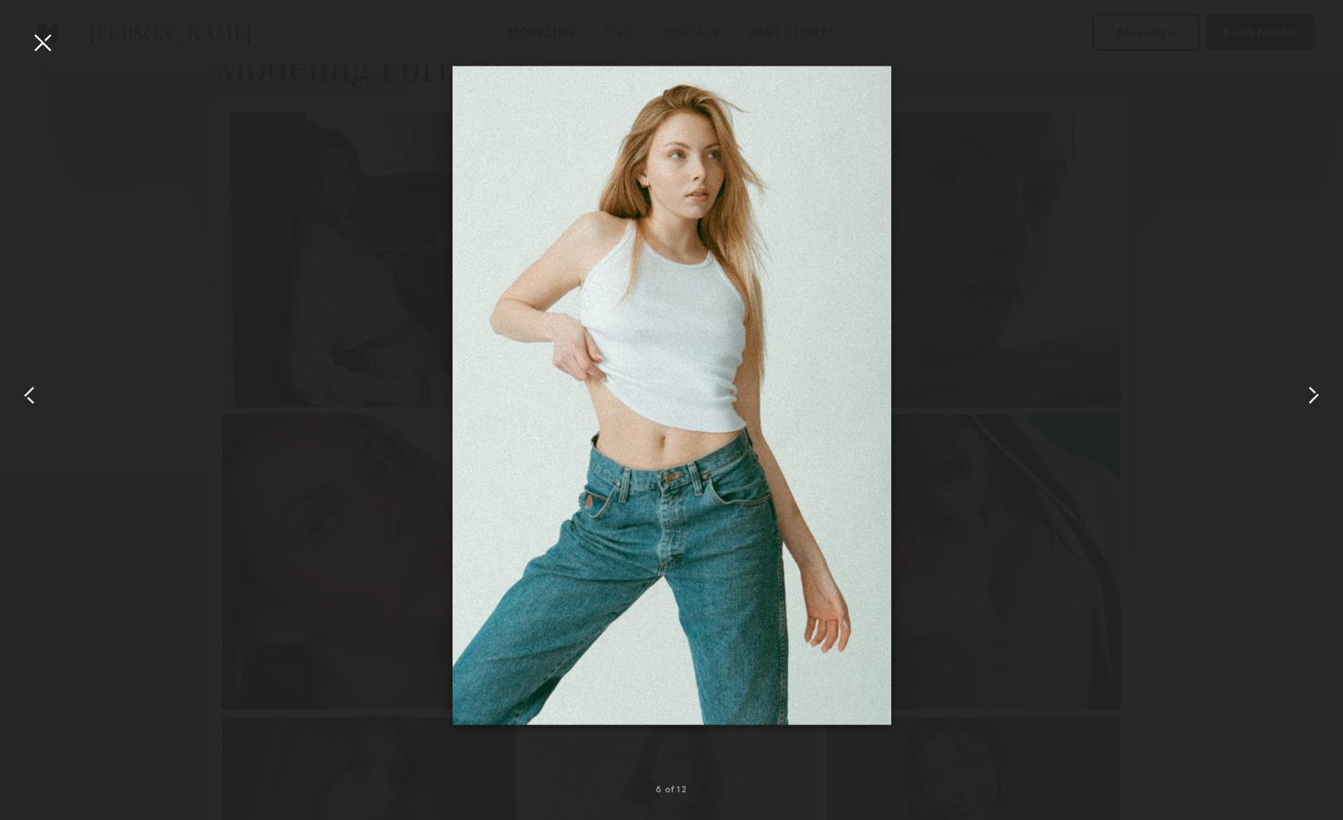
click at [1312, 394] on common-icon at bounding box center [1312, 395] width 29 height 29
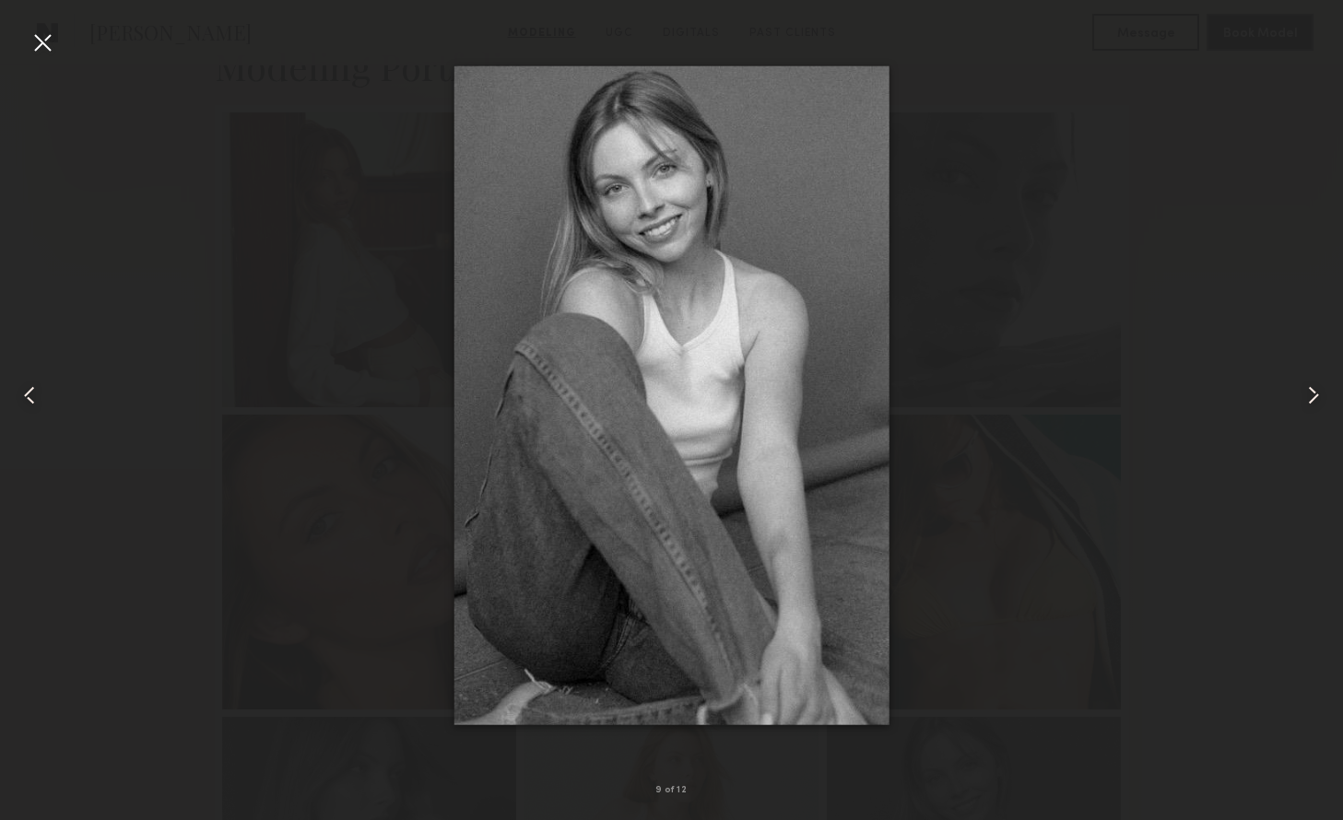
click at [1312, 394] on common-icon at bounding box center [1312, 395] width 29 height 29
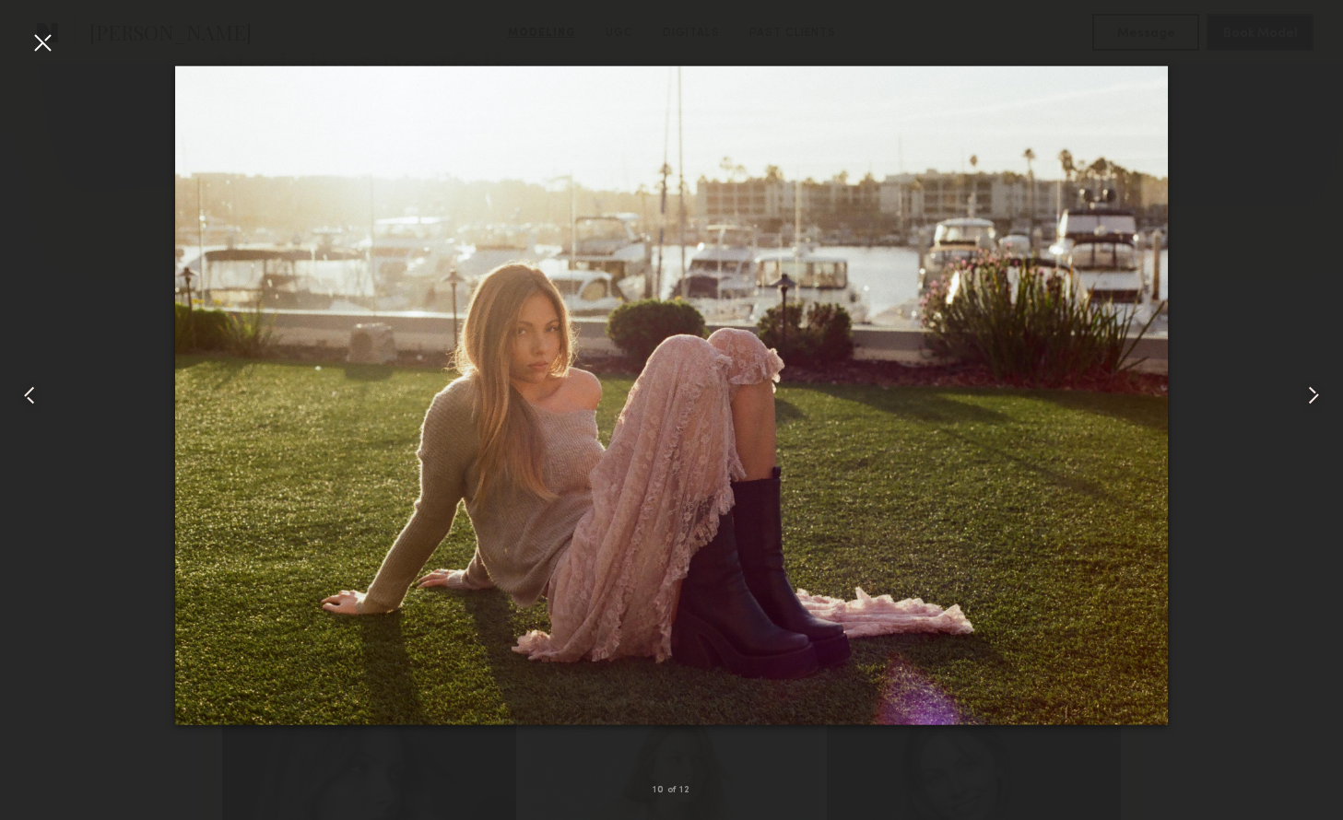
click at [51, 55] on div at bounding box center [42, 42] width 29 height 29
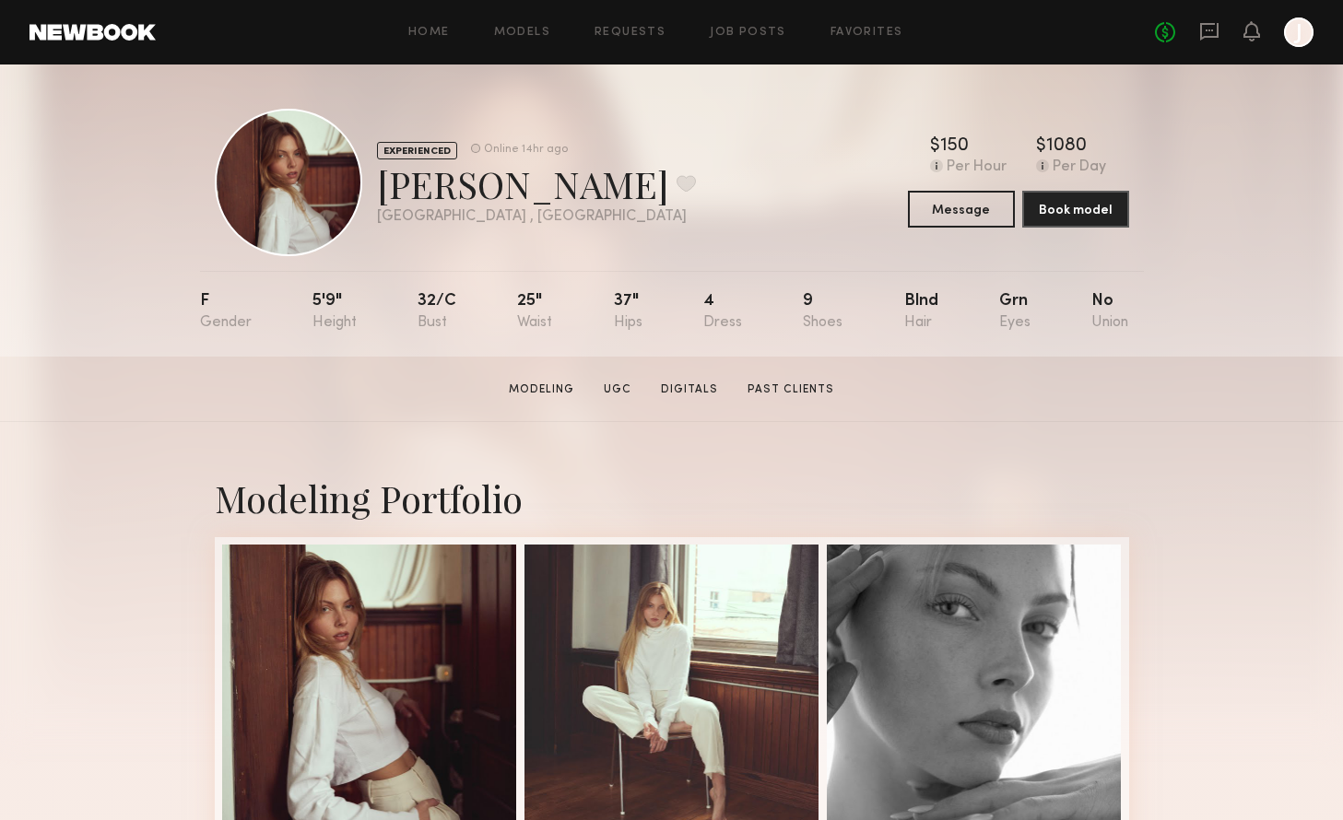
scroll to position [1, 0]
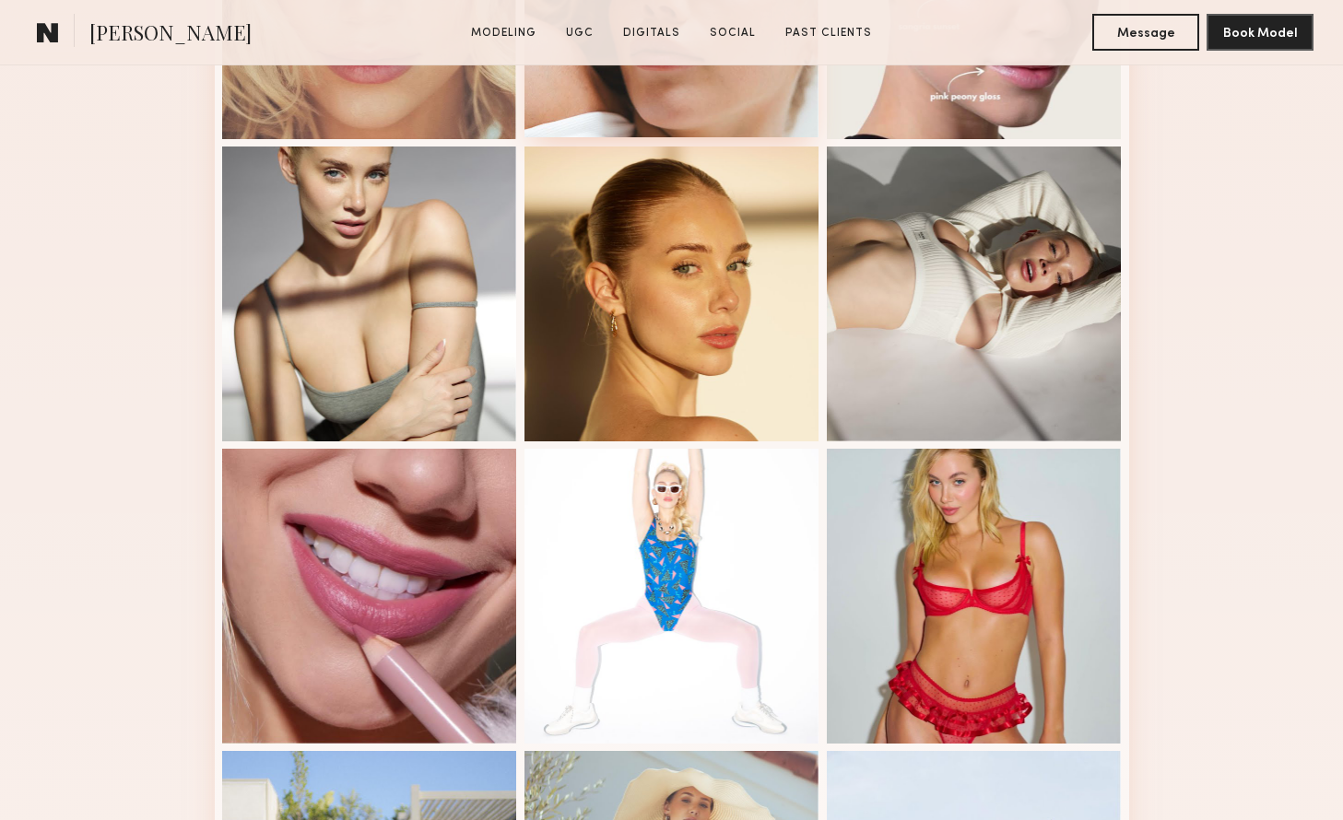
scroll to position [1112, 0]
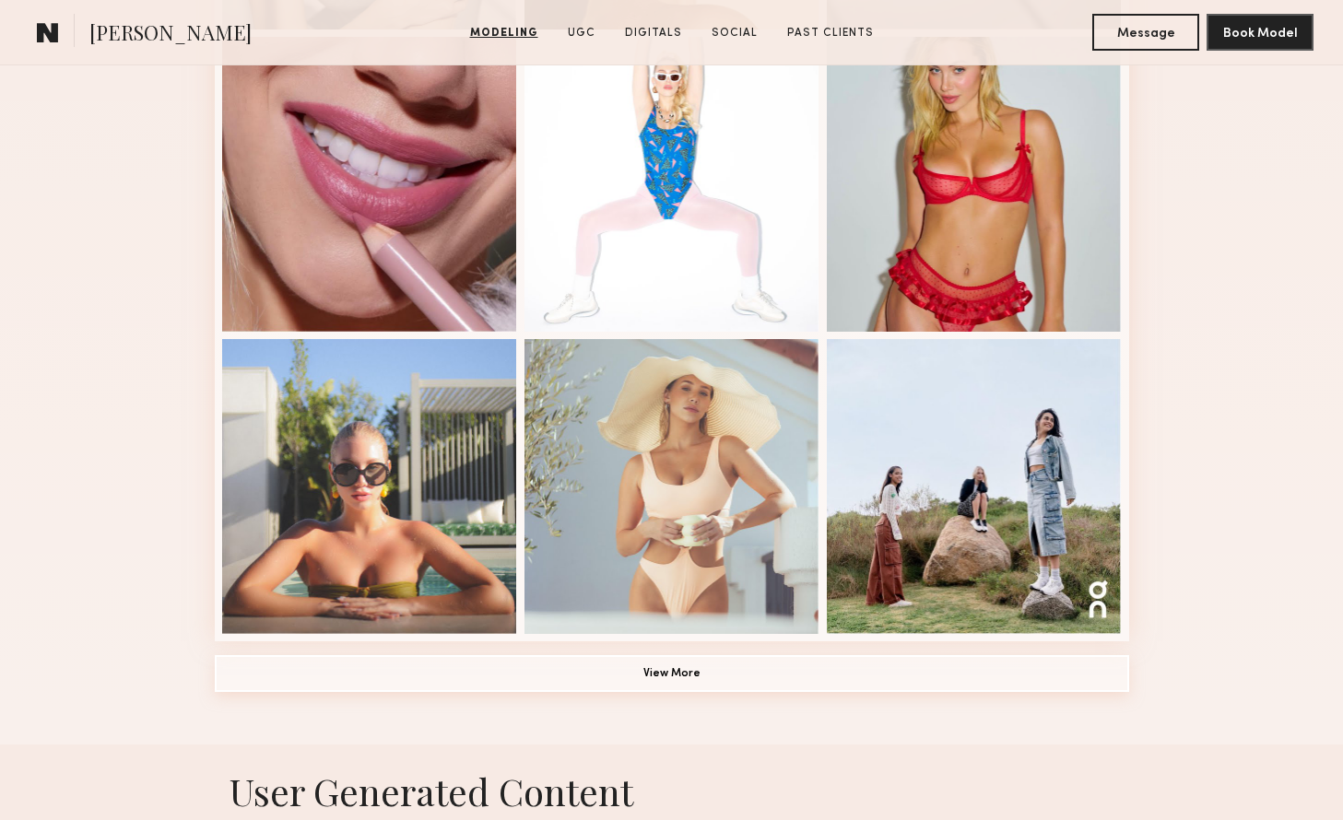
click at [706, 675] on button "View More" at bounding box center [672, 673] width 914 height 37
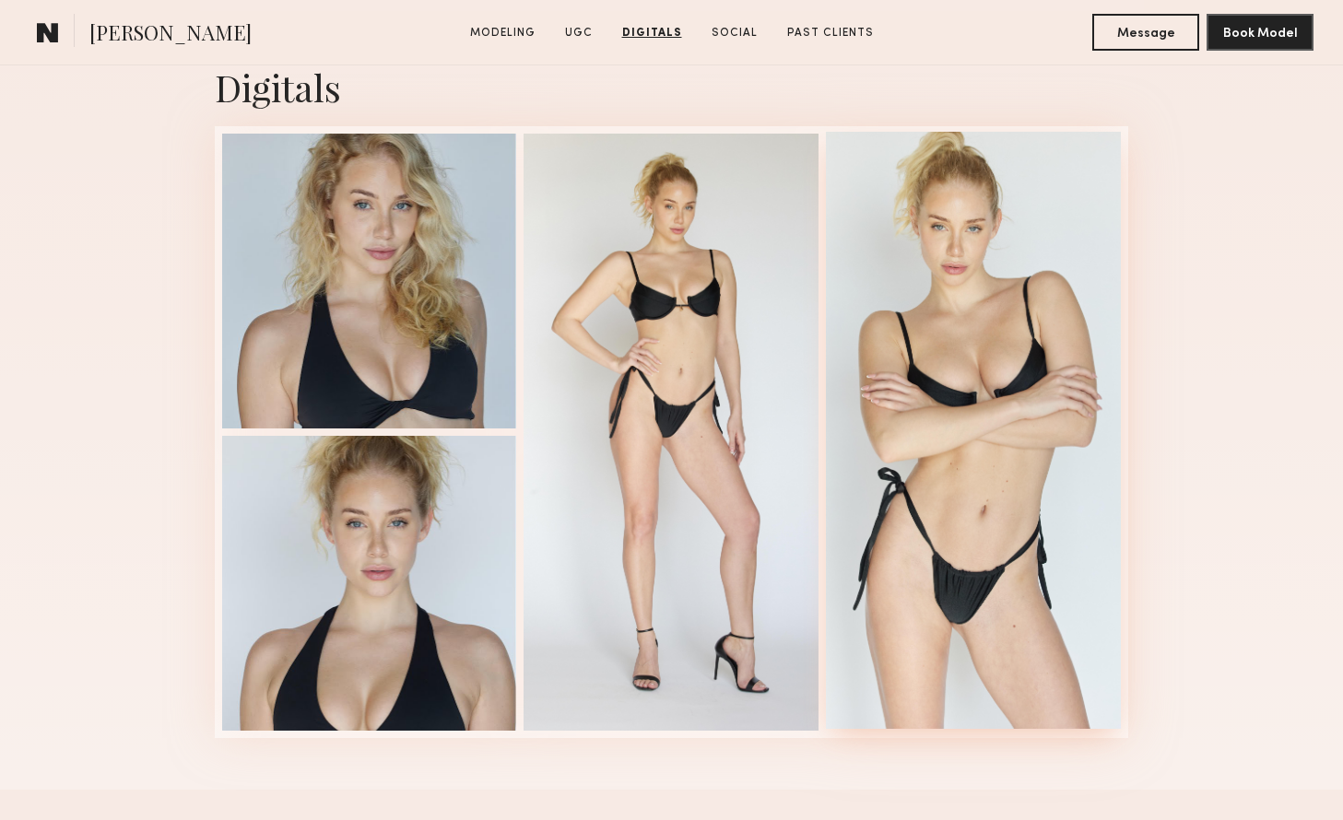
scroll to position [4414, 0]
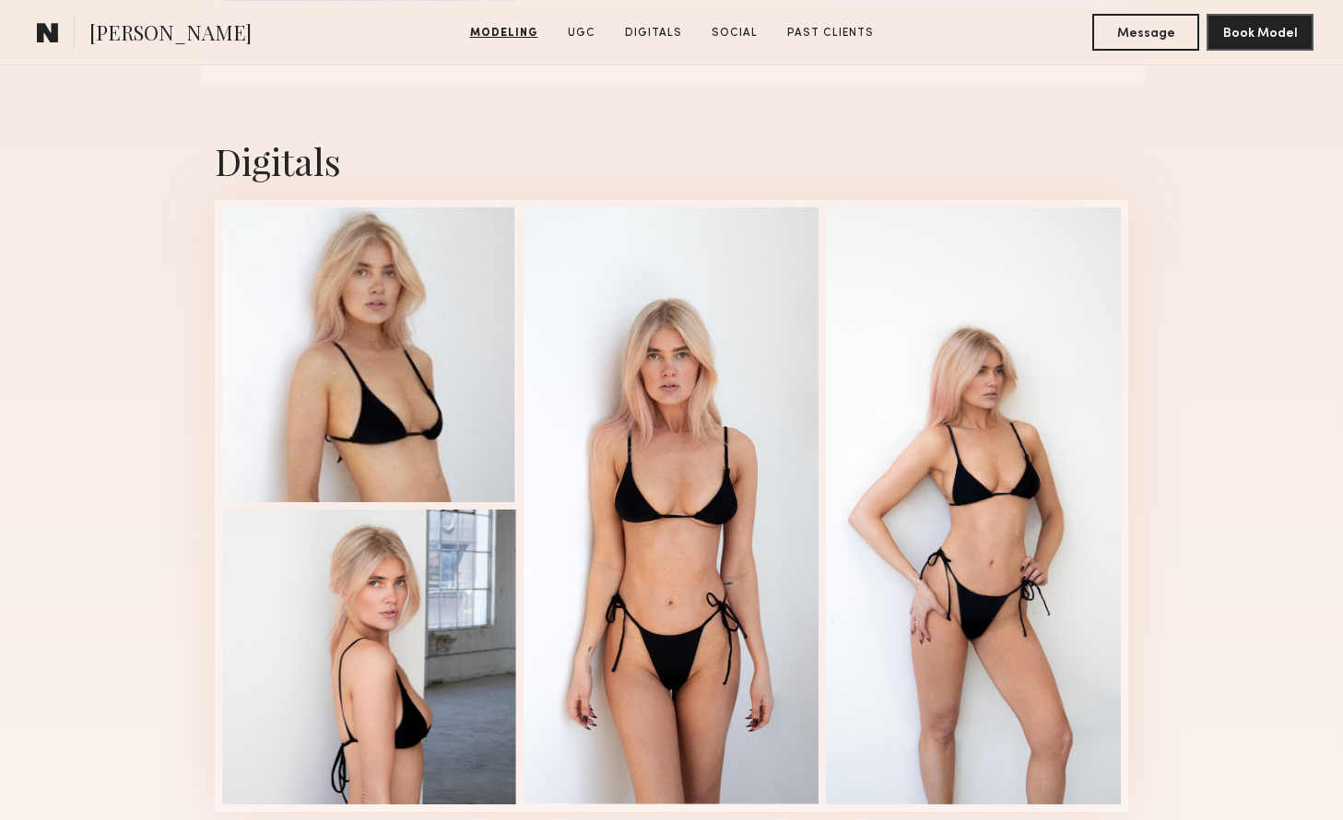
scroll to position [2559, 0]
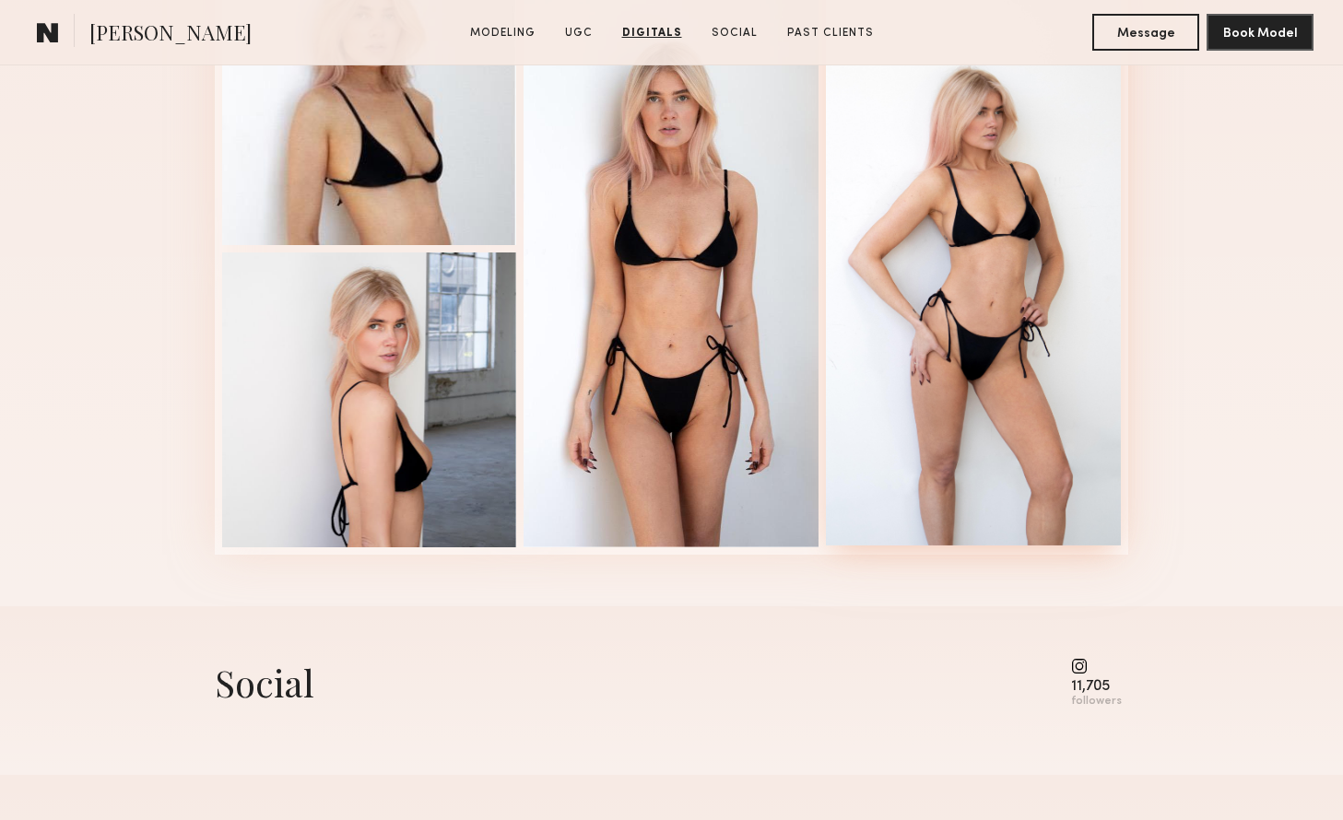
click at [1095, 374] on div at bounding box center [973, 246] width 295 height 597
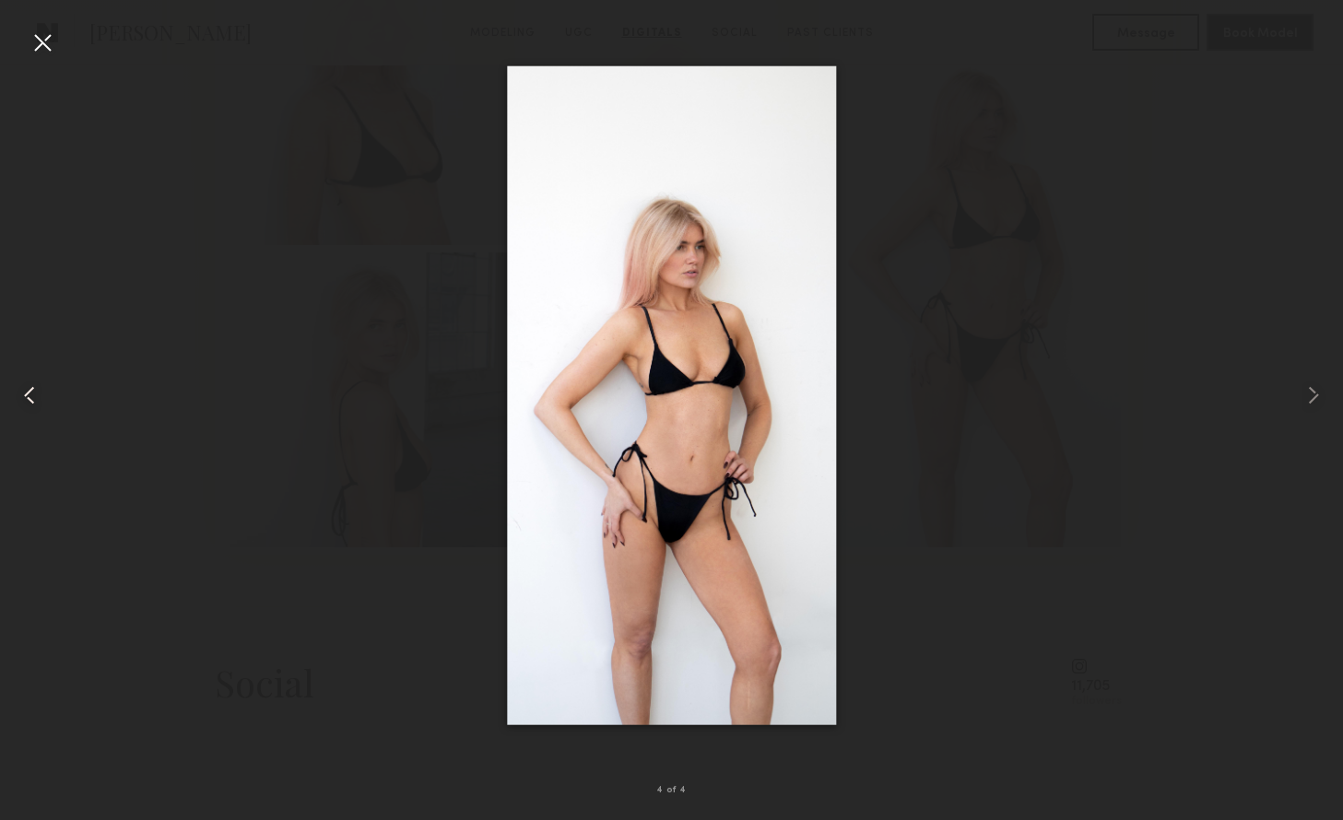
click at [37, 396] on common-icon at bounding box center [29, 395] width 29 height 29
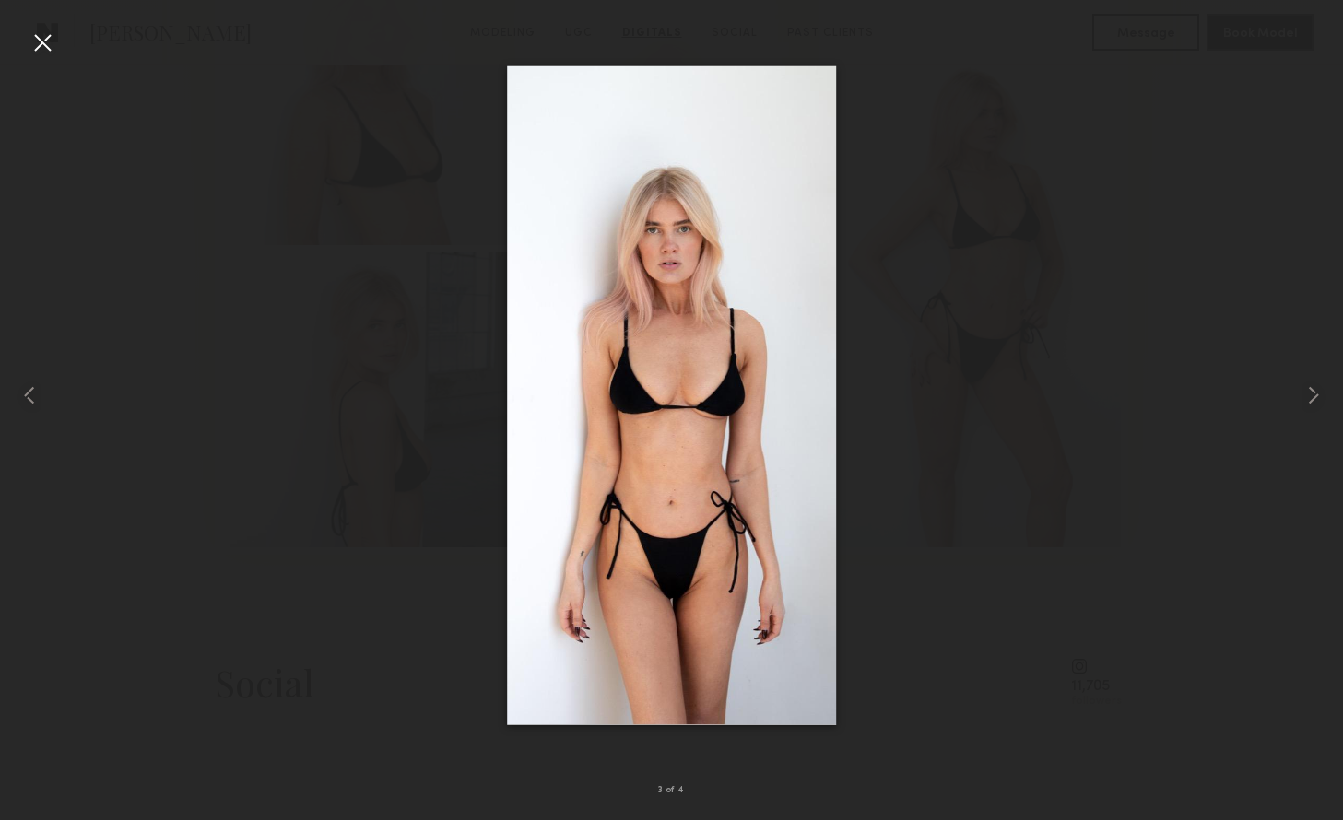
click at [39, 39] on div at bounding box center [42, 42] width 29 height 29
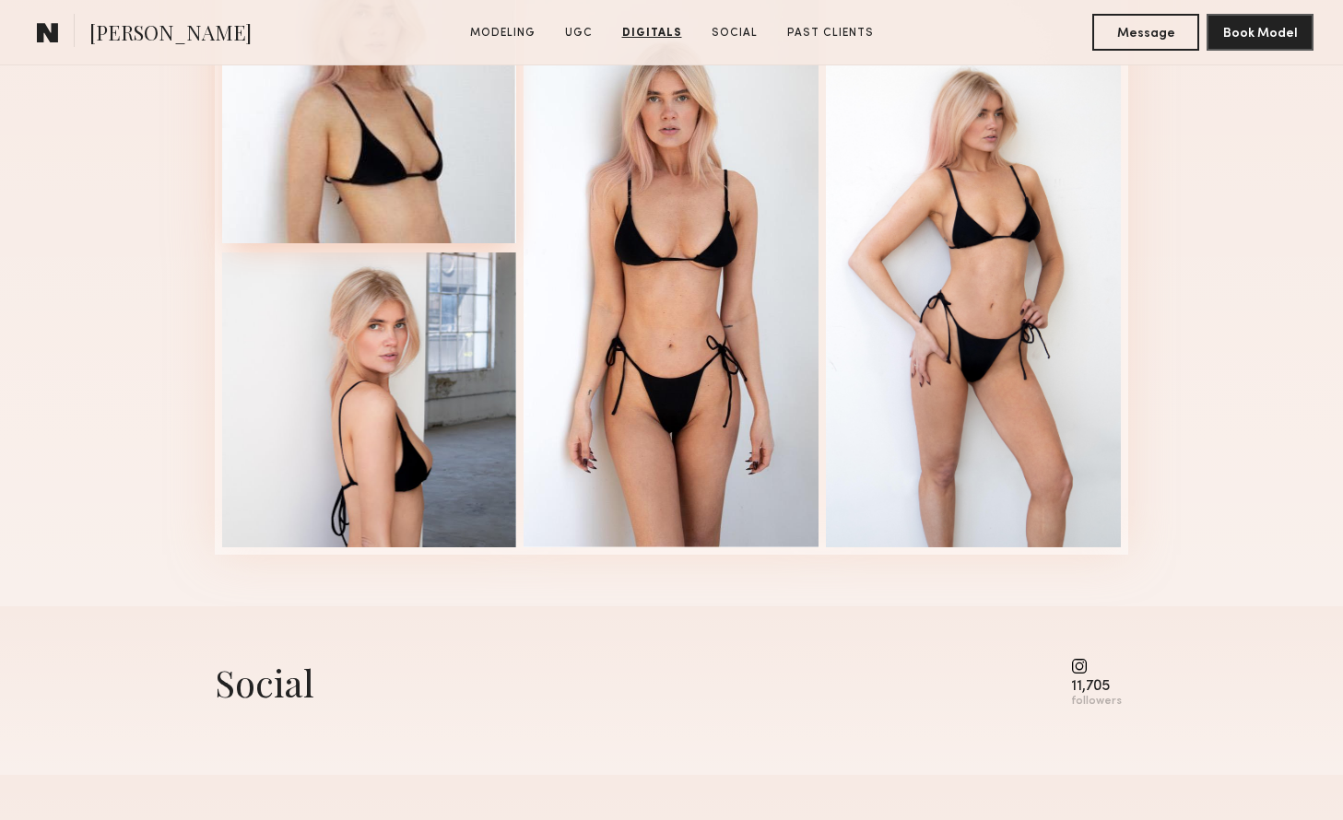
click at [385, 213] on div at bounding box center [369, 95] width 295 height 295
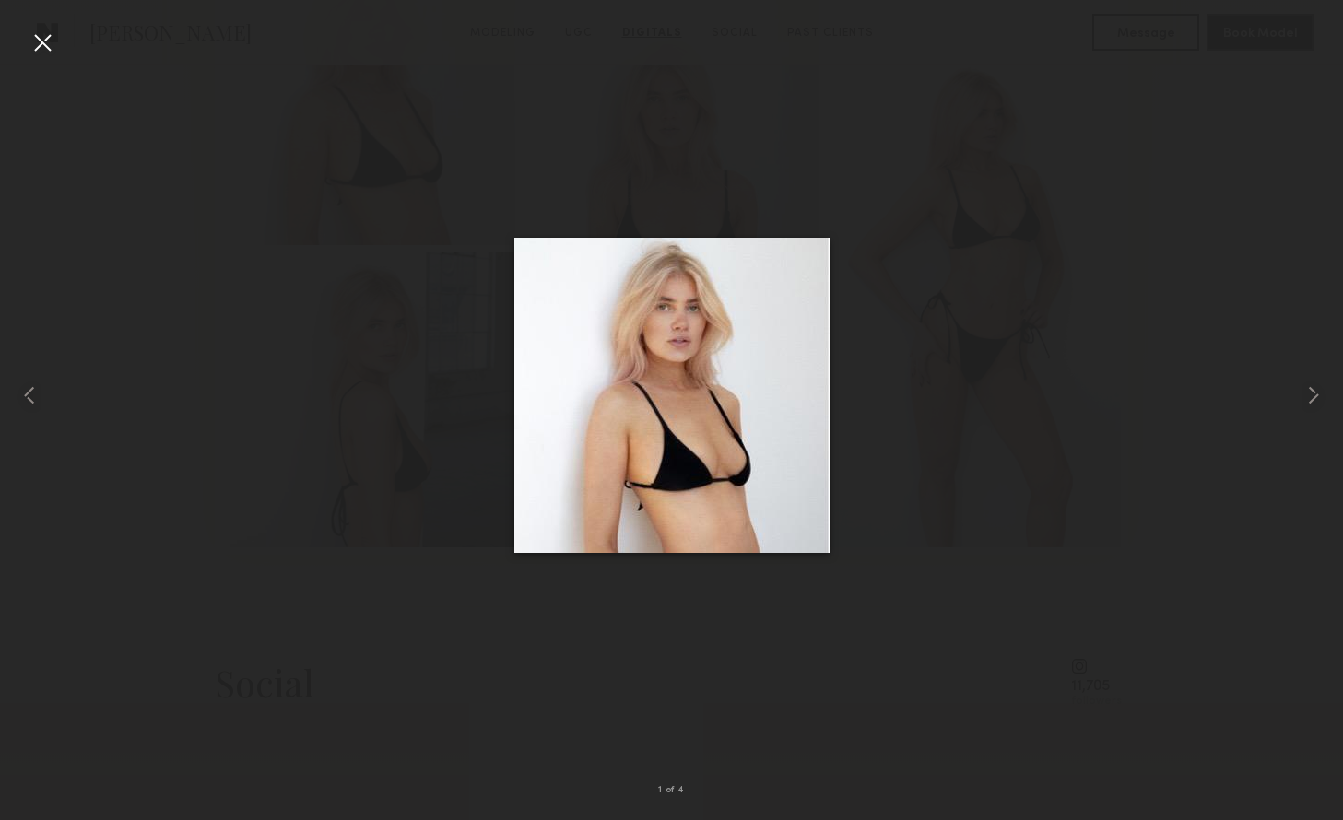
click at [40, 40] on div at bounding box center [42, 42] width 29 height 29
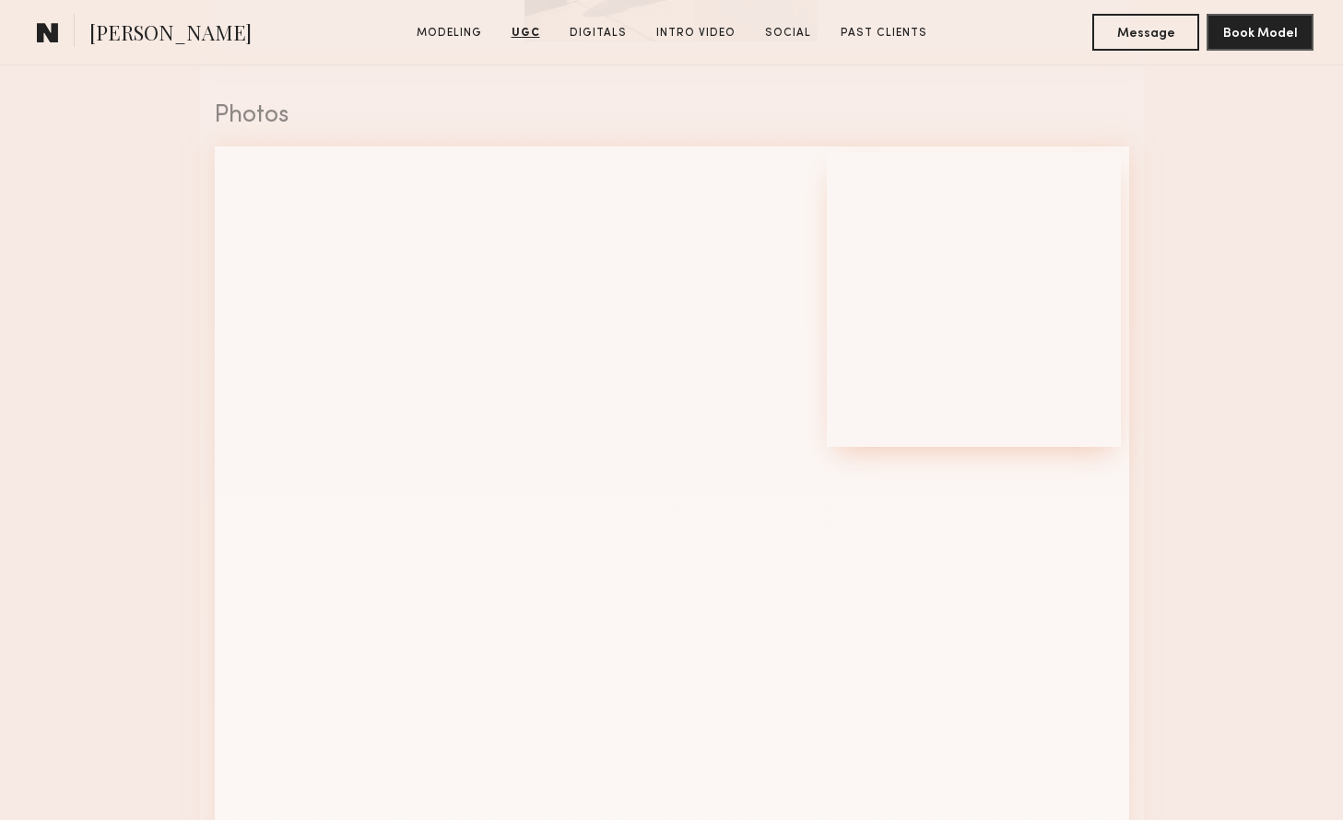
scroll to position [3256, 0]
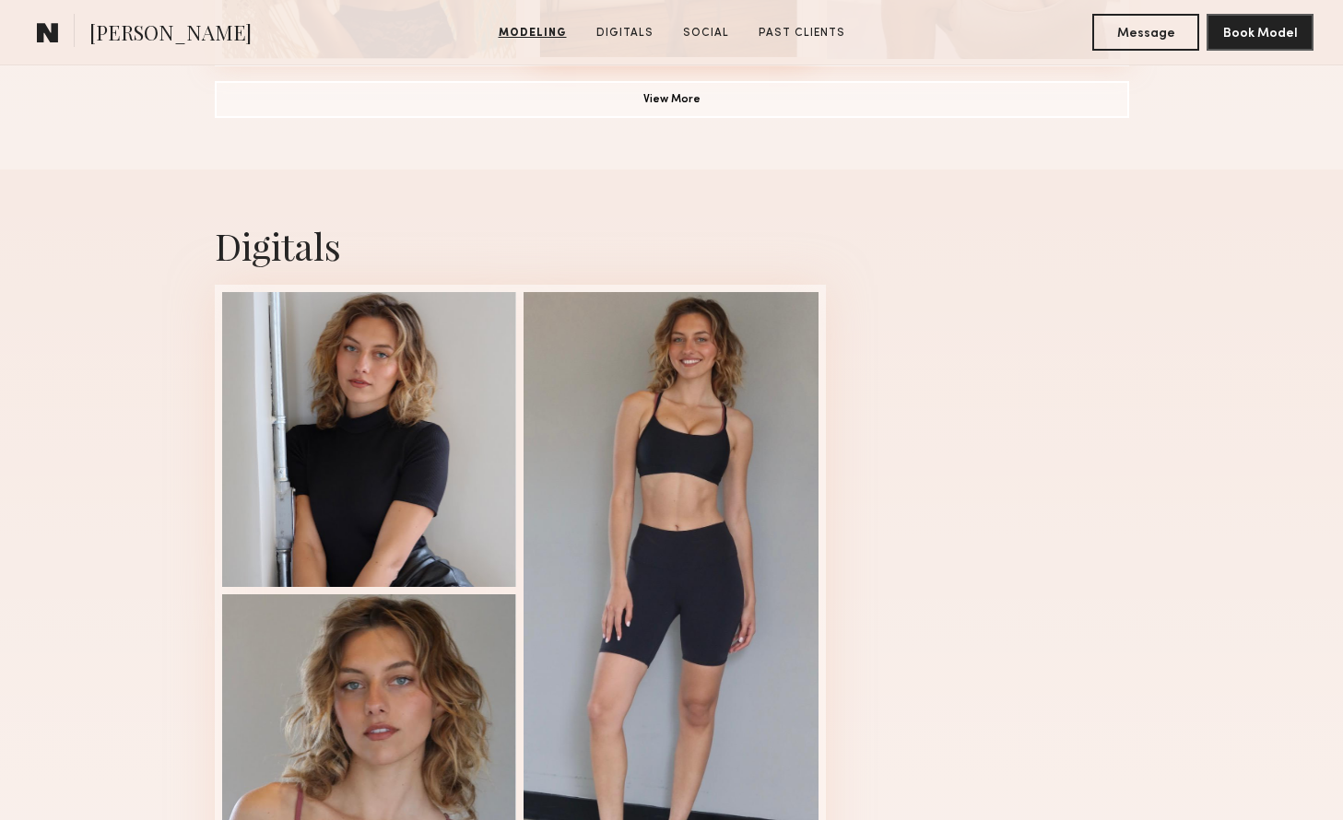
scroll to position [1994, 0]
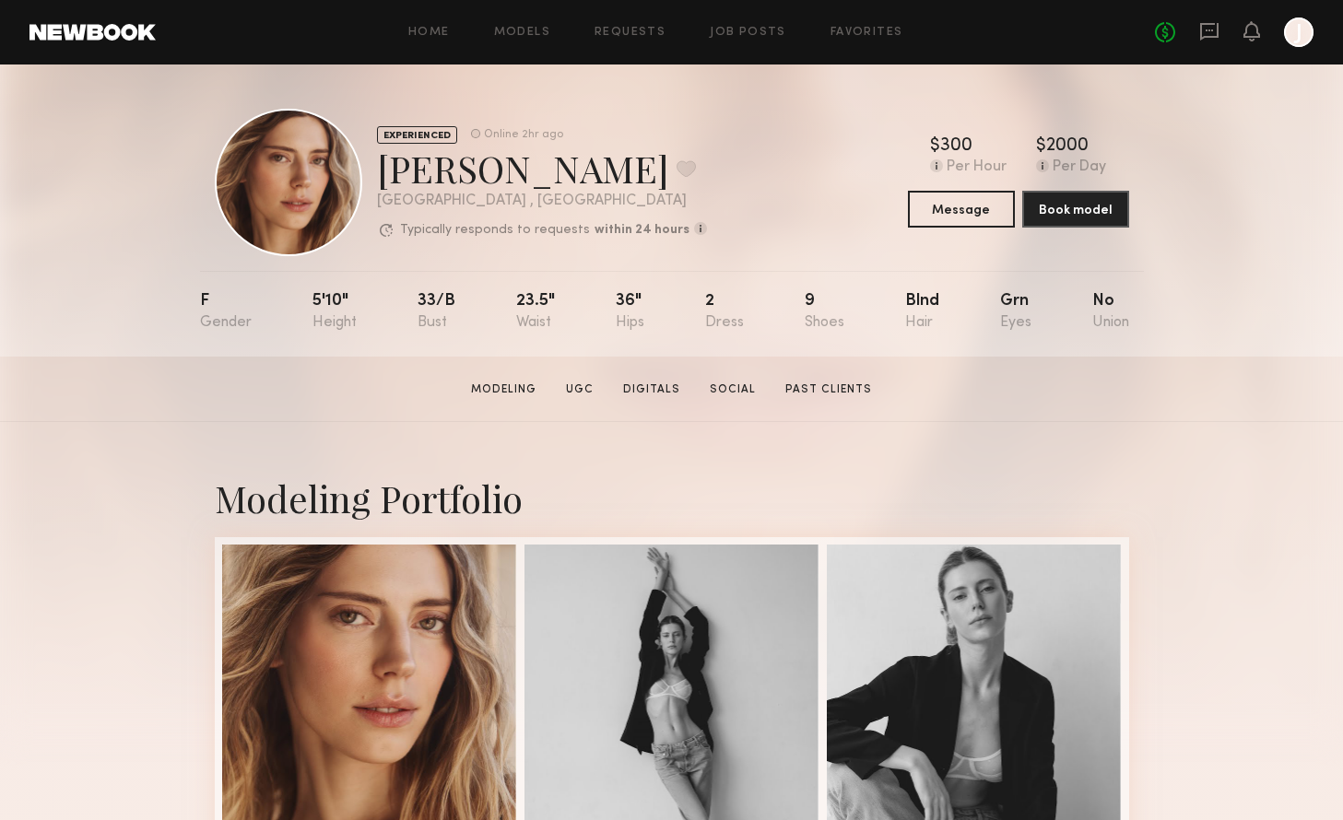
scroll to position [501, 0]
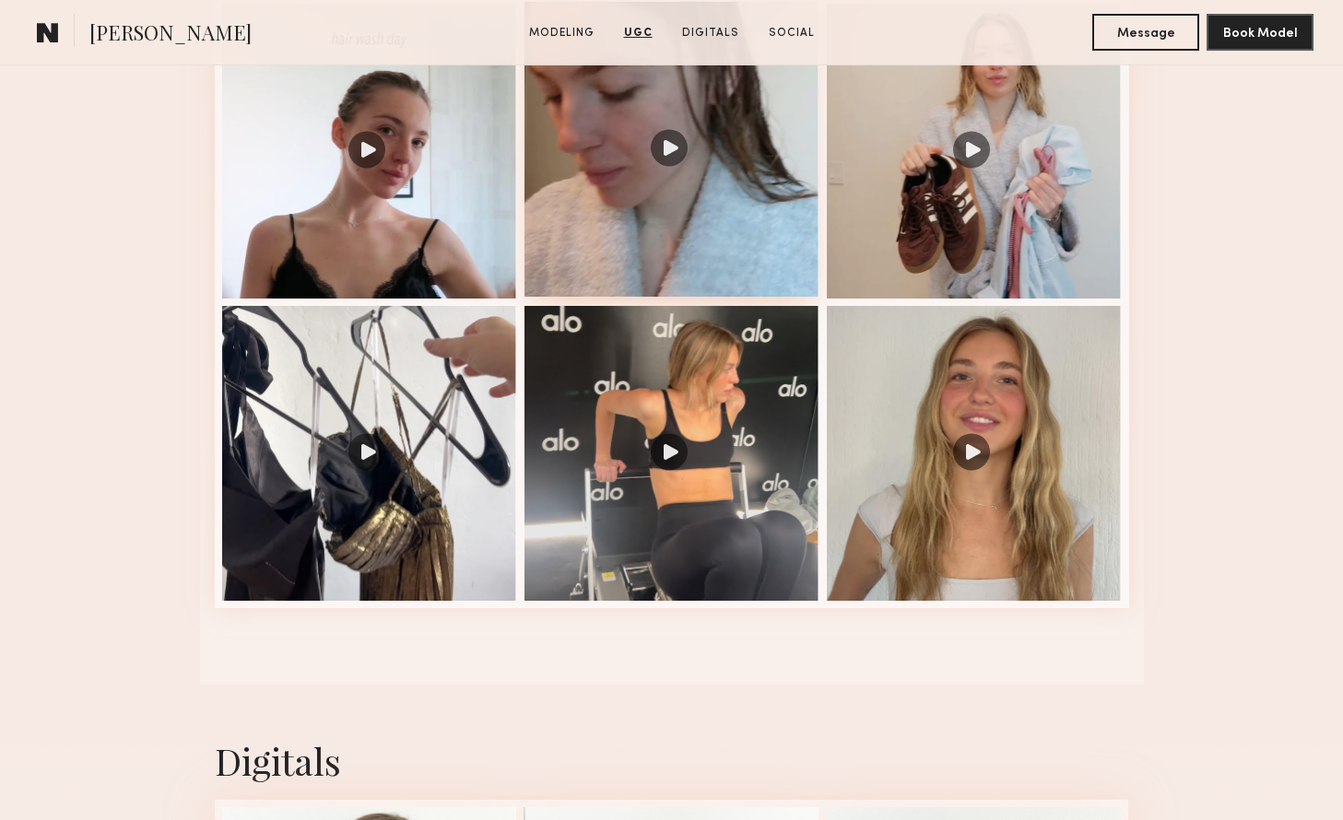
scroll to position [2788, 0]
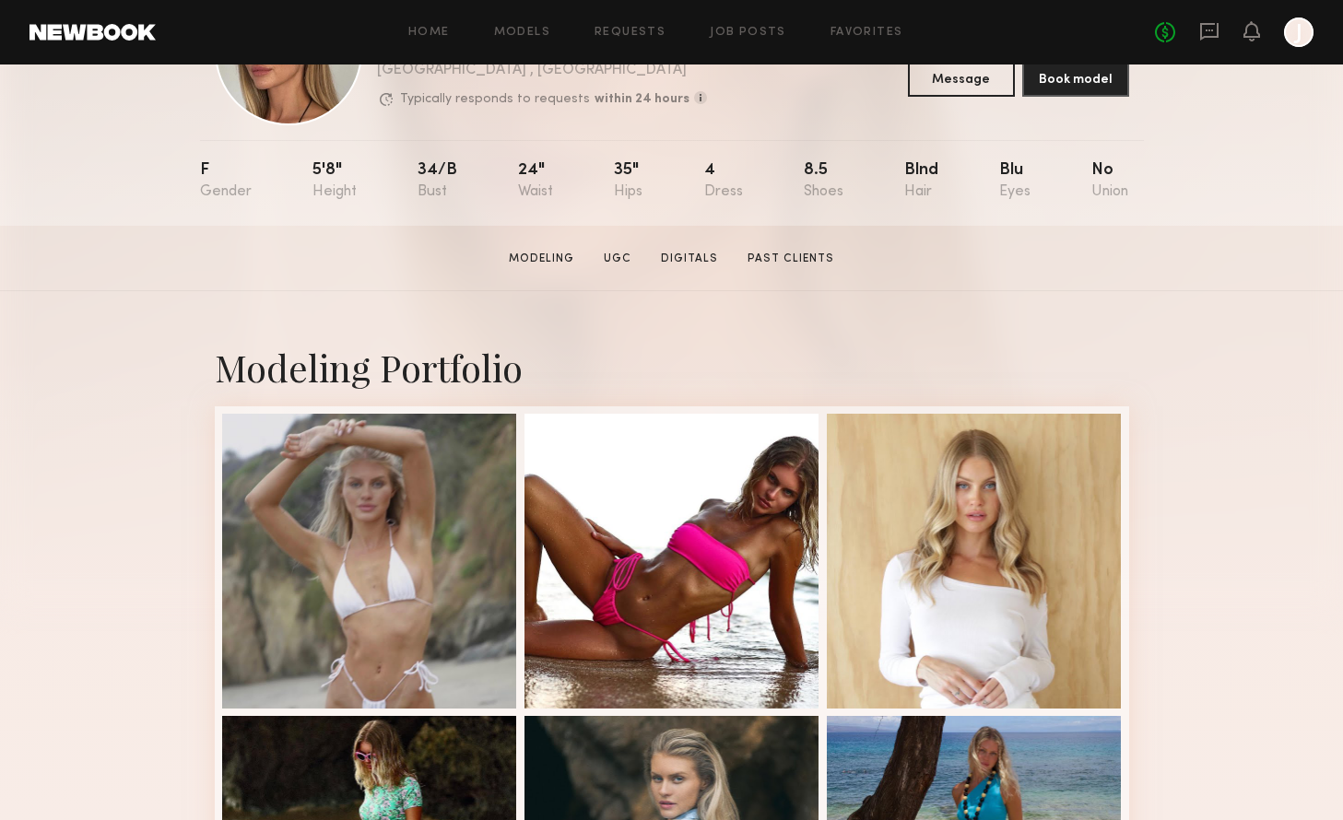
scroll to position [171, 0]
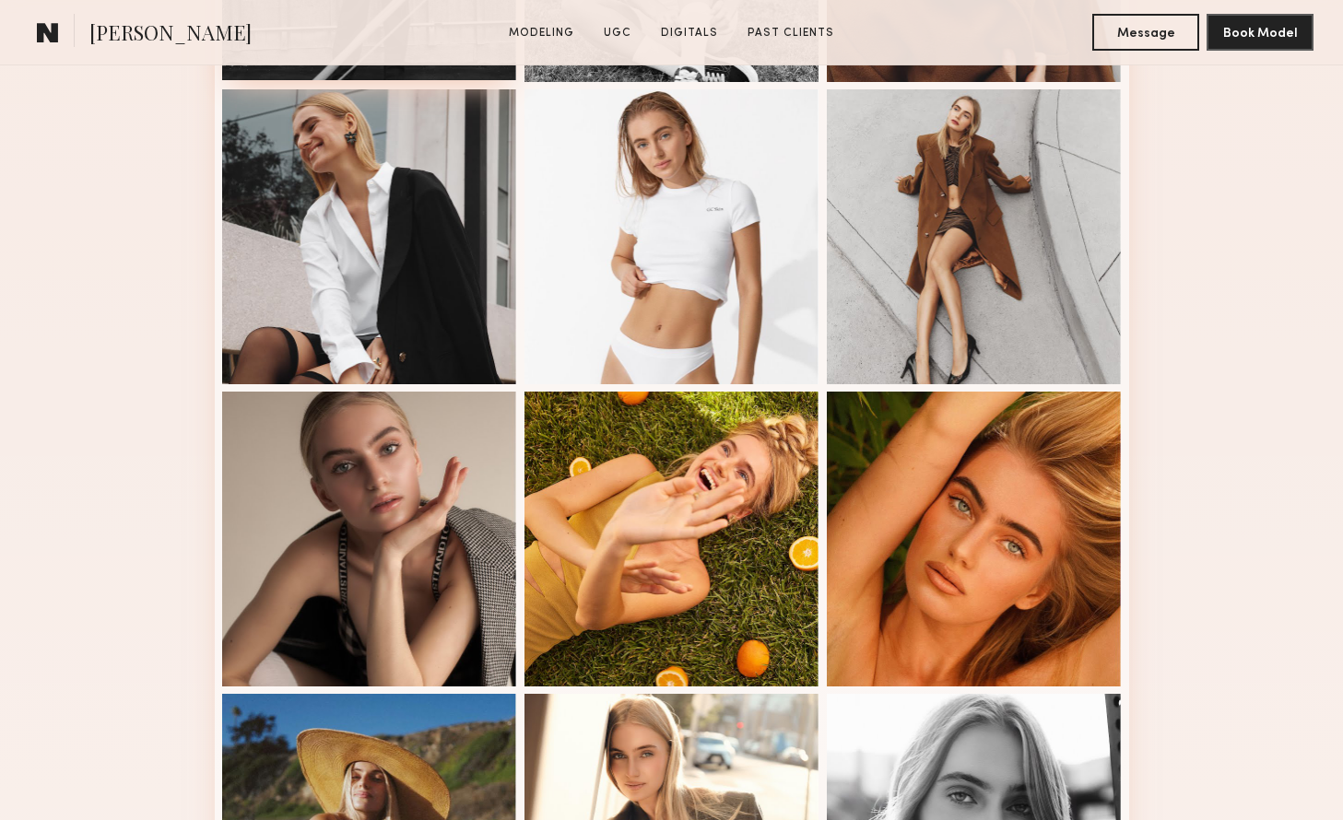
scroll to position [795, 0]
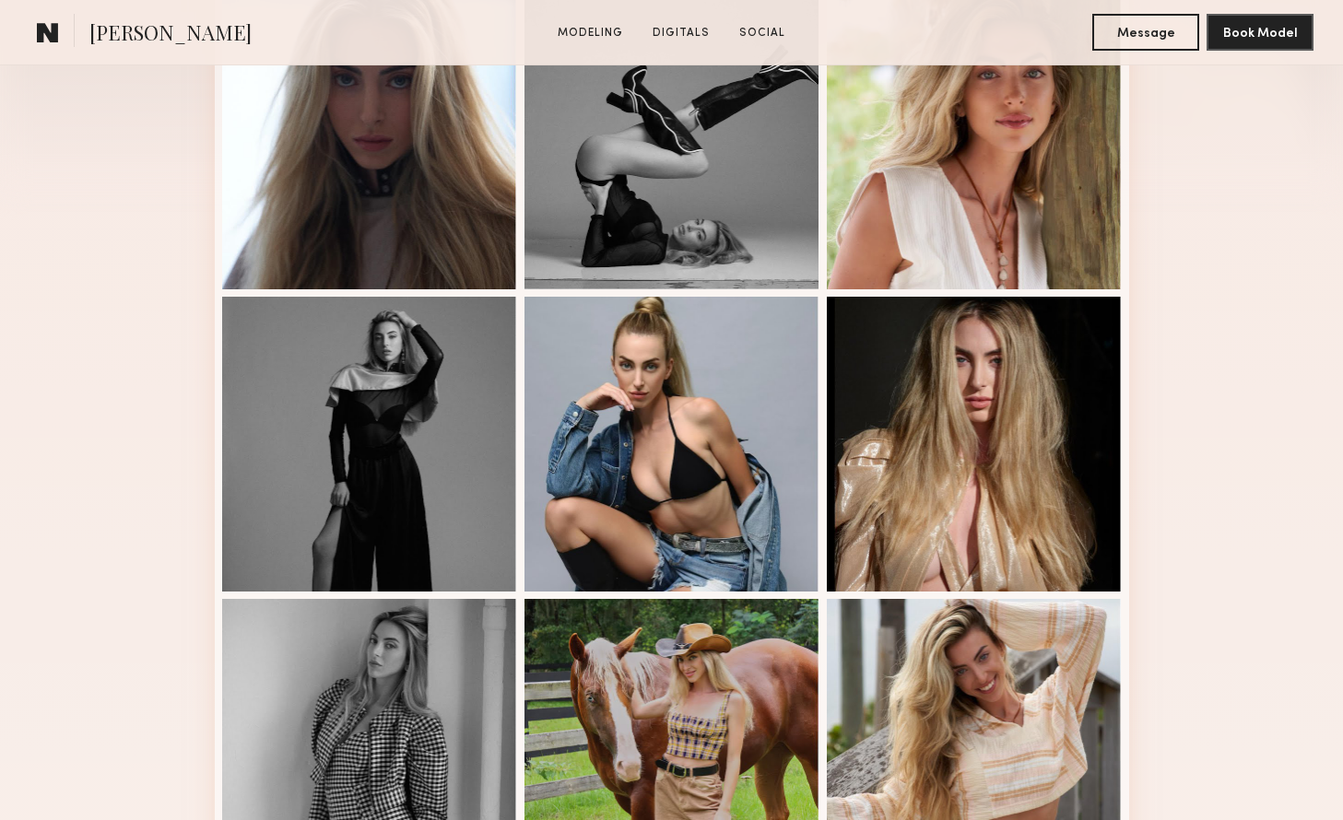
scroll to position [604, 0]
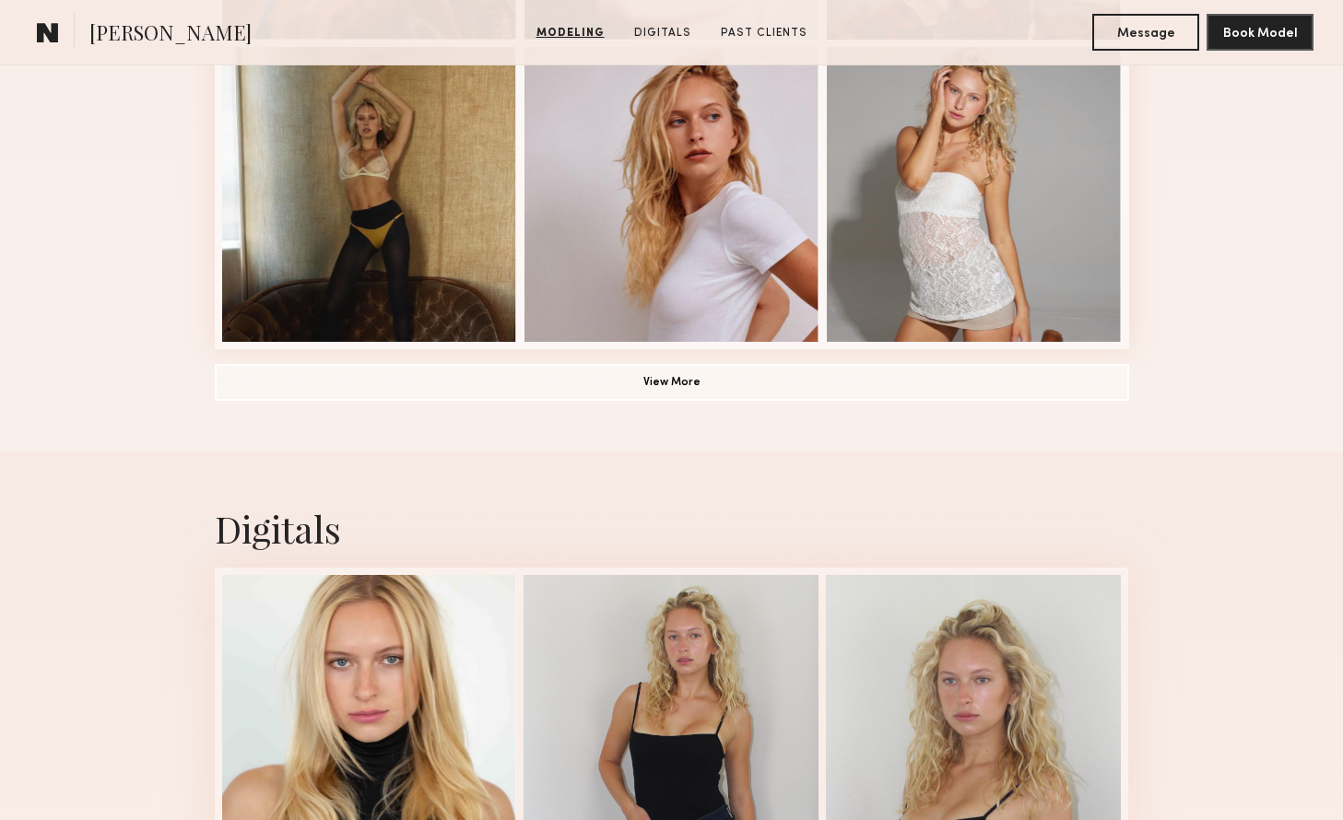
scroll to position [1797, 0]
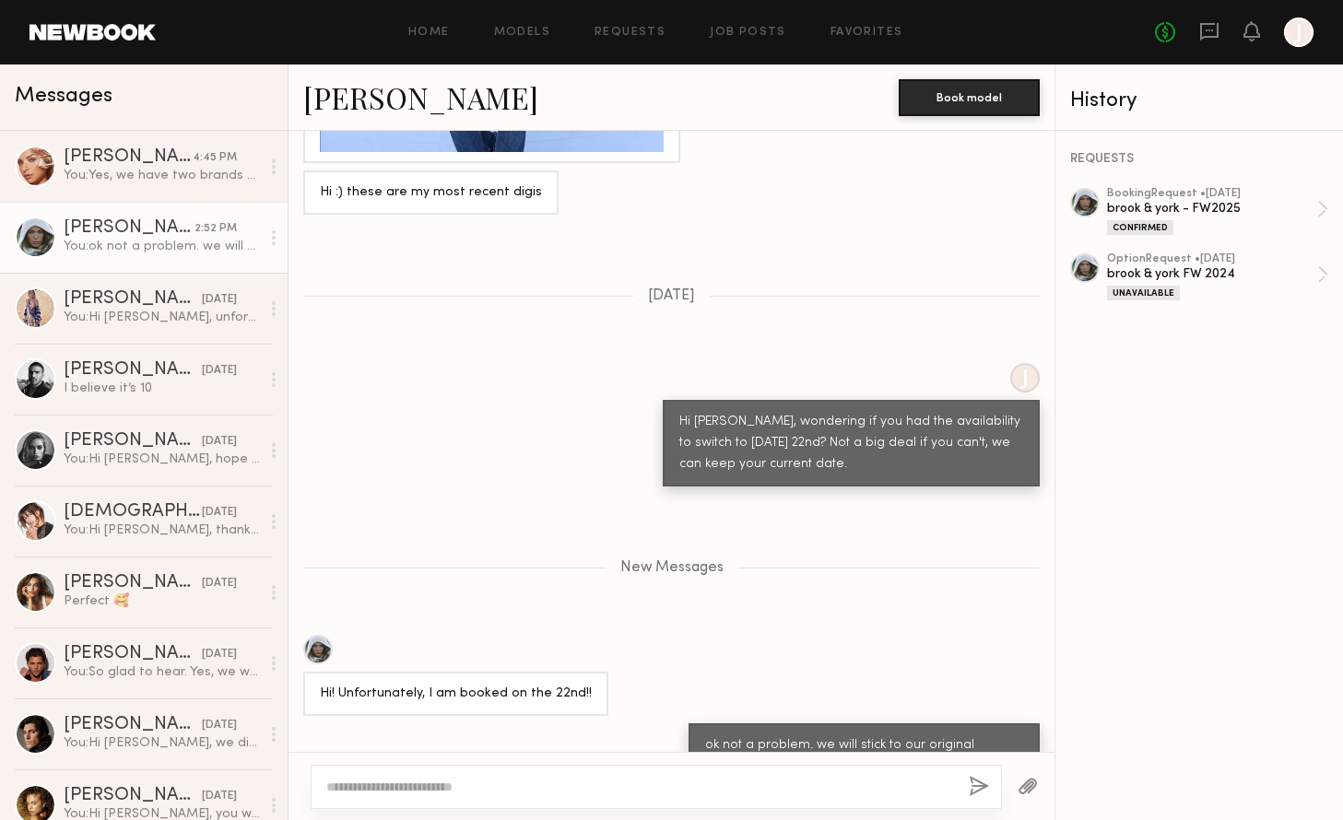
scroll to position [2472, 0]
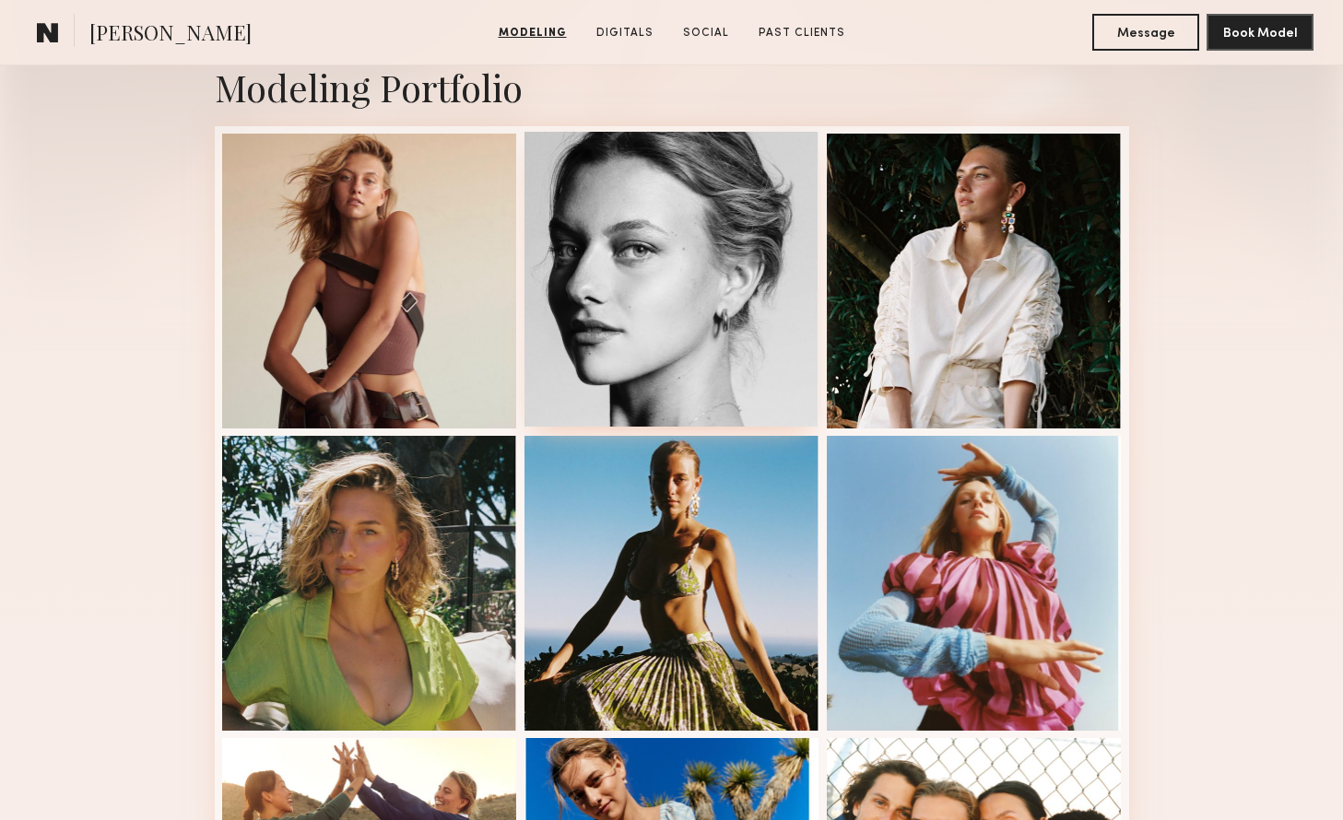
scroll to position [400, 0]
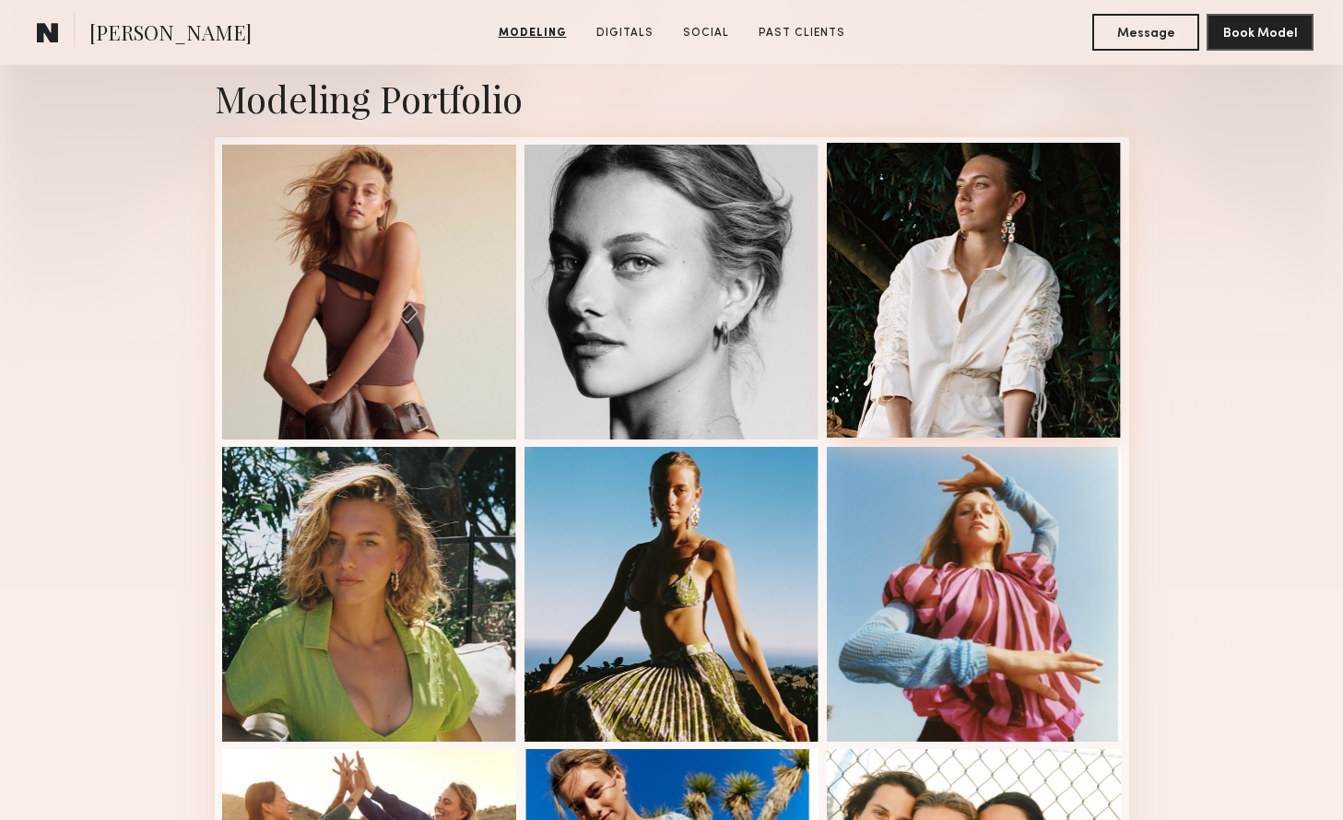
click at [996, 323] on div at bounding box center [974, 290] width 295 height 295
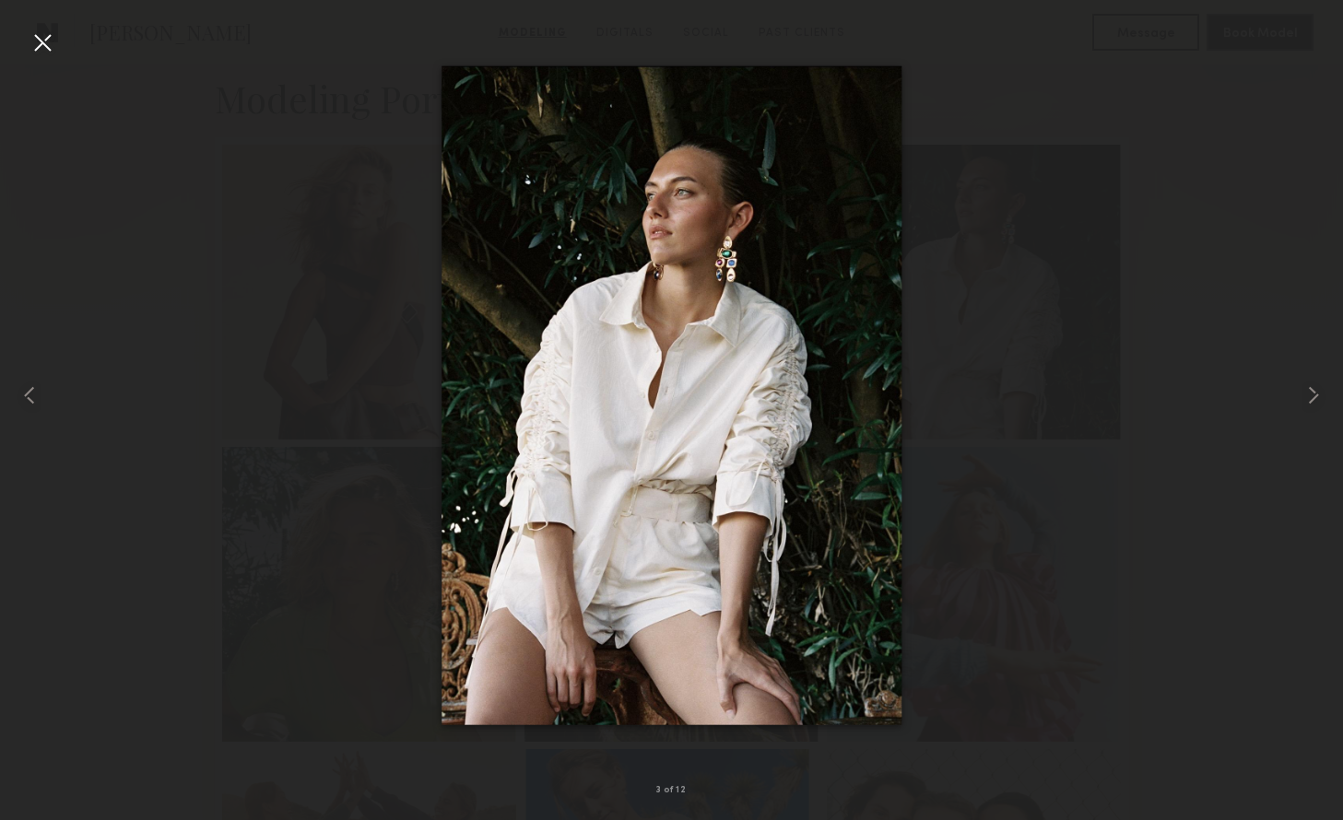
click at [49, 43] on div at bounding box center [42, 42] width 29 height 29
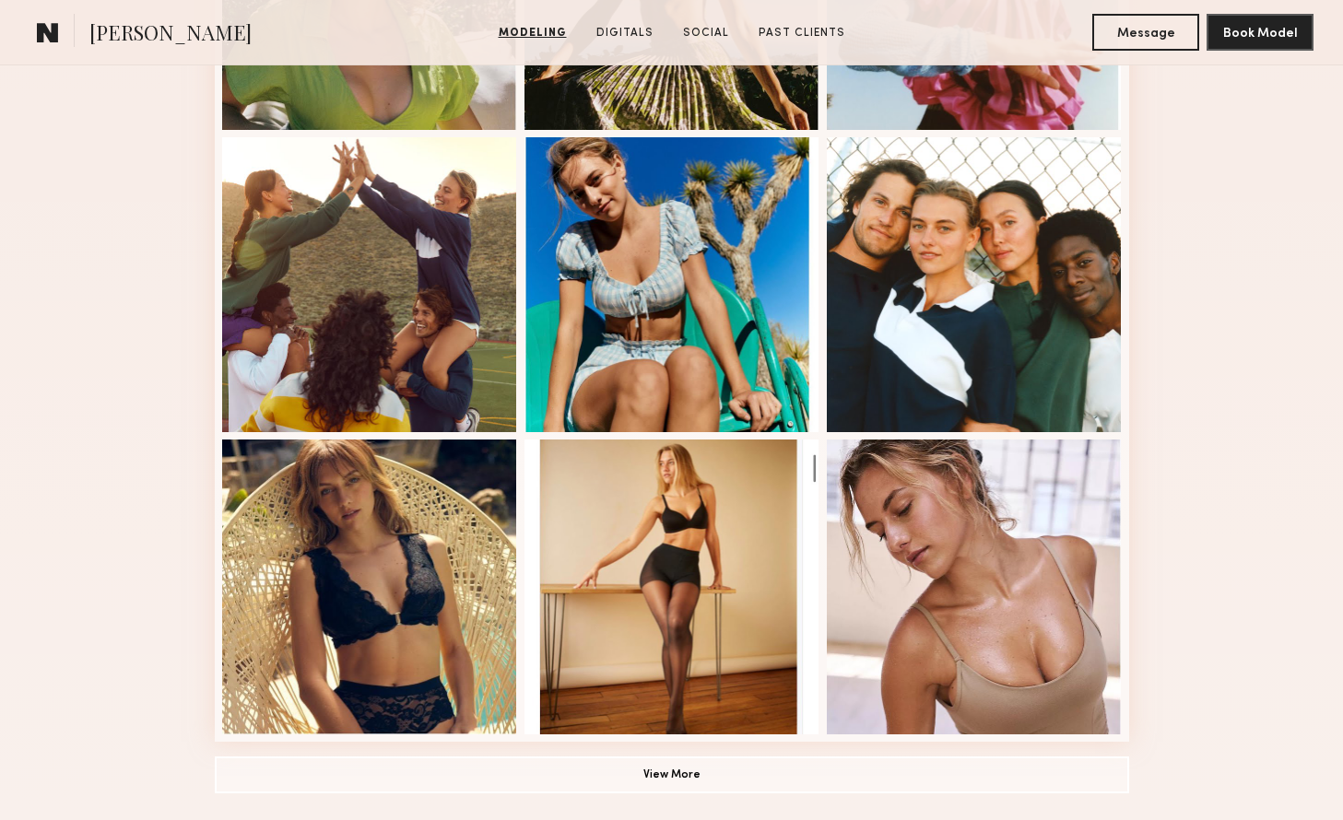
scroll to position [1216, 0]
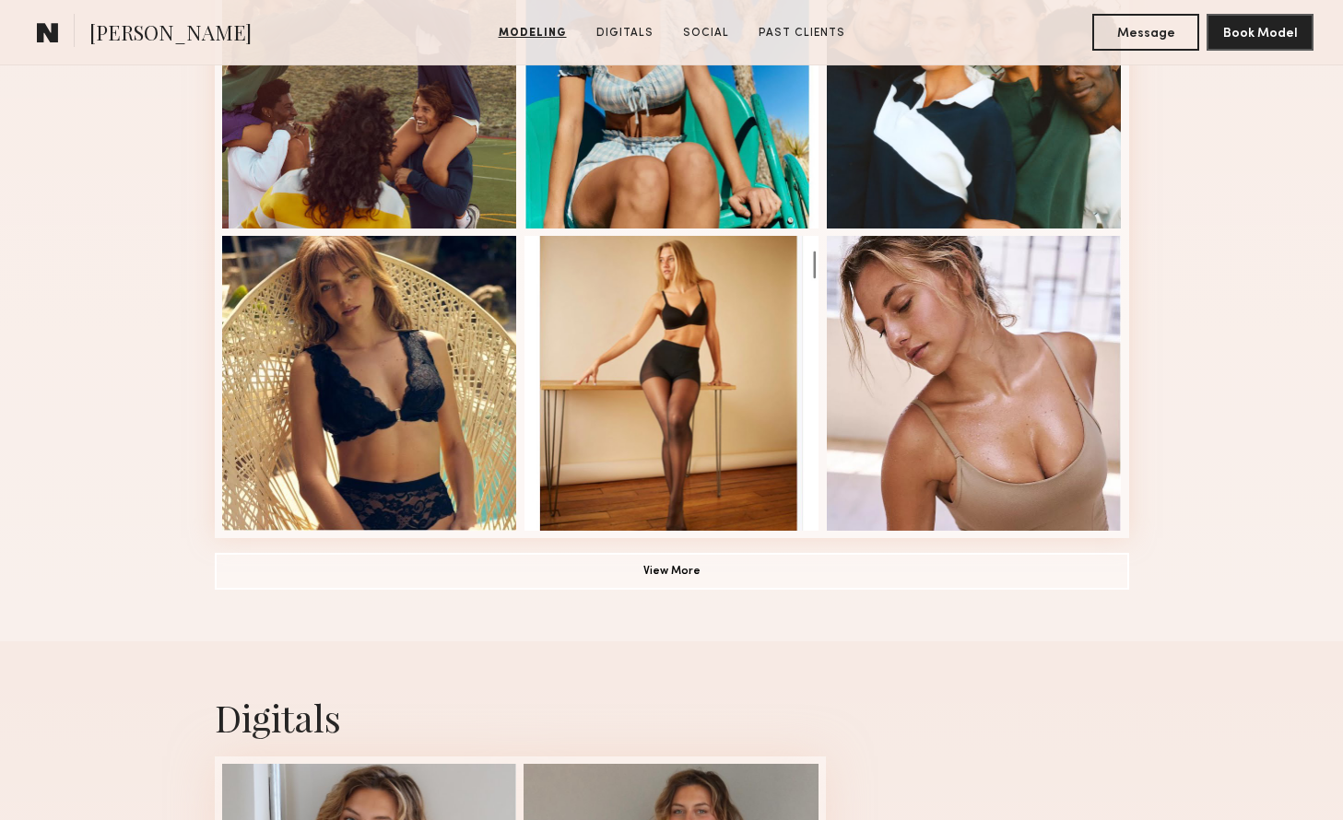
click at [672, 566] on button "View More" at bounding box center [672, 570] width 914 height 37
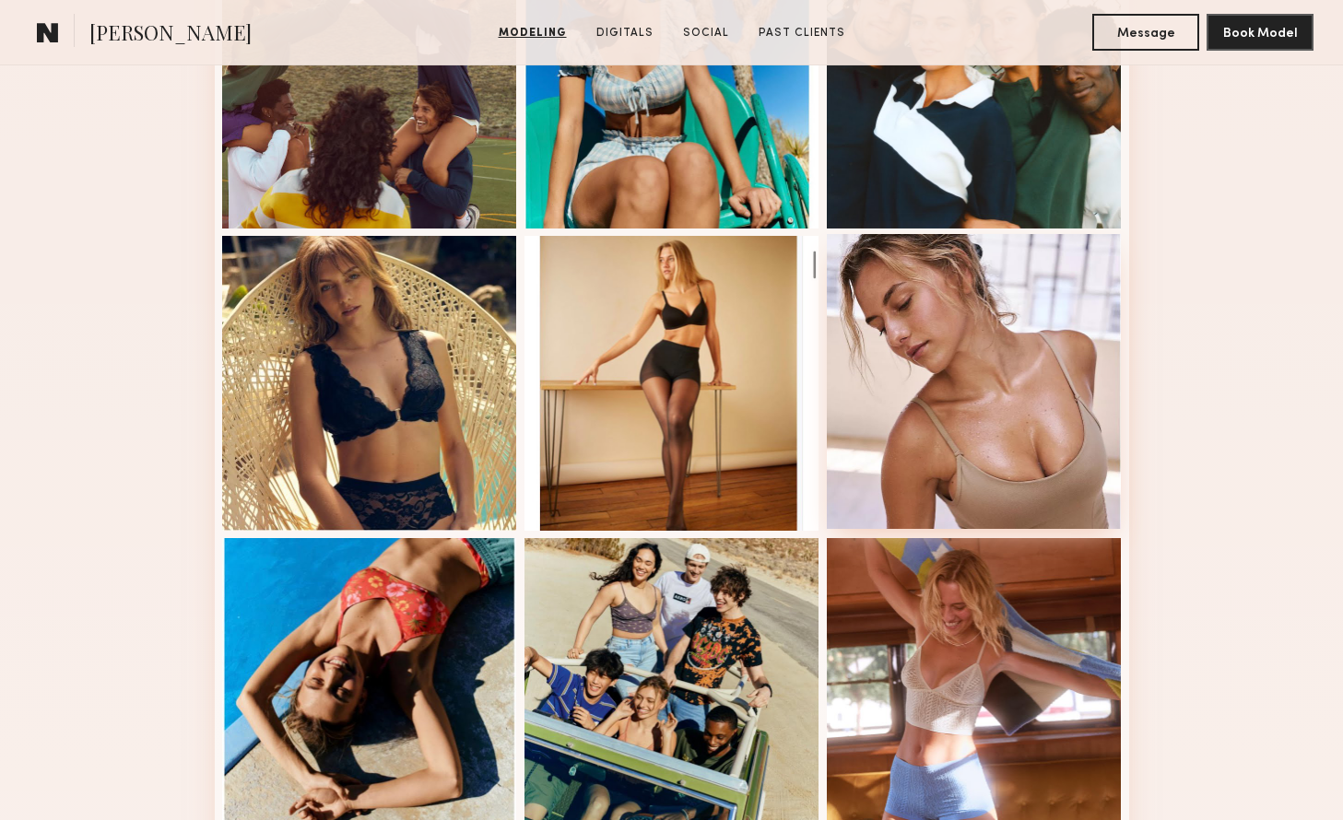
click at [940, 361] on div at bounding box center [974, 381] width 295 height 295
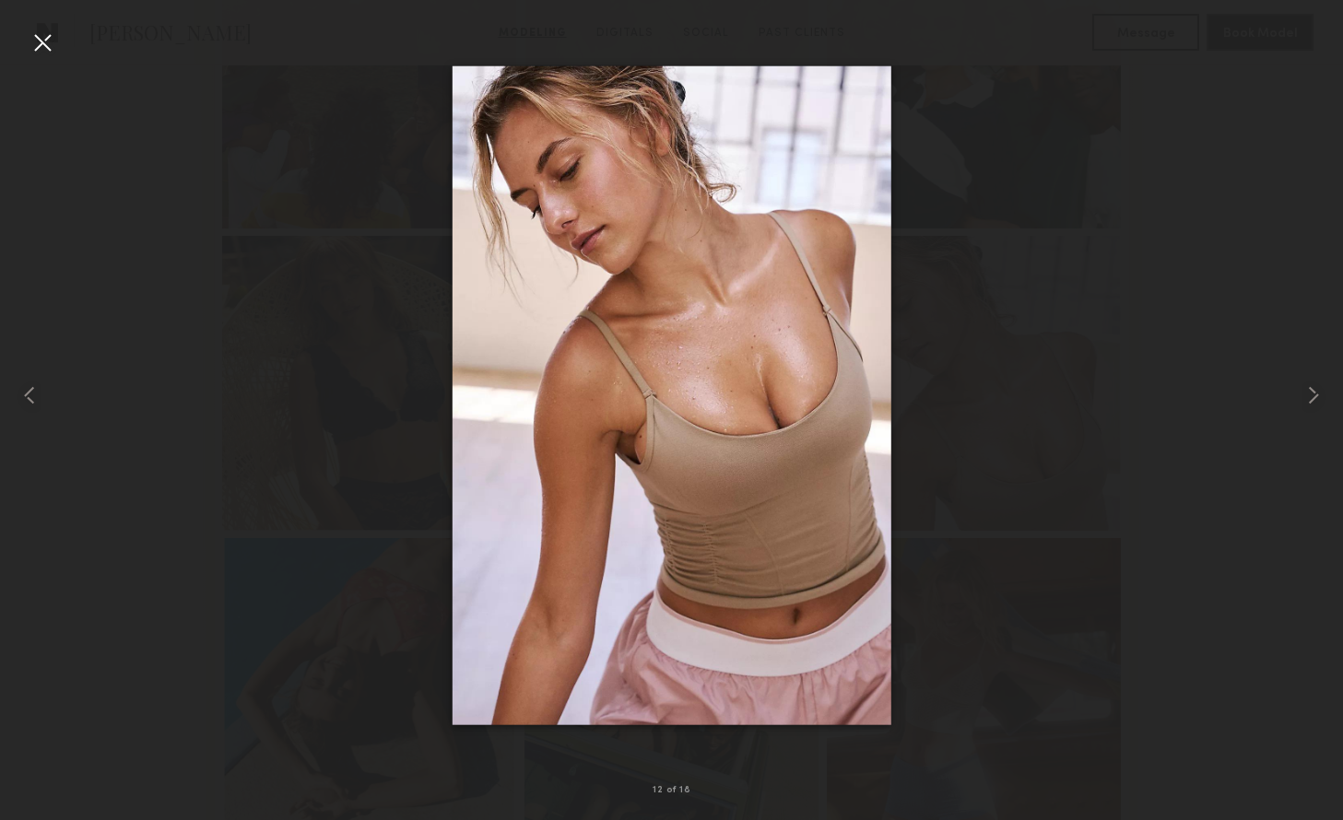
click at [47, 39] on div at bounding box center [42, 42] width 29 height 29
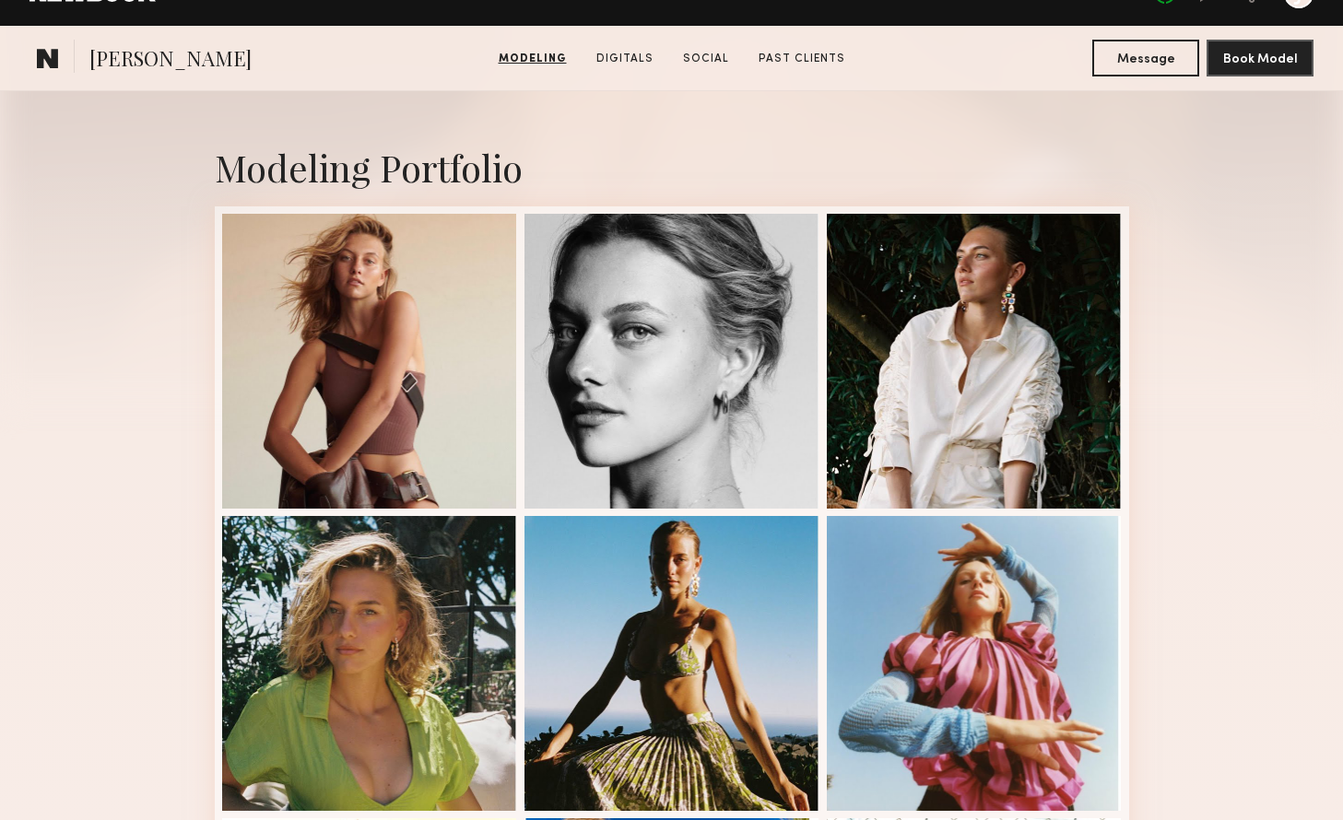
scroll to position [0, 0]
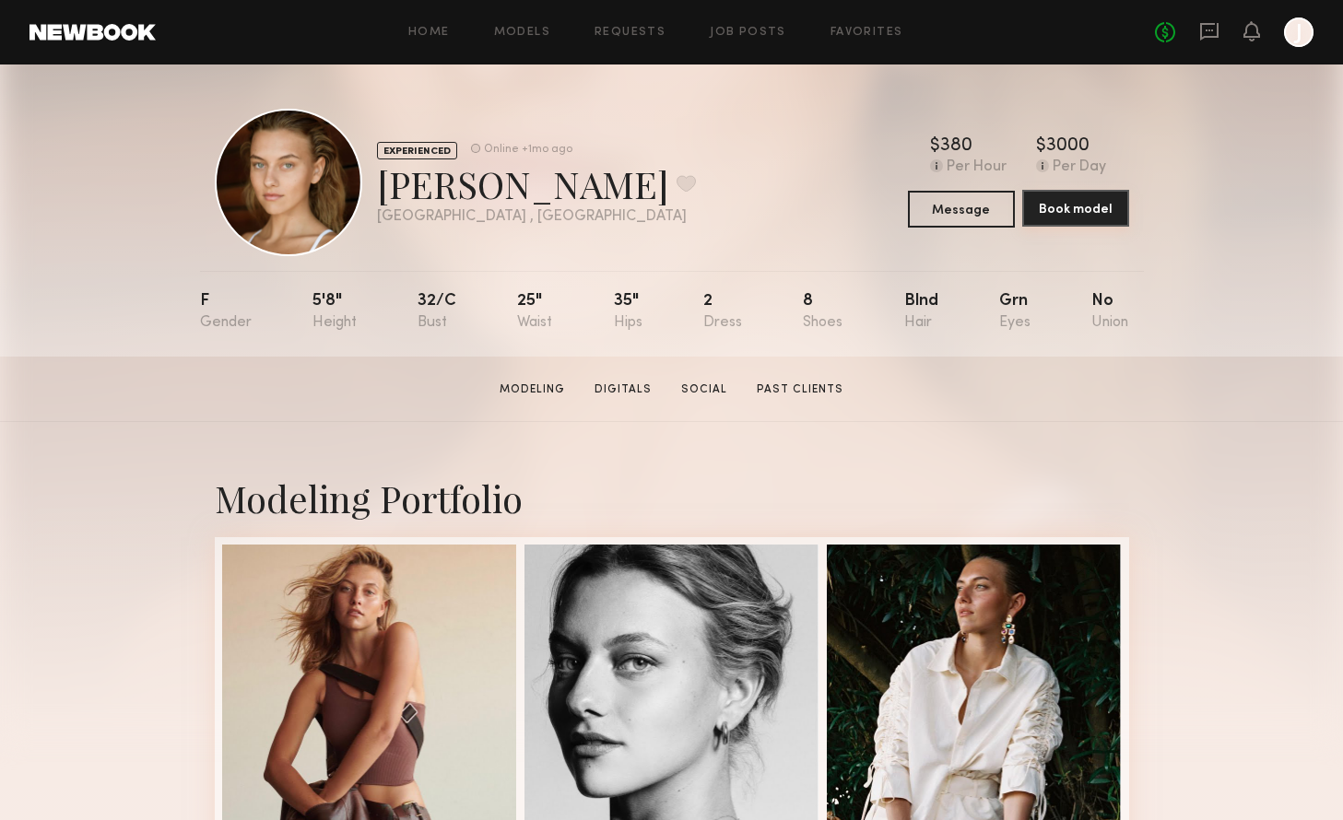
click at [1087, 214] on button "Book model" at bounding box center [1075, 208] width 107 height 37
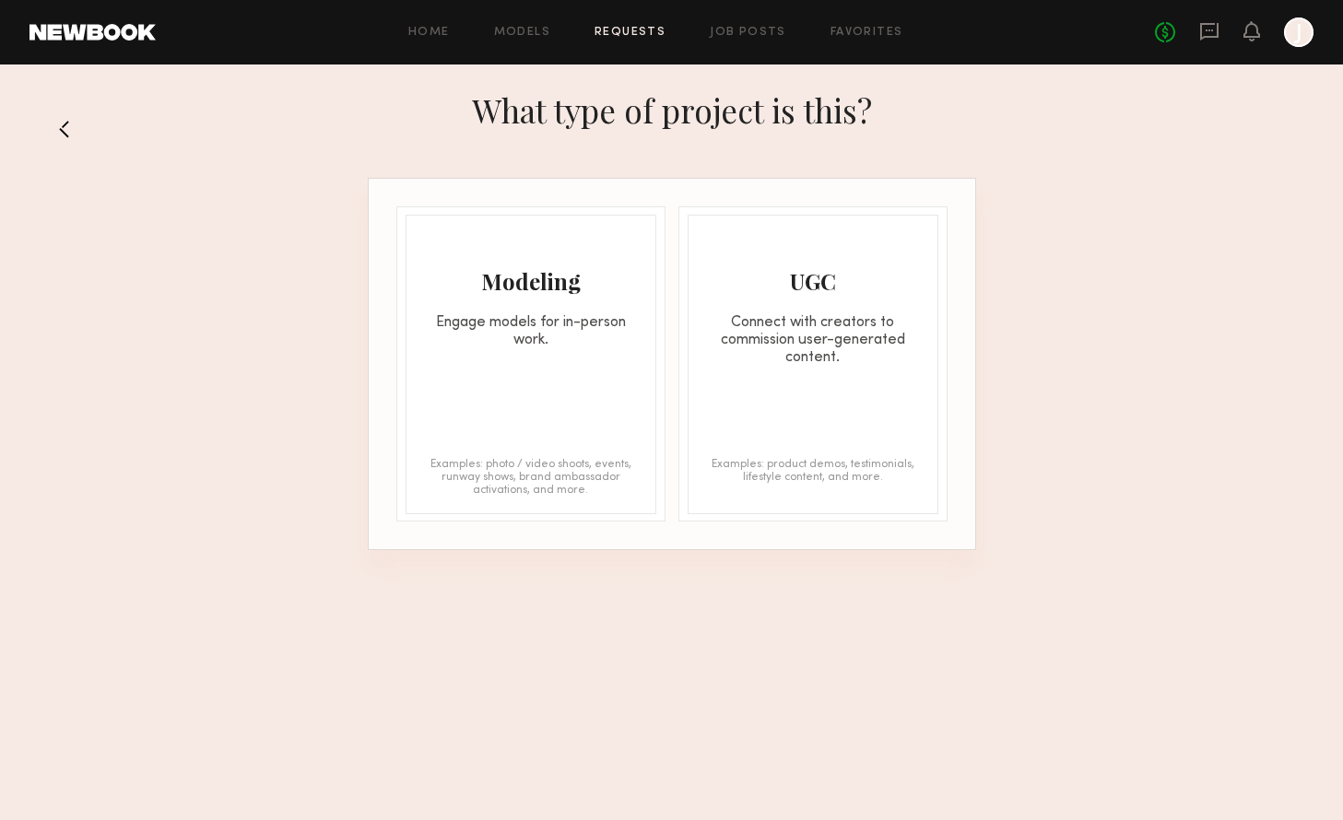
click at [473, 348] on div "Modeling Engage models for in-person work. Examples: photo / video shoots, even…" at bounding box center [530, 365] width 251 height 300
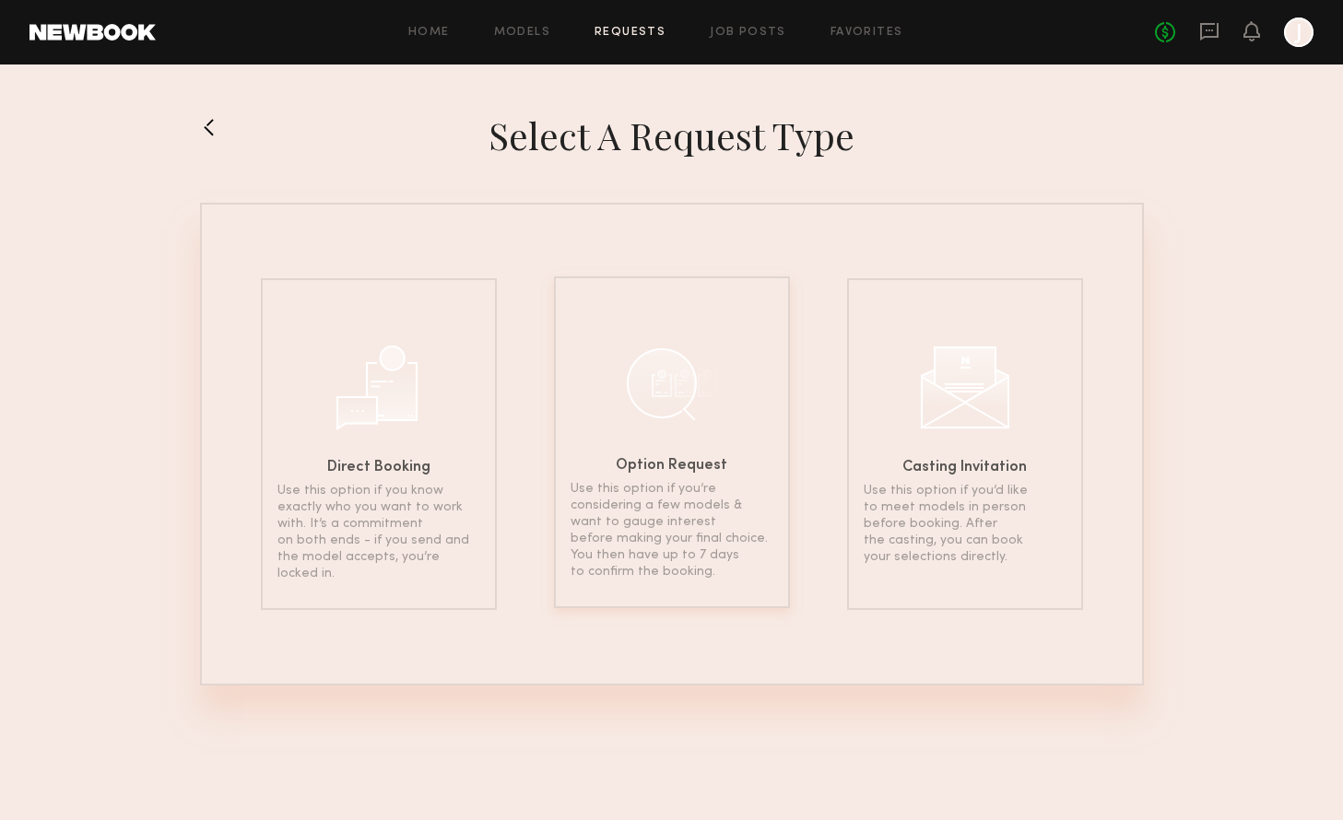
click at [672, 395] on div at bounding box center [672, 383] width 92 height 92
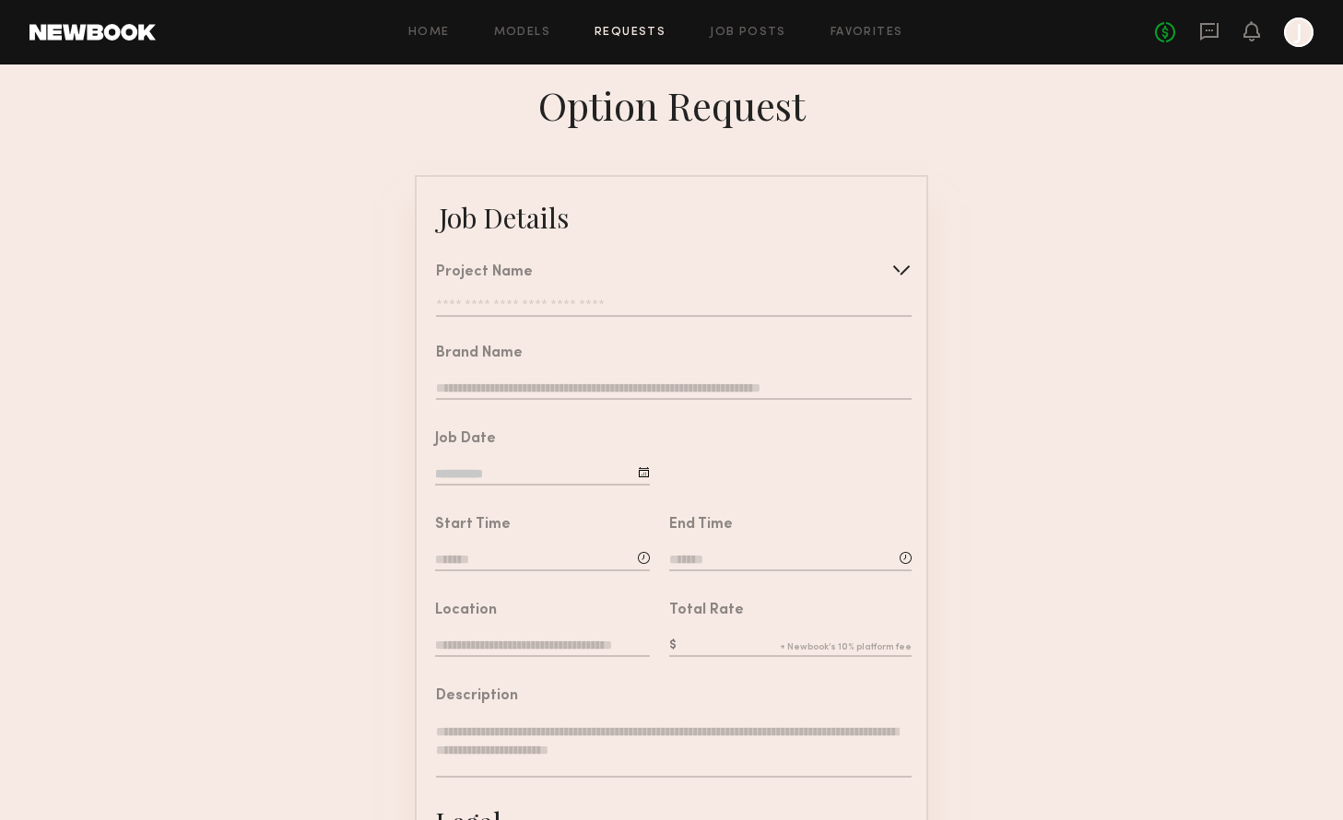
click at [533, 328] on div "Brand Name" at bounding box center [664, 367] width 495 height 86
click at [538, 301] on input "text" at bounding box center [674, 308] width 476 height 18
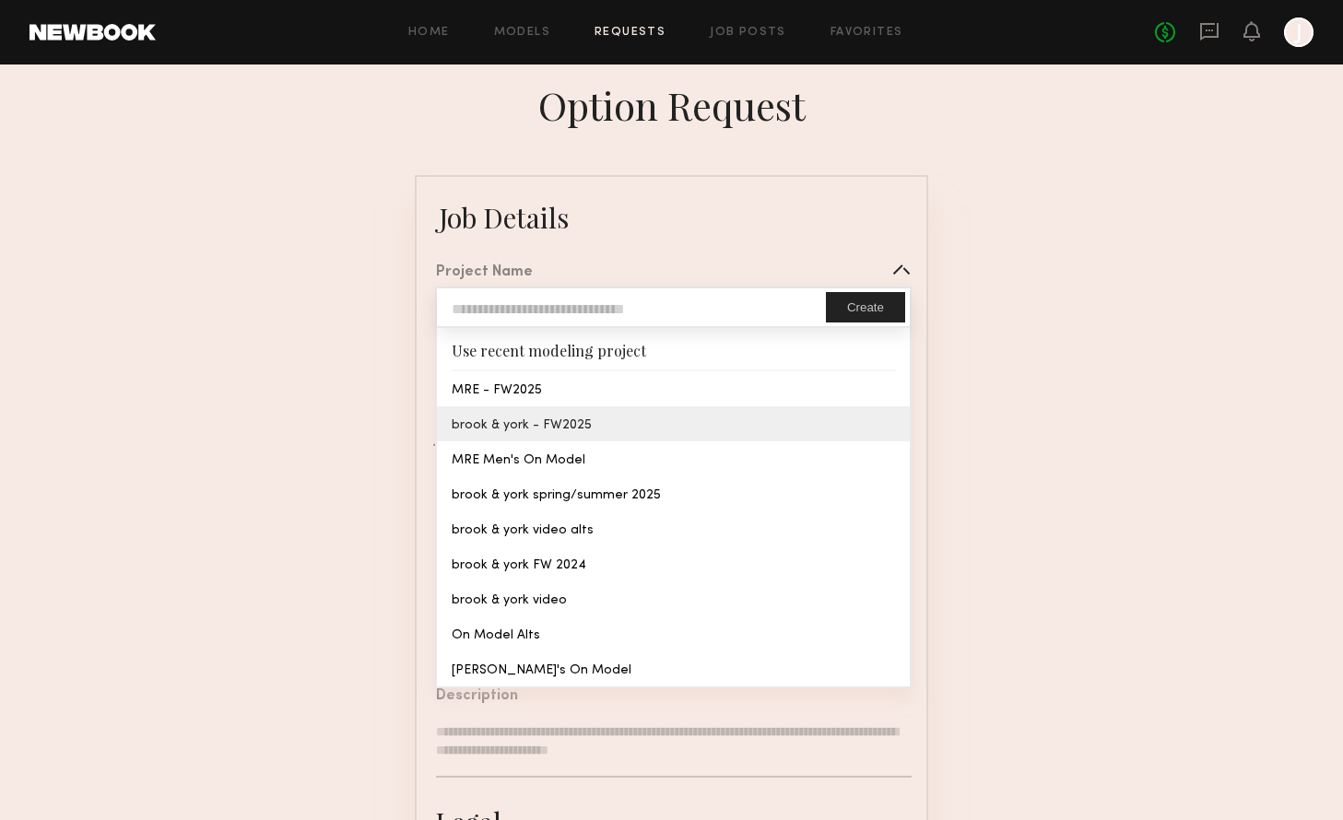
type input "**********"
type textarea "**********"
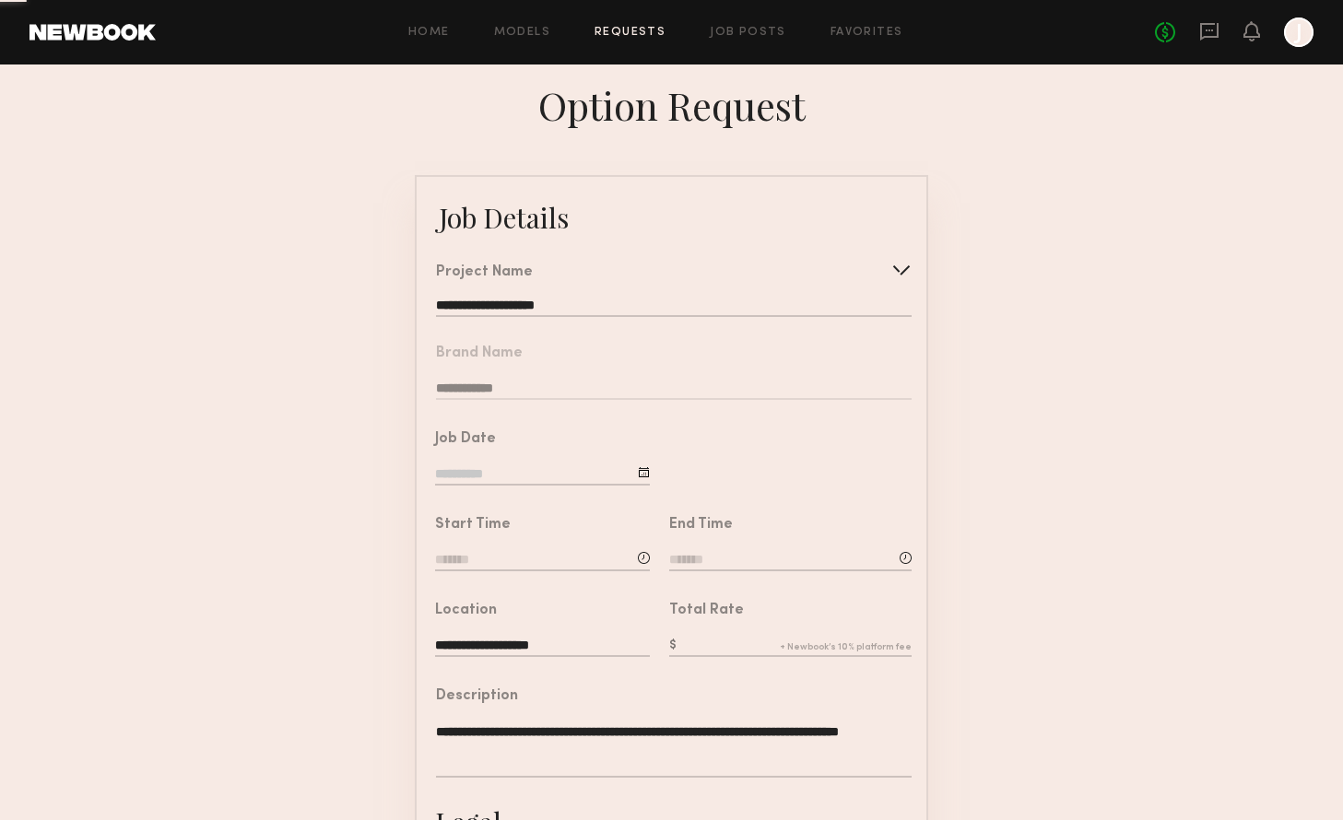
click at [532, 429] on common-border "**********" at bounding box center [671, 688] width 513 height 1027
click at [523, 468] on input at bounding box center [542, 475] width 215 height 20
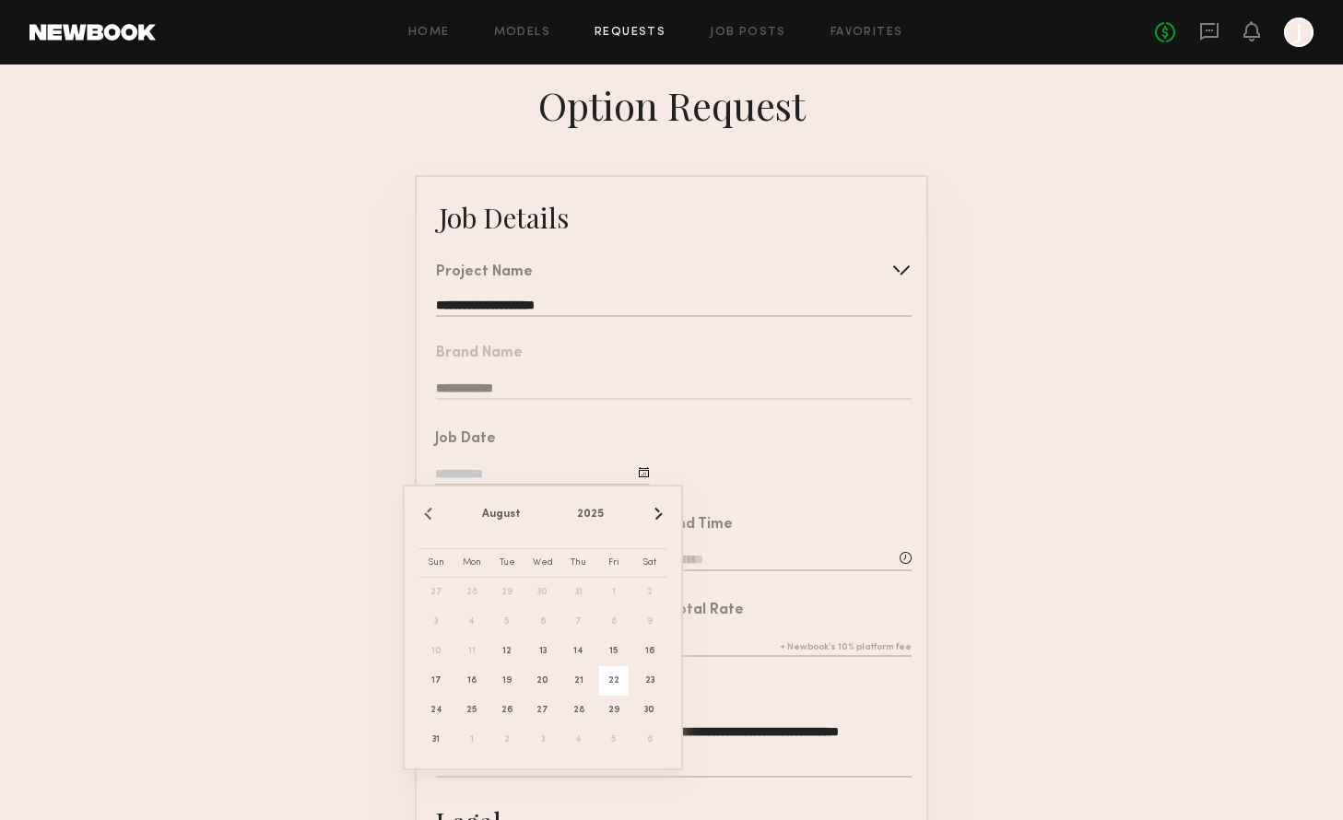
click at [622, 681] on span "22" at bounding box center [613, 680] width 29 height 29
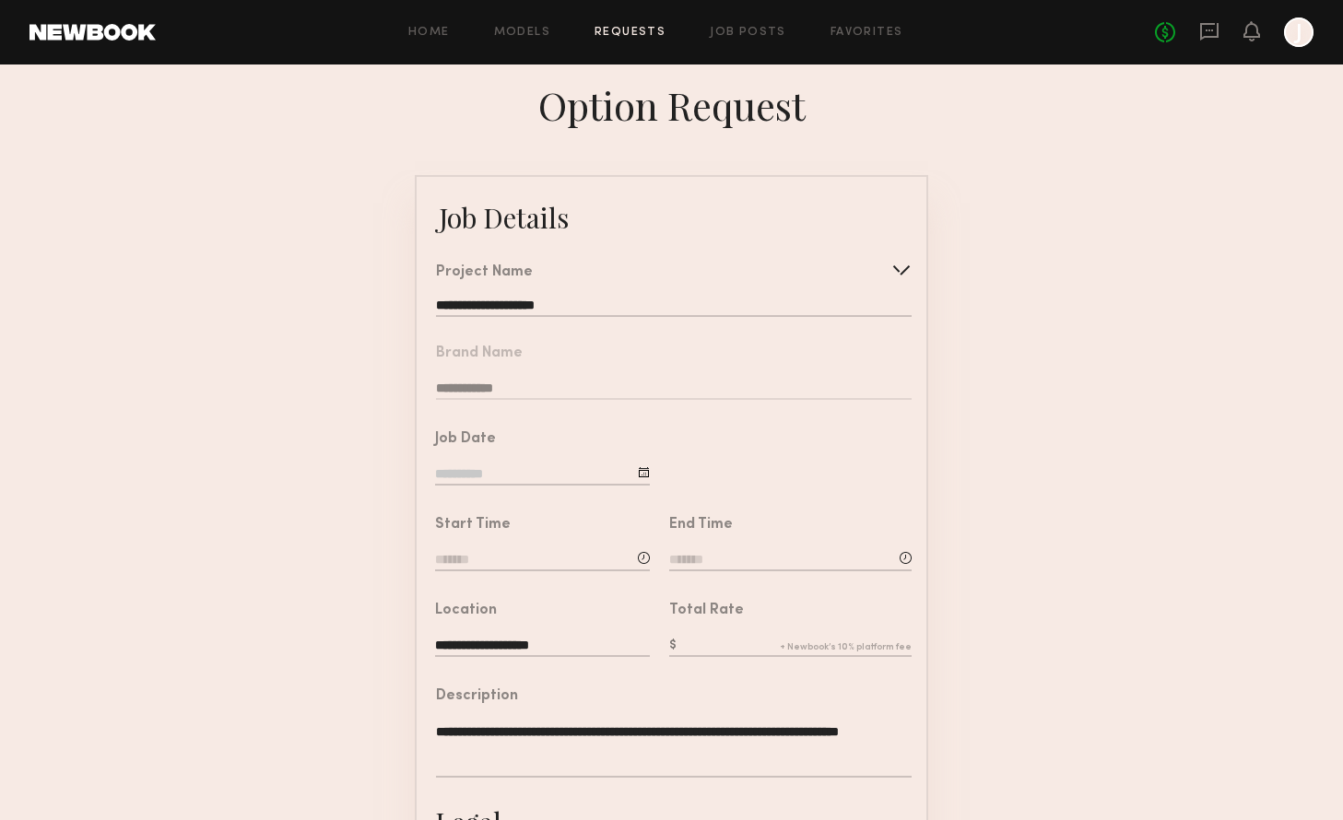
type input "**********"
click at [578, 542] on div "Start Time" at bounding box center [542, 546] width 215 height 56
click at [577, 553] on input at bounding box center [542, 561] width 215 height 20
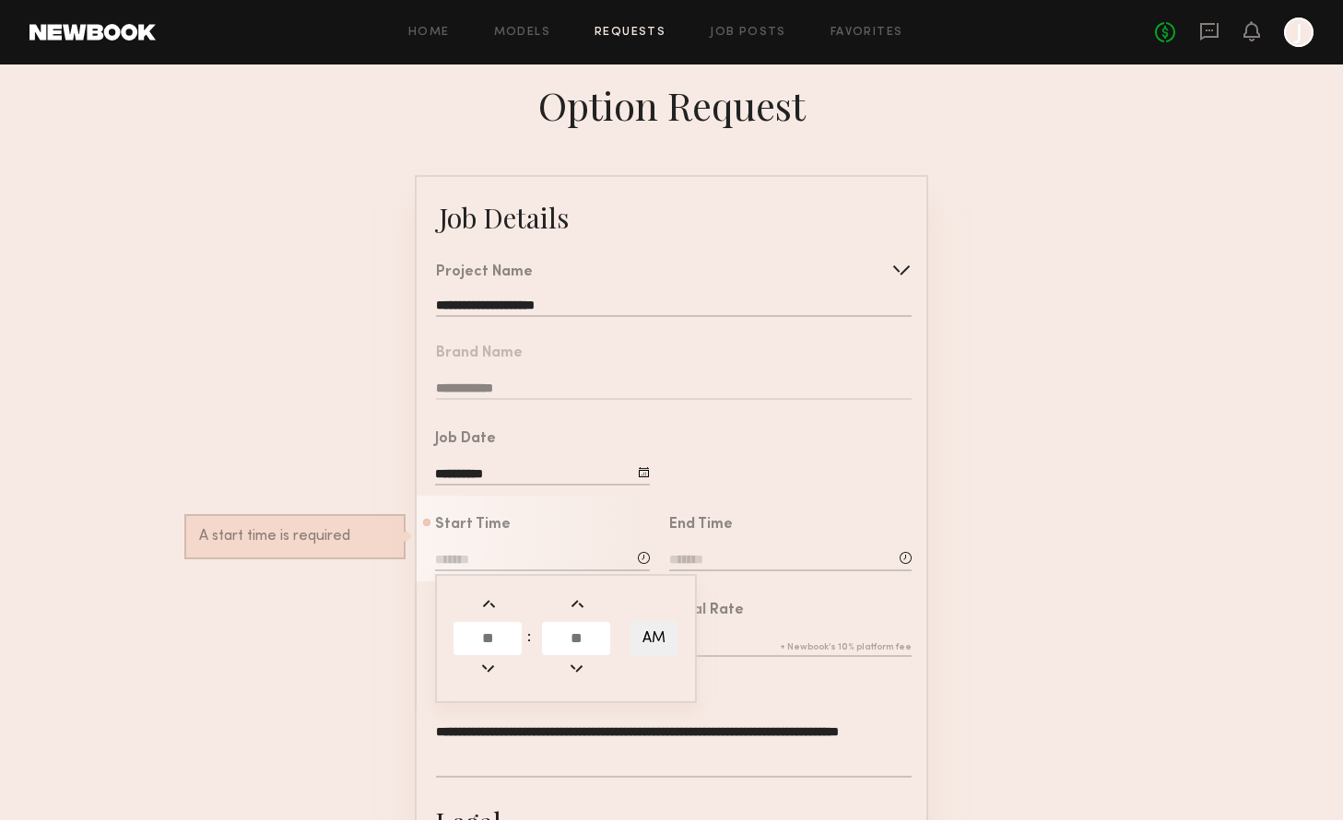
click at [477, 632] on input "text" at bounding box center [487, 638] width 68 height 33
type input "*"
click at [607, 633] on input "text" at bounding box center [576, 638] width 68 height 33
type input "*"
type input "*******"
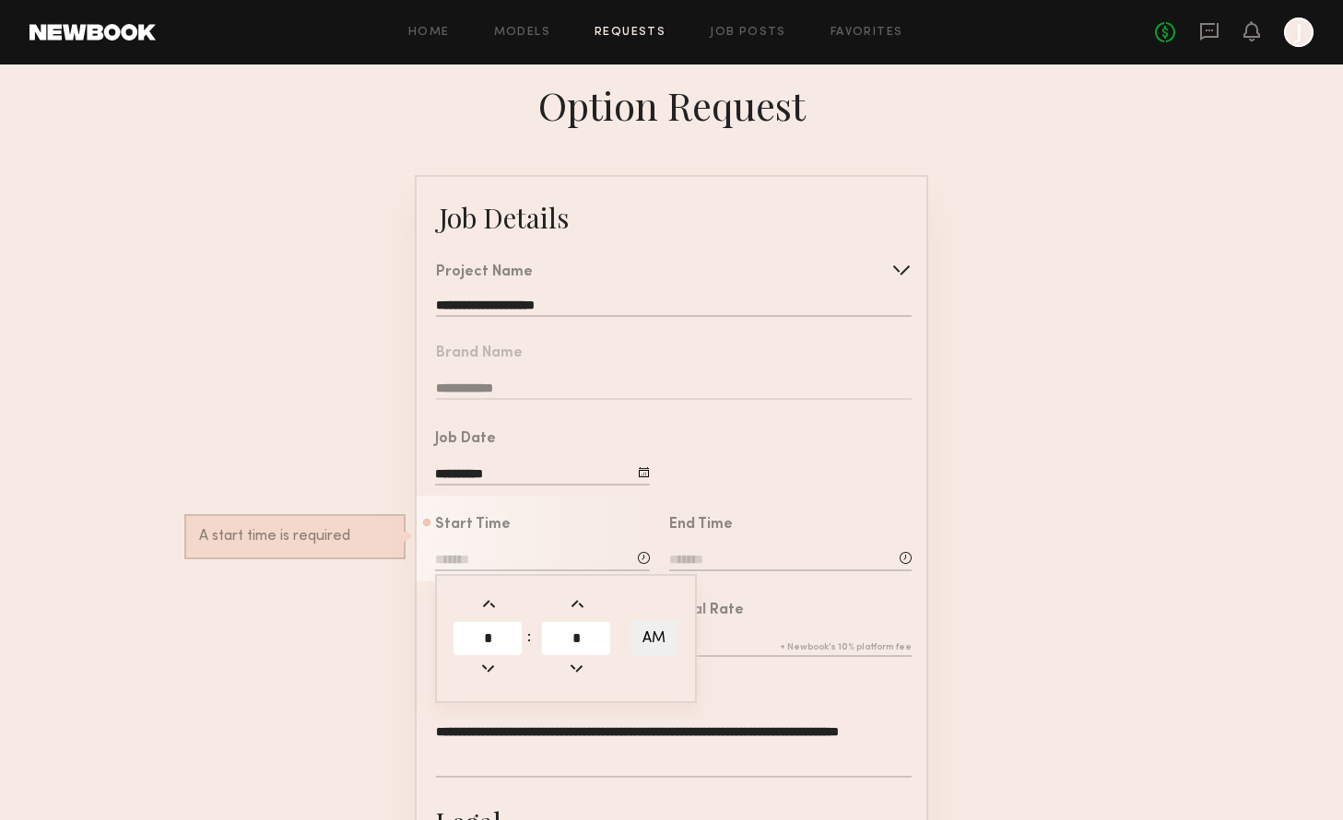
type input "**"
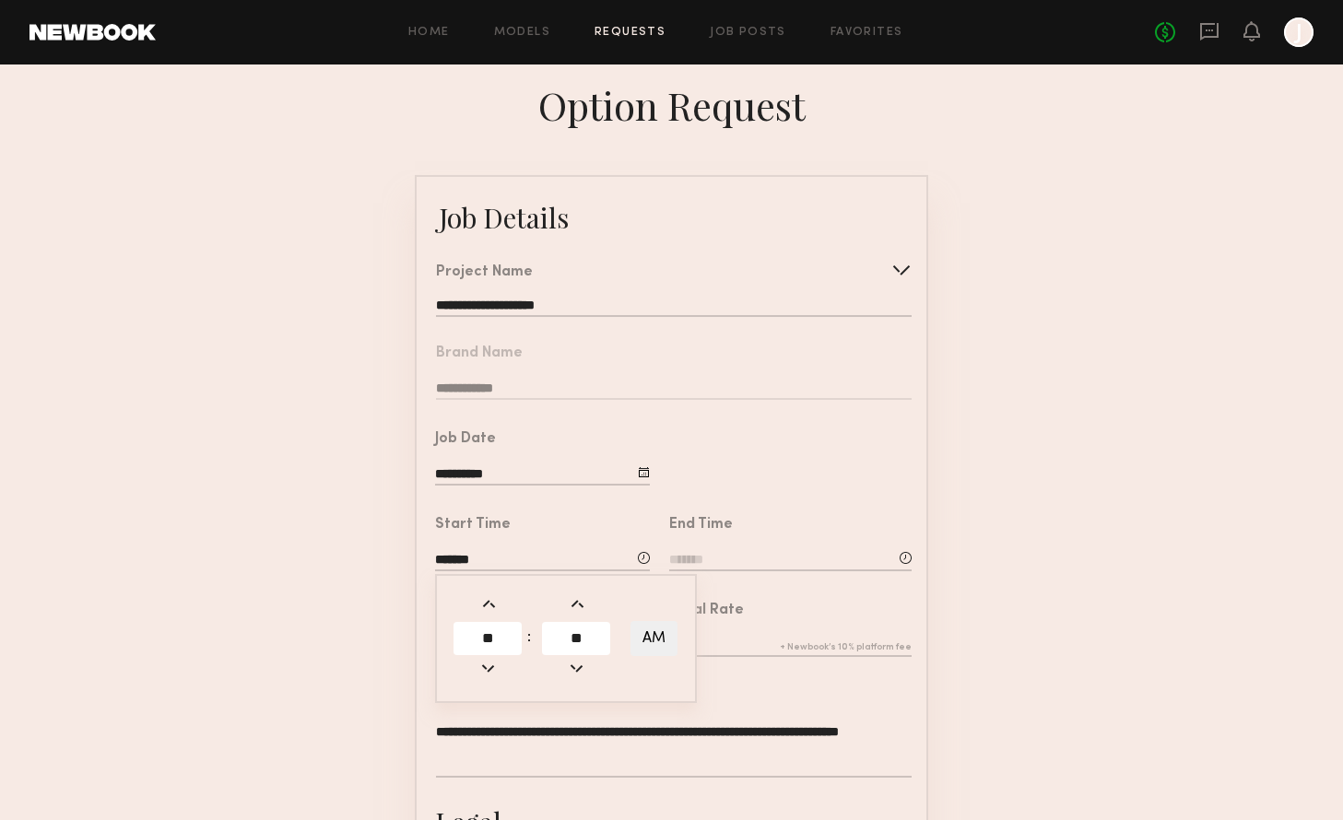
click at [775, 543] on div "End Time" at bounding box center [790, 546] width 242 height 56
click at [713, 551] on input at bounding box center [790, 561] width 242 height 20
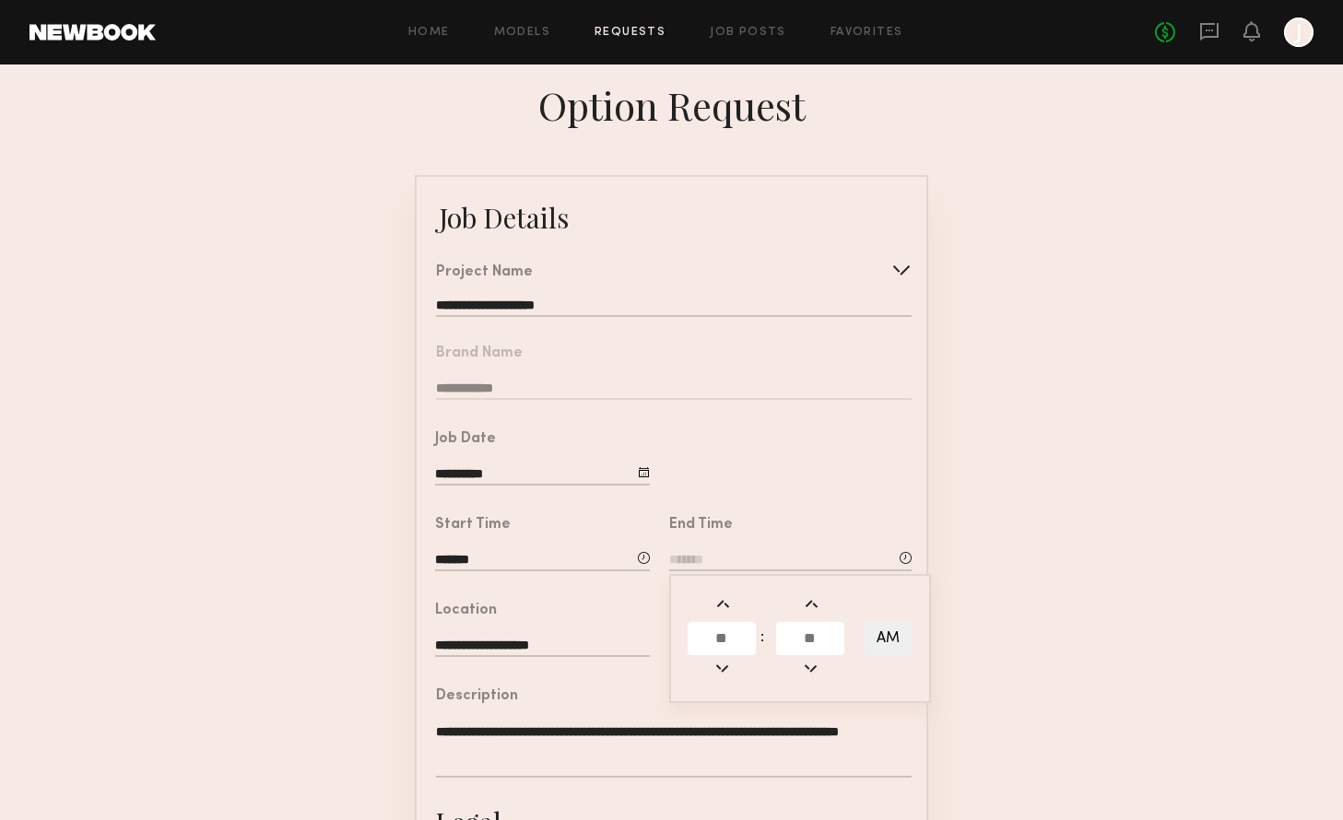
click at [725, 639] on input "text" at bounding box center [721, 638] width 68 height 33
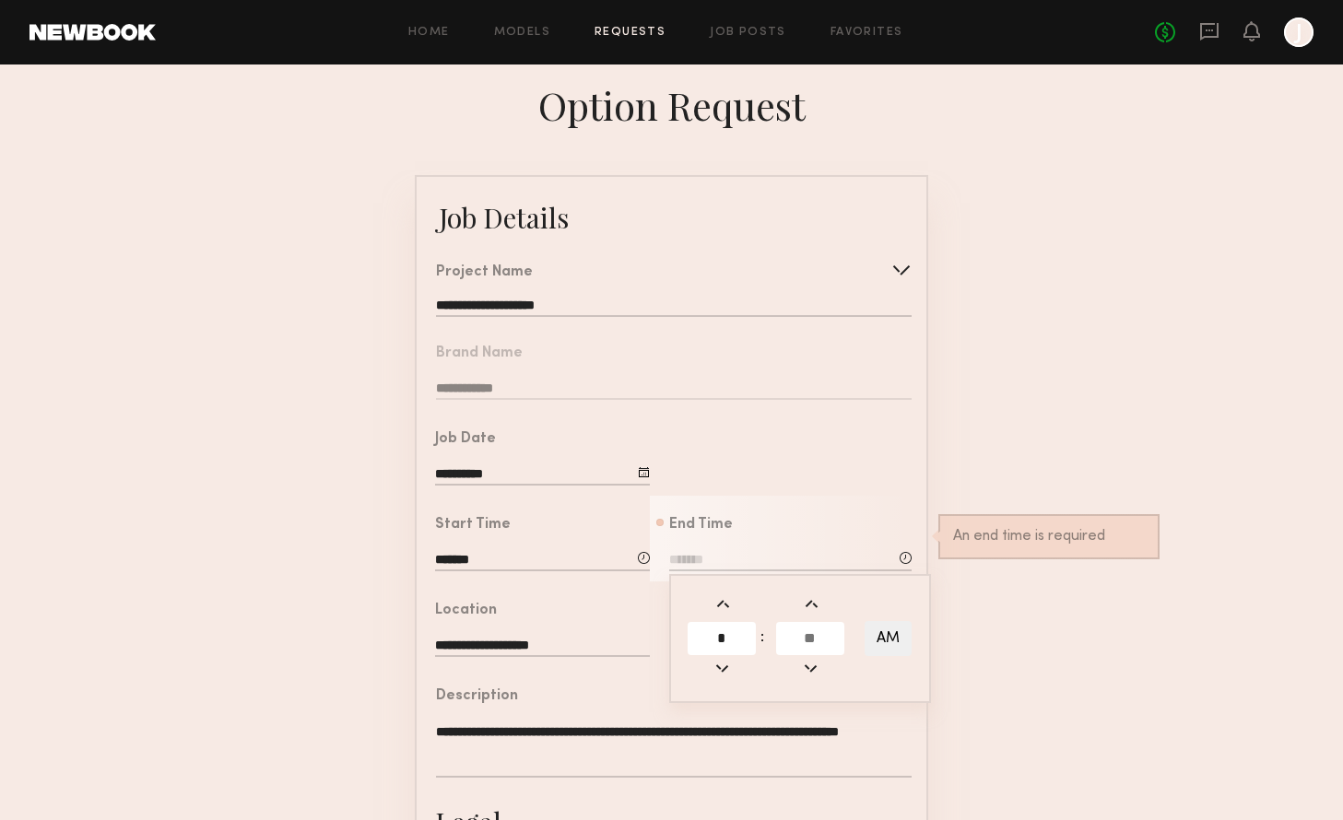
type input "*"
click at [819, 640] on input "text" at bounding box center [810, 638] width 68 height 33
type input "**"
type input "*******"
type input "**"
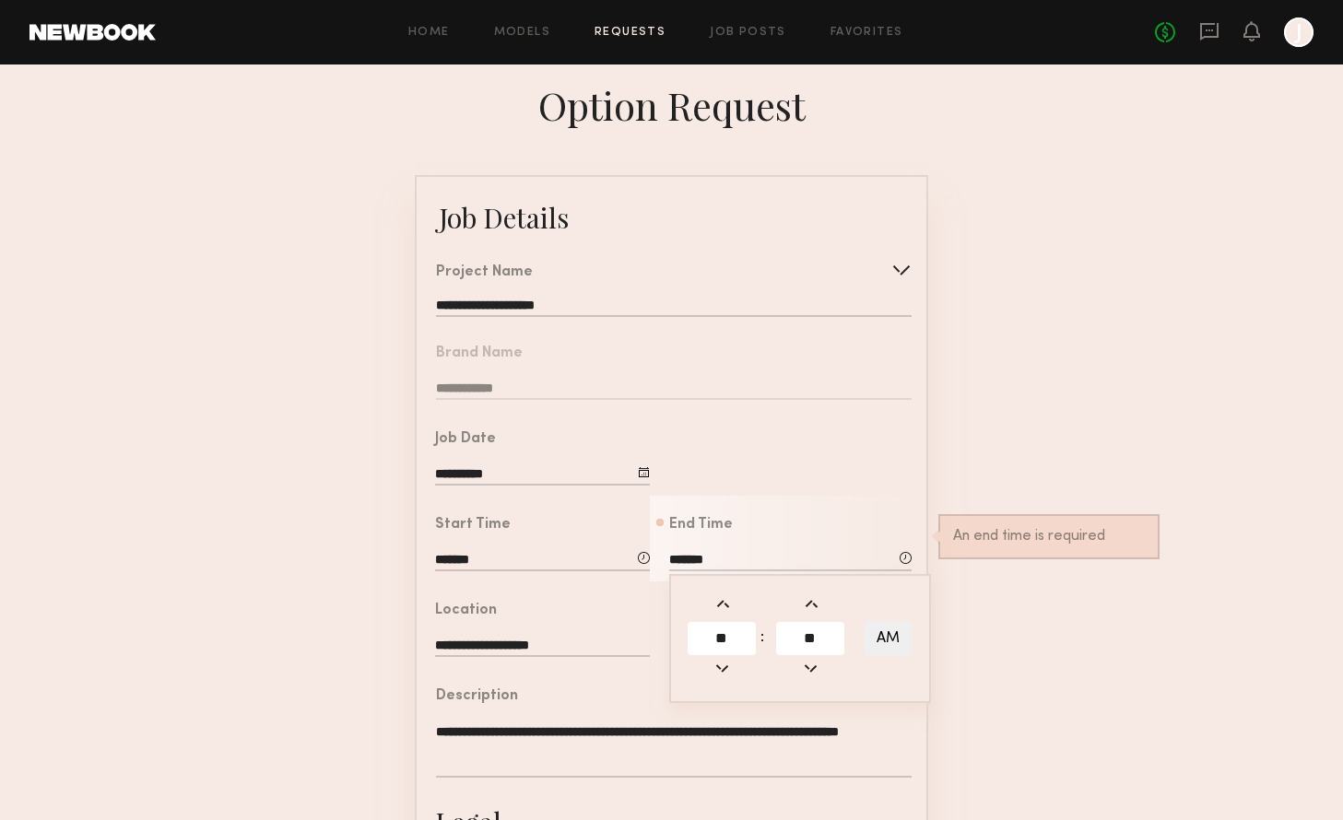
click at [901, 642] on button "AM" at bounding box center [887, 638] width 47 height 35
type input "*******"
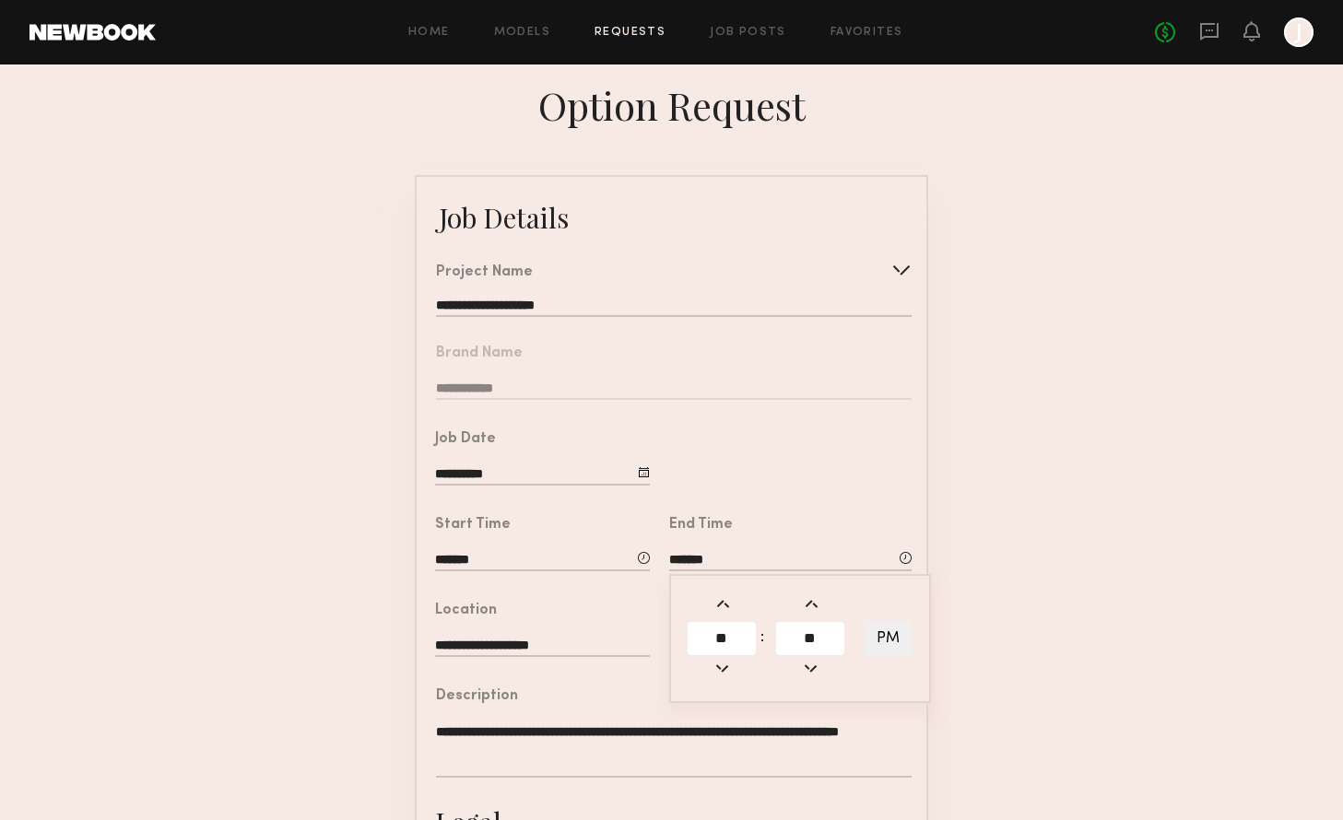
click at [1041, 475] on form "**********" at bounding box center [671, 688] width 1343 height 1027
click at [730, 637] on input "text" at bounding box center [790, 647] width 242 height 20
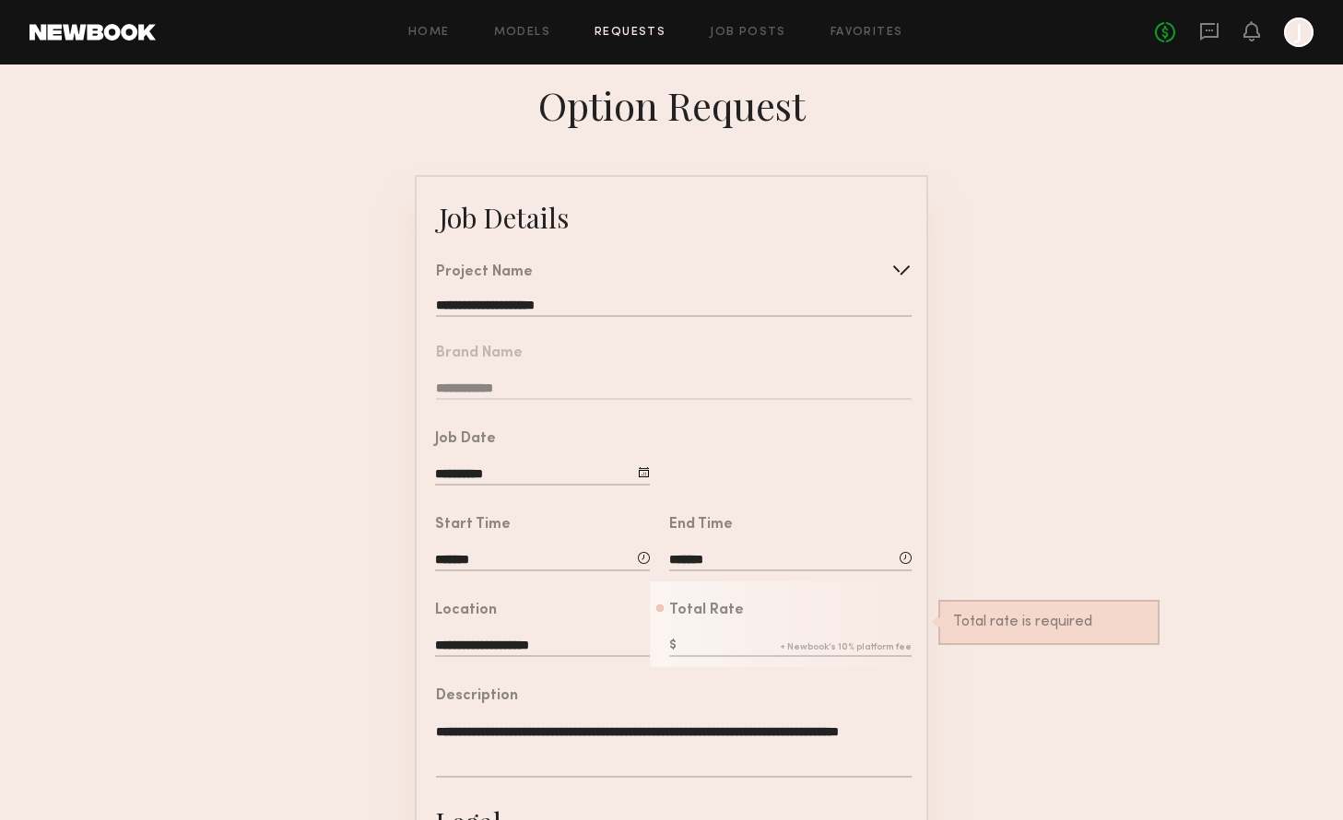
click at [697, 633] on div "Total Rate Total rate is required" at bounding box center [790, 632] width 242 height 56
click at [694, 640] on input "text" at bounding box center [790, 647] width 242 height 20
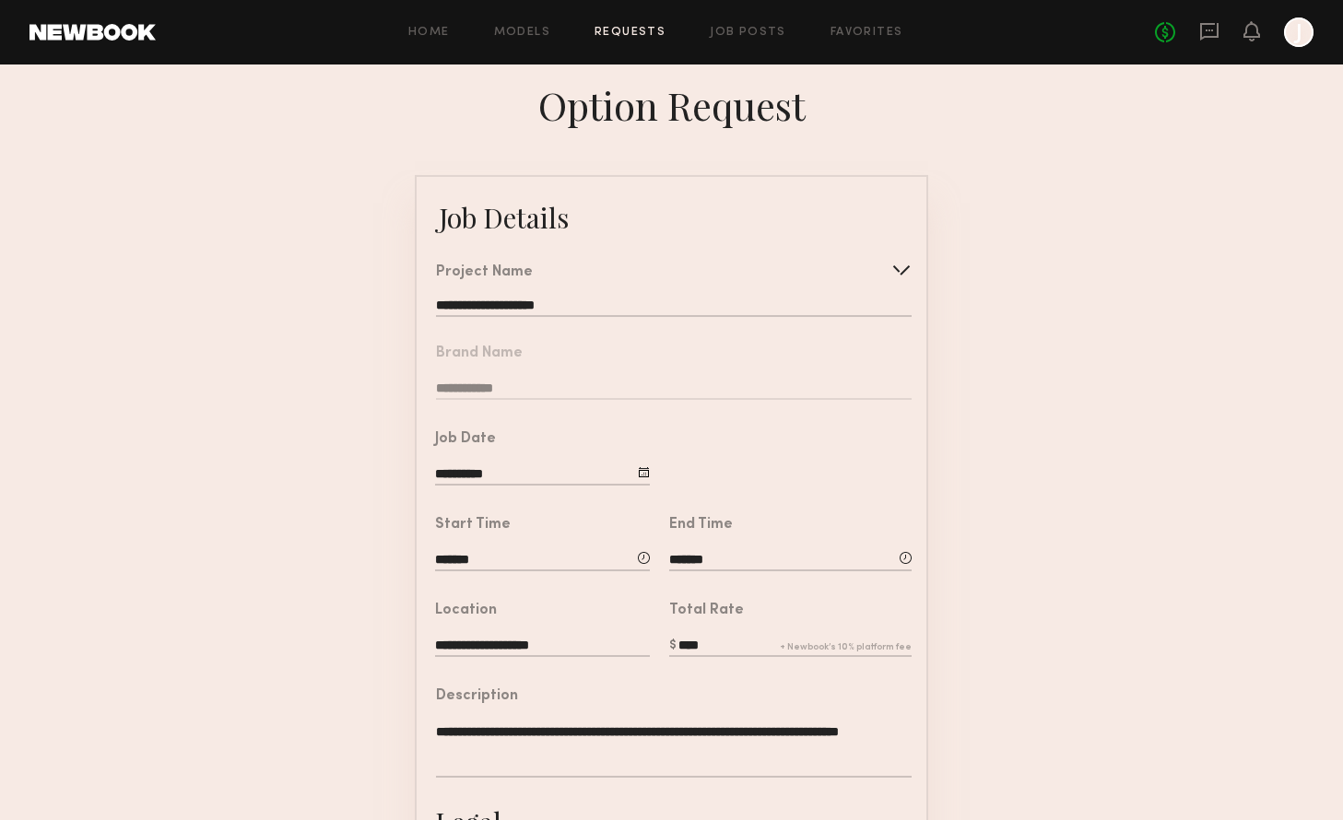
type input "****"
click at [1065, 578] on form "**********" at bounding box center [671, 688] width 1343 height 1027
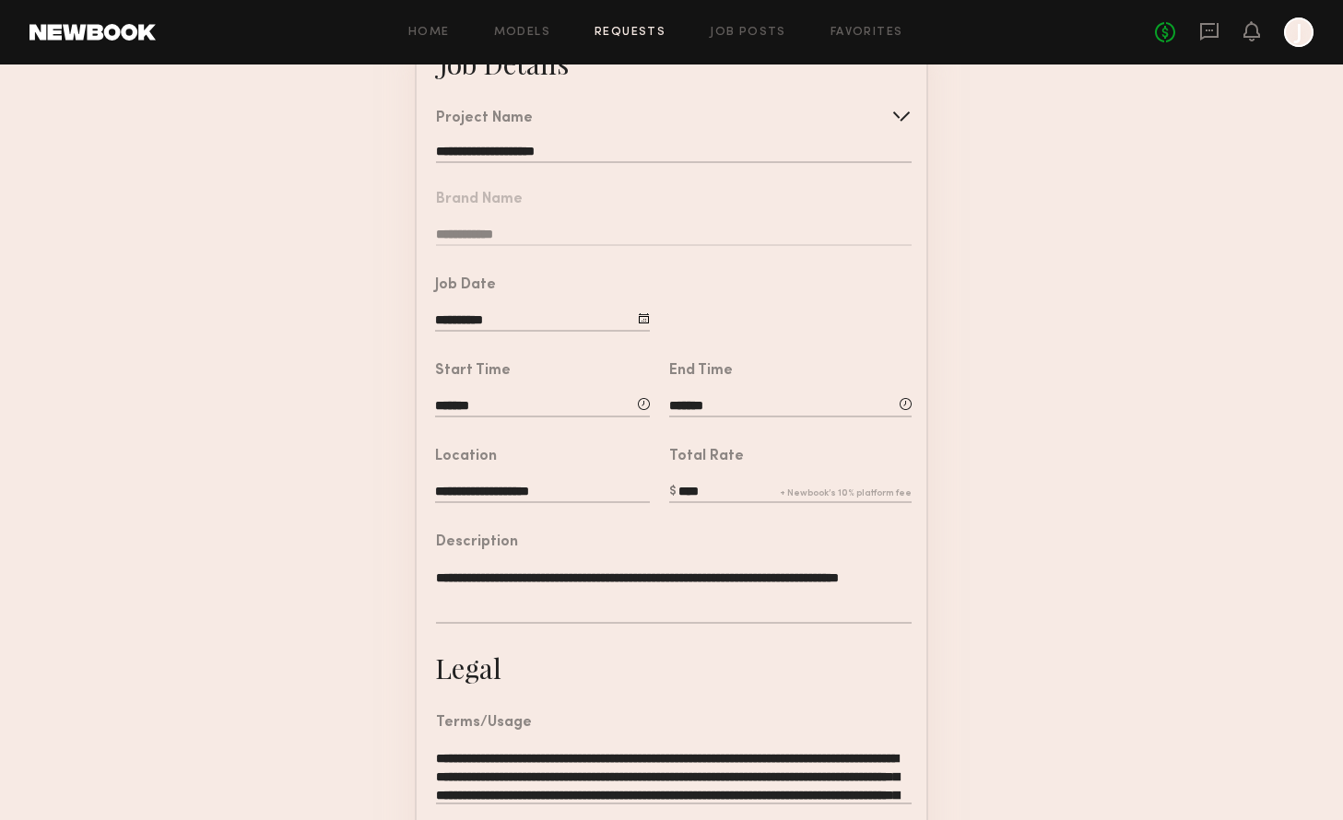
scroll to position [393, 0]
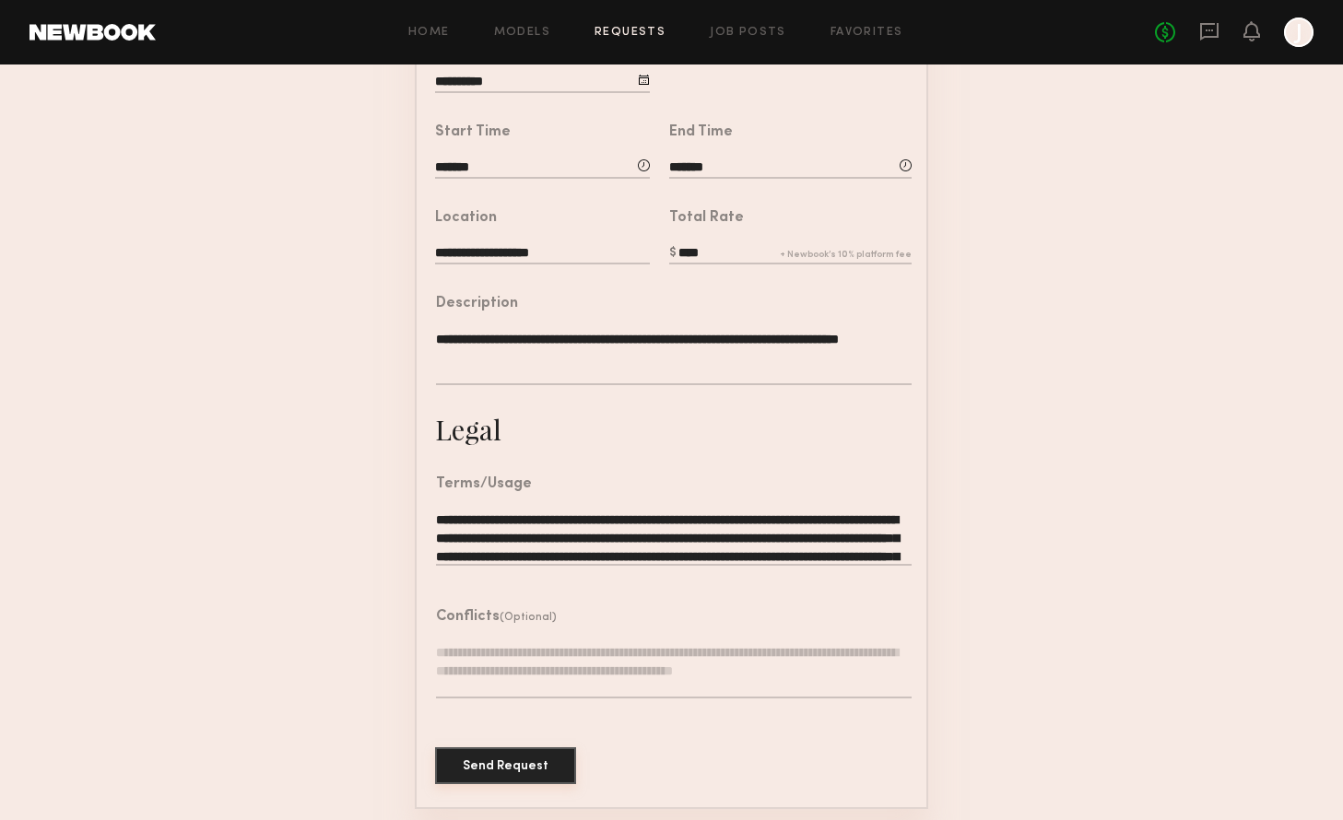
click at [541, 765] on button "Send Request" at bounding box center [505, 765] width 141 height 37
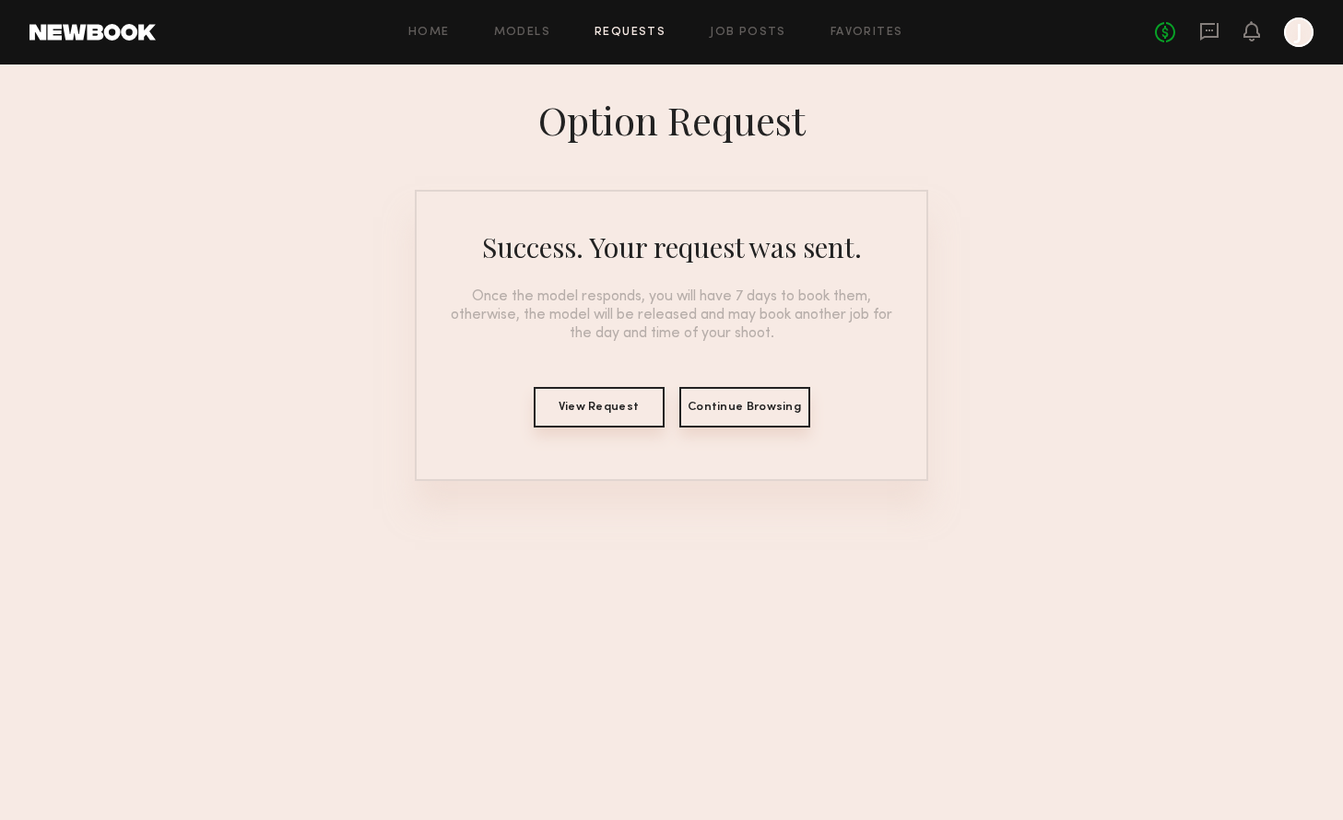
click at [716, 408] on button "Continue Browsing" at bounding box center [744, 407] width 131 height 41
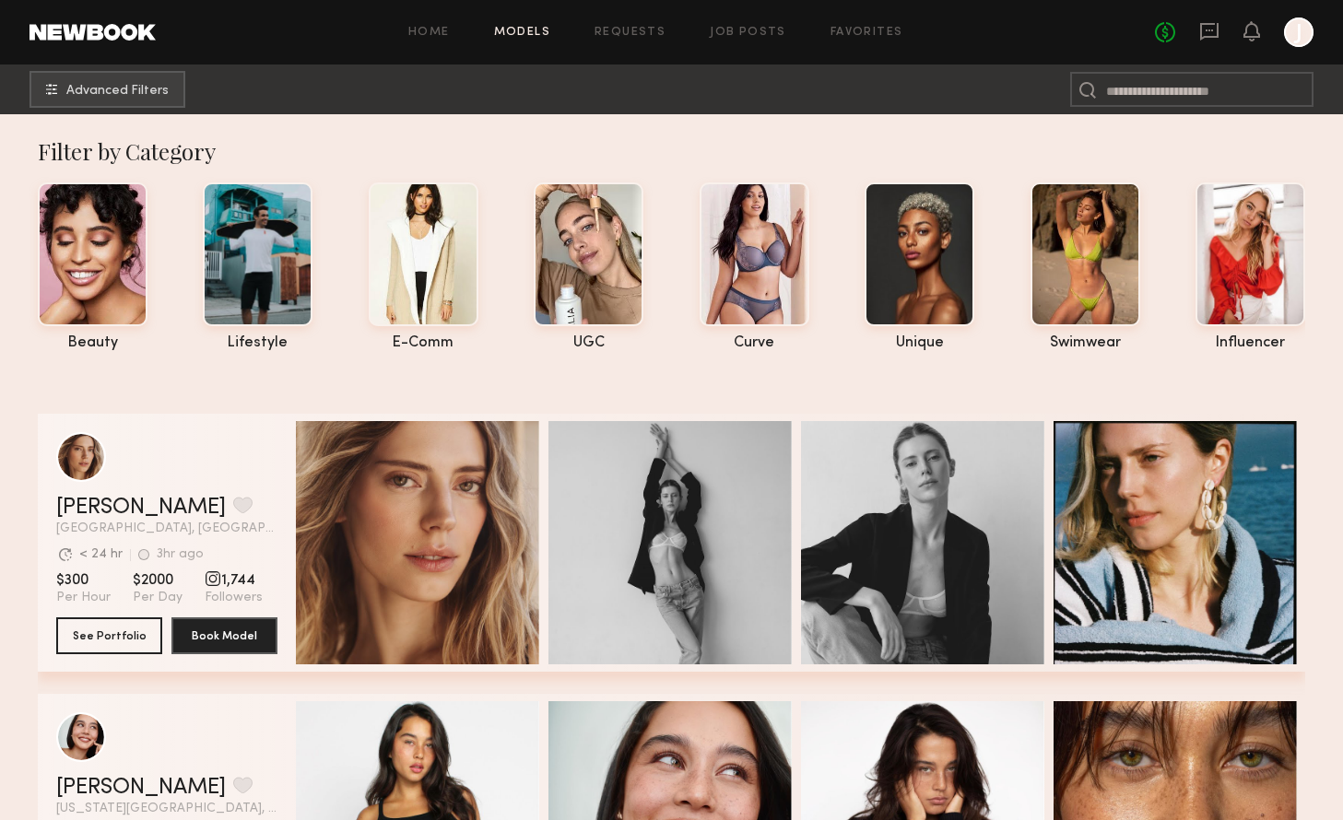
click at [635, 25] on div "Home Models Requests Job Posts Favorites Sign Out No fees up to $5,000 J" at bounding box center [734, 32] width 1157 height 29
click at [647, 21] on div "Home Models Requests Job Posts Favorites Sign Out No fees up to $5,000 J" at bounding box center [734, 32] width 1157 height 29
click at [646, 28] on link "Requests" at bounding box center [629, 33] width 71 height 12
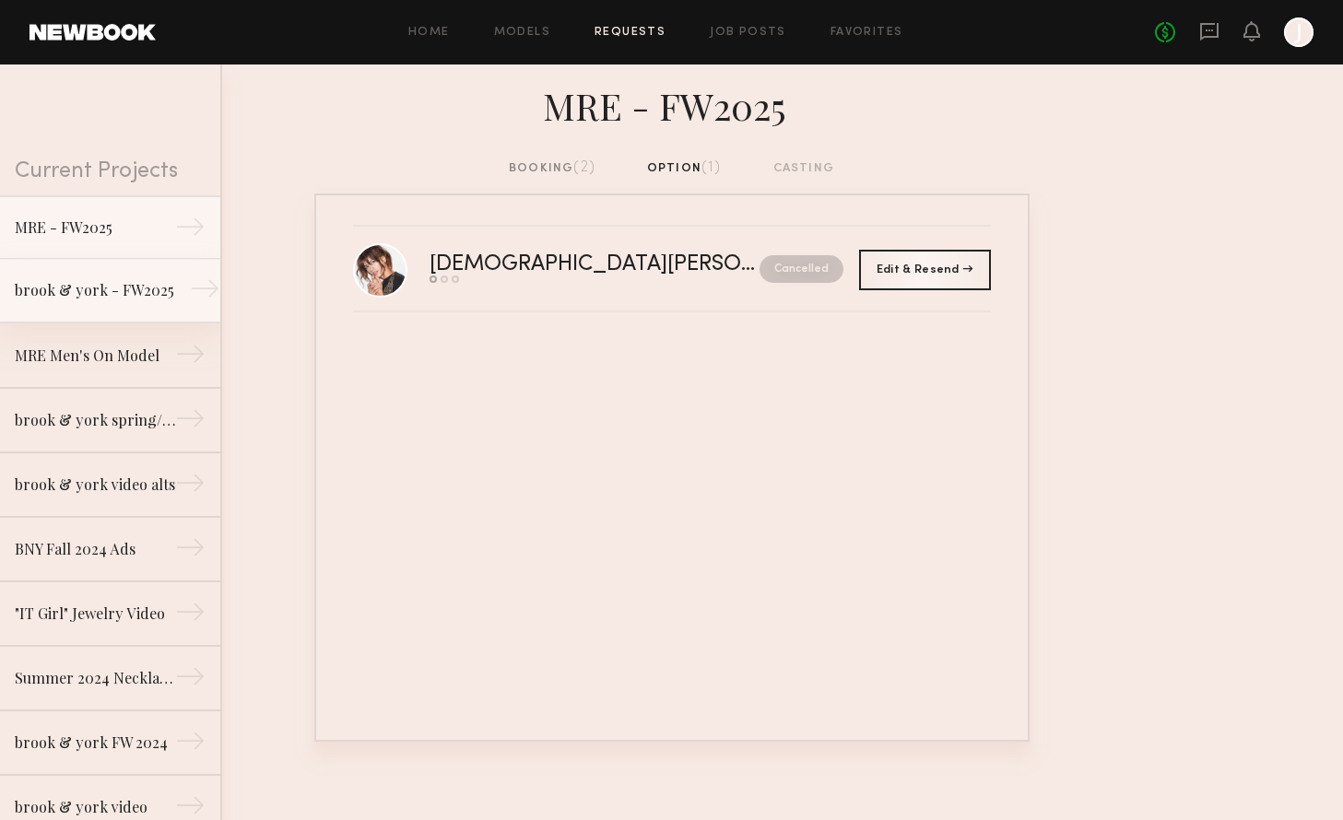
click at [95, 295] on div "brook & york - FW2025" at bounding box center [95, 290] width 160 height 22
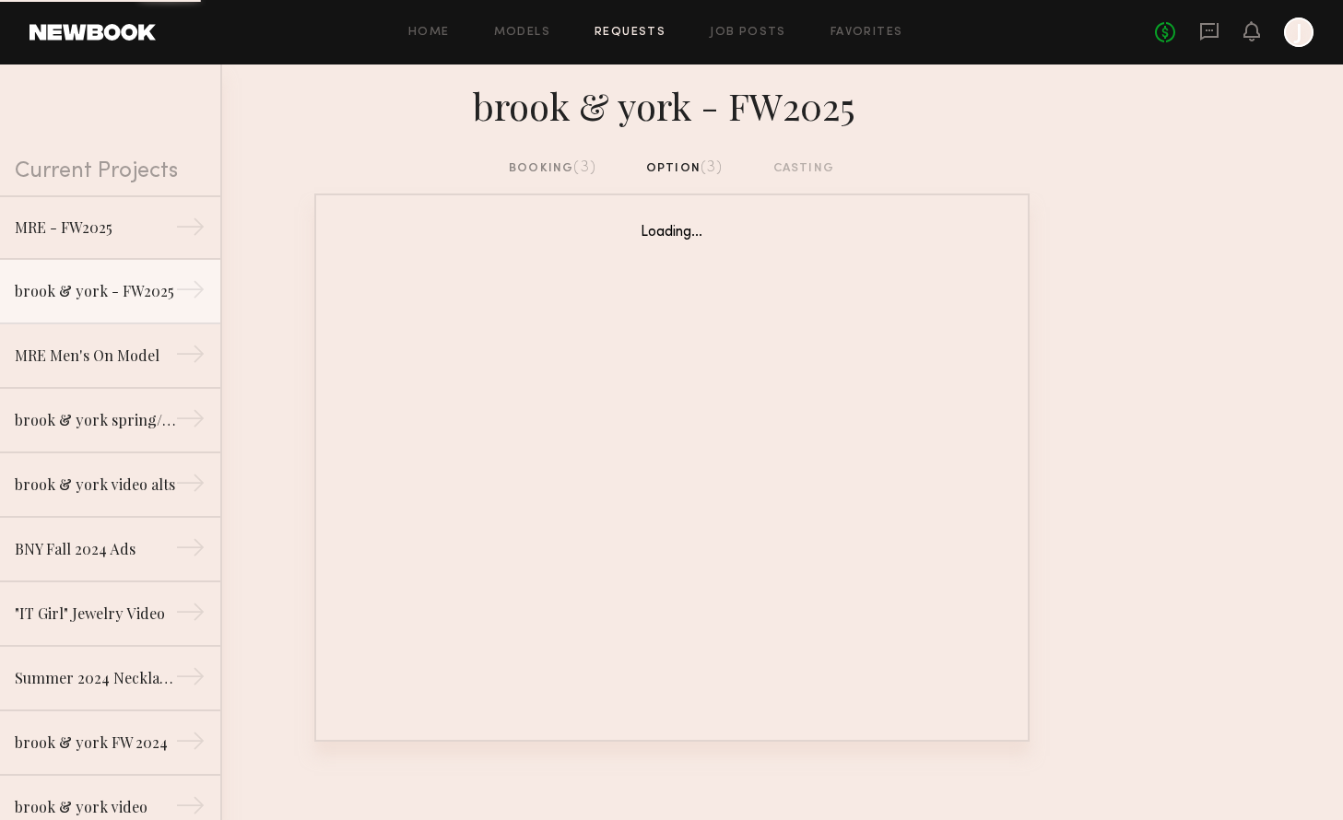
click at [631, 180] on div "booking (3) option (3) casting" at bounding box center [671, 176] width 1343 height 35
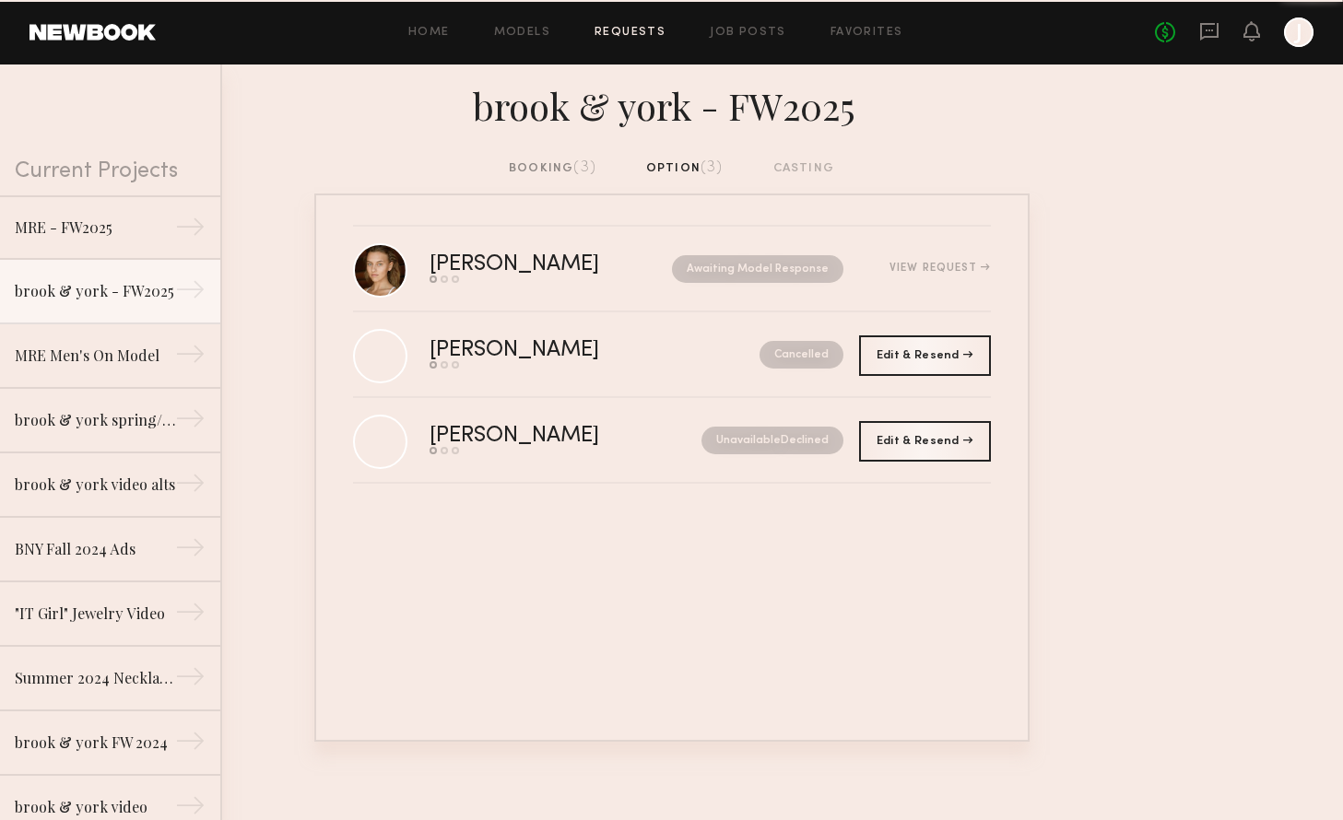
click at [657, 173] on div "booking (3) option (3) casting" at bounding box center [671, 169] width 325 height 20
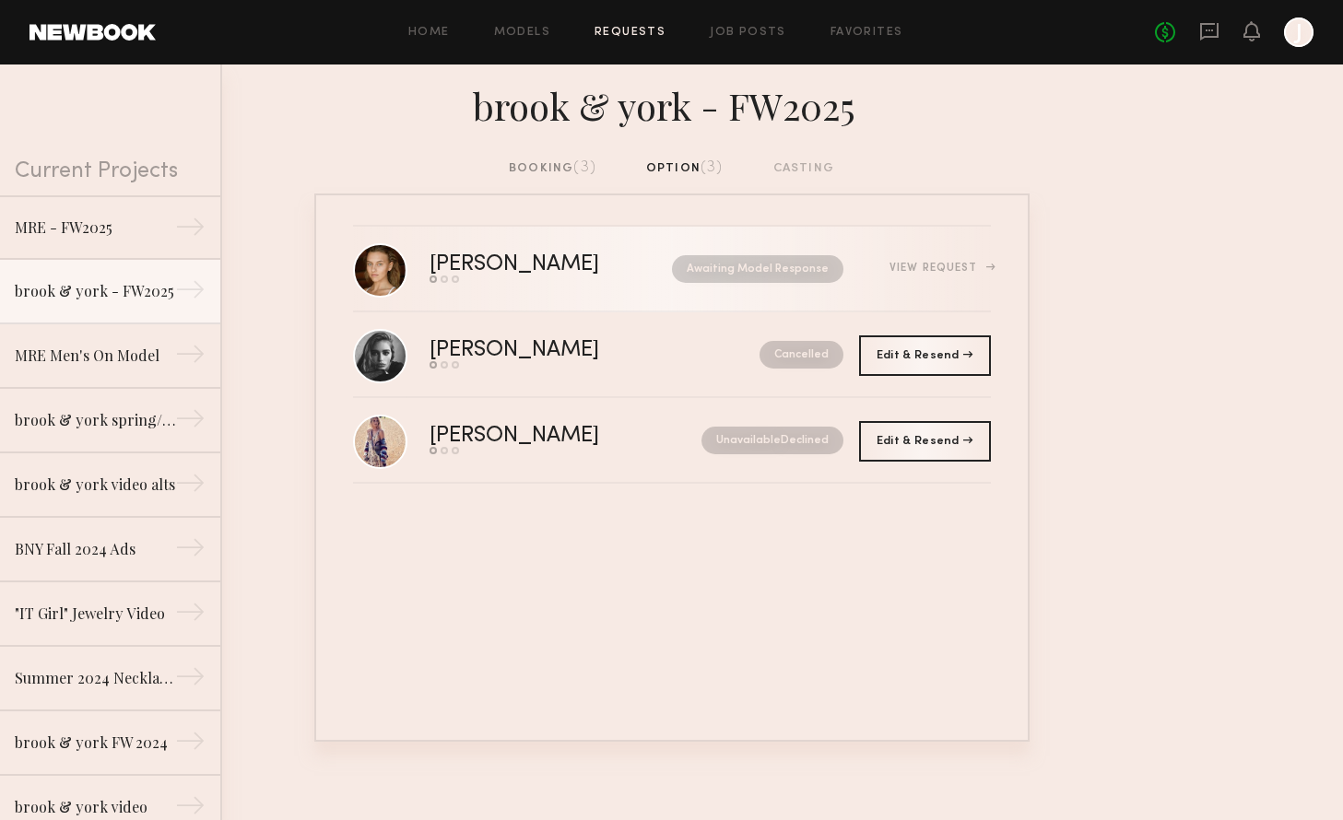
click at [949, 276] on div "Ella K. Send request Model response Book model Awaiting Model Response View Req…" at bounding box center [709, 268] width 561 height 29
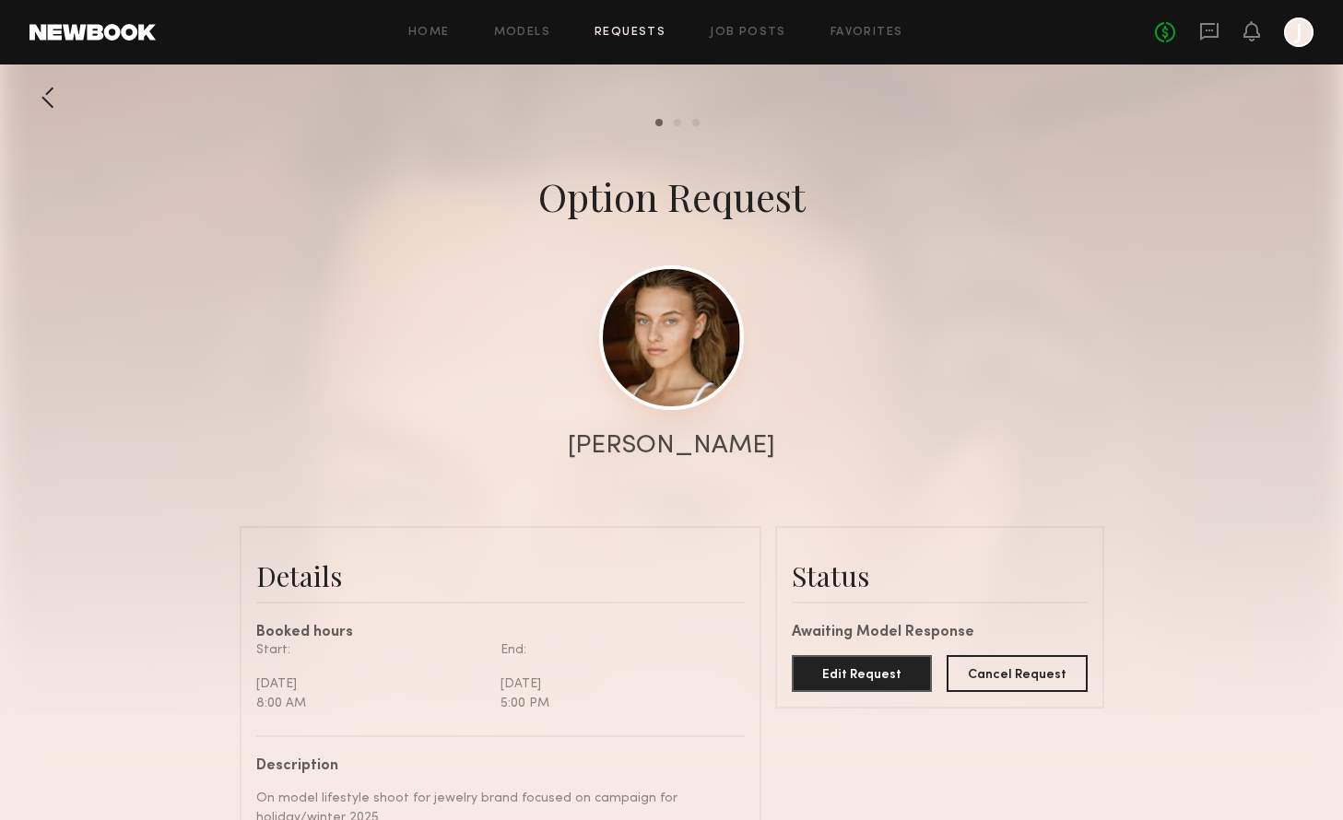
click at [683, 325] on link at bounding box center [671, 337] width 145 height 145
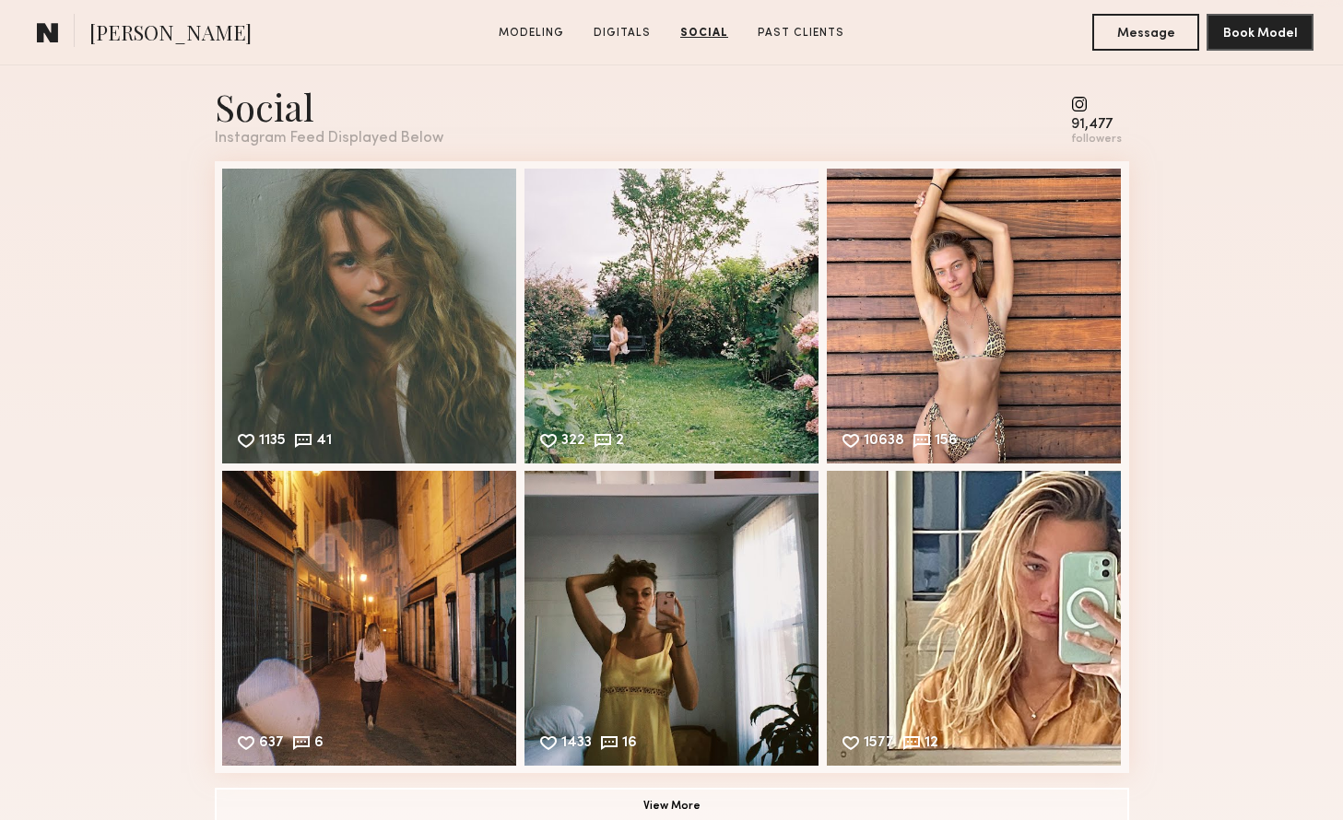
scroll to position [2599, 0]
